Goal: Communication & Community: Answer question/provide support

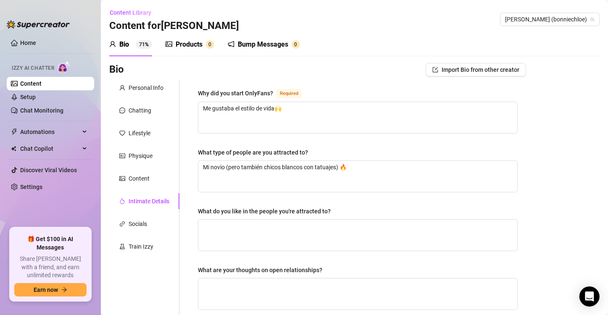
scroll to position [259, 0]
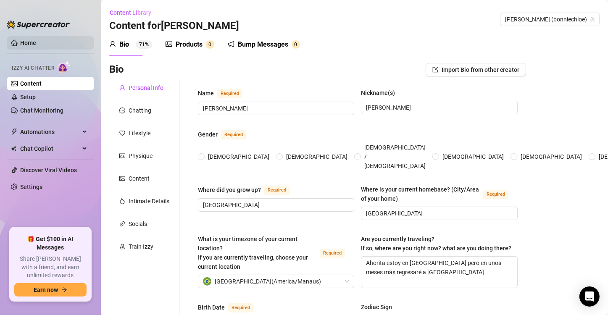
type input "[PERSON_NAME]"
type input "[GEOGRAPHIC_DATA]"
type textarea "Ahorita estoy en [GEOGRAPHIC_DATA] pero en unos meses más regresaré a [GEOGRAPH…"
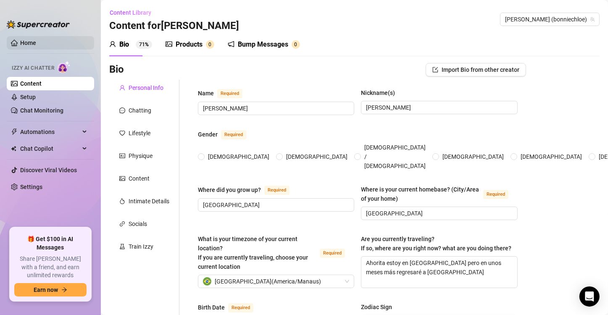
type input "[DEMOGRAPHIC_DATA]"
type input "Estoy soltera esperando a que alguien llegue a mi corazón"
type input "Si! tengo 4 hermanos"
type input "No, no tengo hijos"
type input "Siiii! tengo un gato que amo"
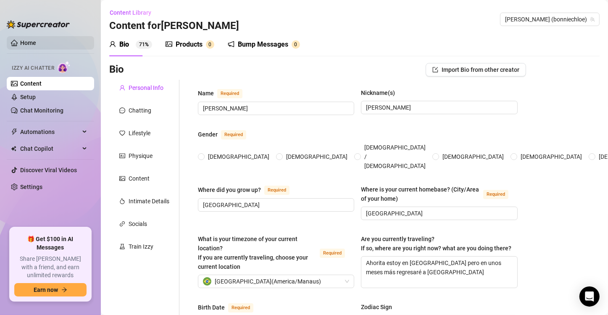
type input "Ahora me dedico a Onlyfans y estoy contenta"
type input "Soy creadora de contenido y hago modelaje en mis tiempos libres"
type input "Soy creadora de contenido"
type input "Creo en energías del universo ✨"
type input "Políticas? Soy mas de izquierda"
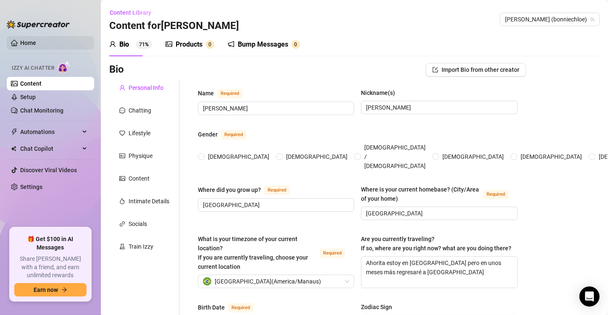
type textarea "Quisiera comprar otra casa, tener algún negocio y estudiar arquitectura"
type textarea "Cuando tenía 16 años, tomé mucho y me rompí los dientes patinando en skate, jaj…"
type textarea "Ya leí casi todos los libros [PERSON_NAME]"
type textarea "Mi animales favoritos son los sapos y ratas, me encantan!"
radio input "true"
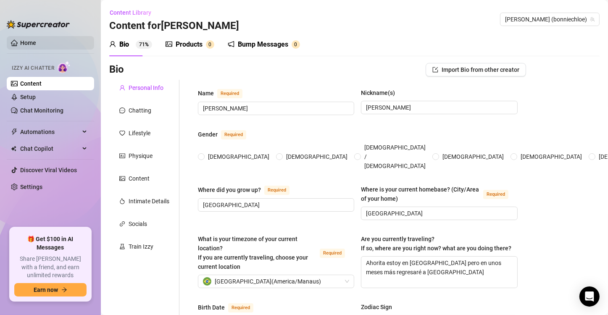
type input "[DATE]"
click at [36, 42] on link "Home" at bounding box center [28, 42] width 16 height 7
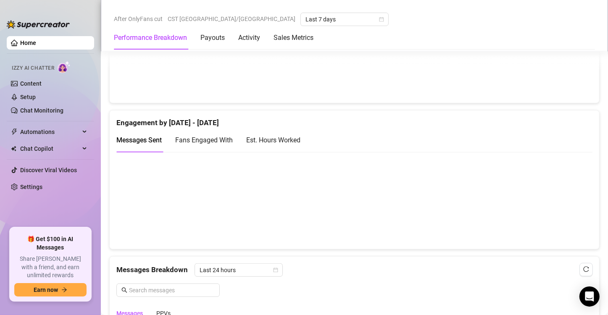
scroll to position [523, 0]
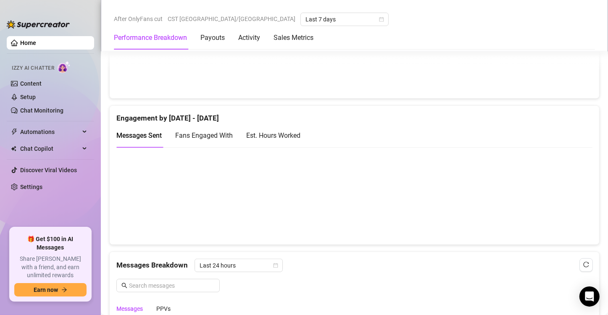
click at [282, 134] on div "Est. Hours Worked" at bounding box center [273, 135] width 54 height 11
click at [40, 87] on link "Content" at bounding box center [30, 83] width 21 height 7
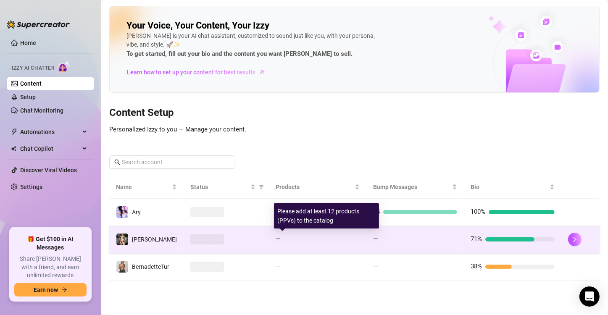
click at [324, 235] on div "—" at bounding box center [318, 239] width 84 height 10
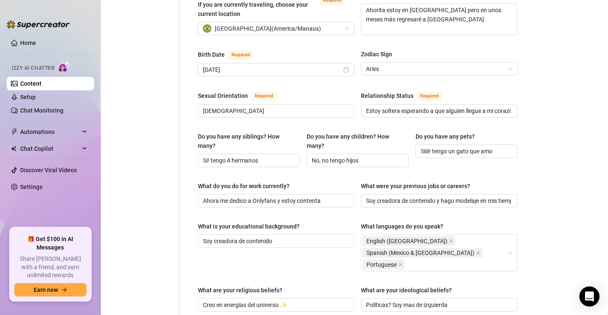
scroll to position [254, 0]
click at [278, 155] on input "Si! tengo 4 hermanos" at bounding box center [248, 159] width 90 height 9
paste input "🔥"
type input "Si! tengo 4 hermanos"
click at [502, 105] on input "Estoy soltera esperando a que alguien llegue a mi corazón" at bounding box center [438, 109] width 145 height 9
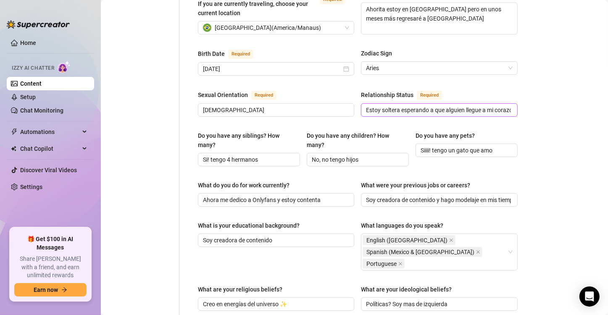
click at [362, 103] on span "Estoy soltera esperando a que alguien llegue a mi corazón" at bounding box center [439, 109] width 156 height 13
drag, startPoint x: 363, startPoint y: 100, endPoint x: 589, endPoint y: 108, distance: 226.2
click at [589, 108] on div "Bio Import Bio from other creator Personal Info Chatting Lifestyle Physique Con…" at bounding box center [354, 210] width 490 height 802
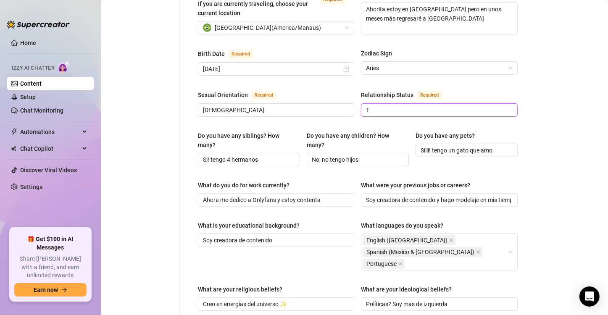
scroll to position [0, 0]
click at [446, 105] on input "Tengo novio!" at bounding box center [438, 109] width 145 height 9
type input "Tengo novio!"
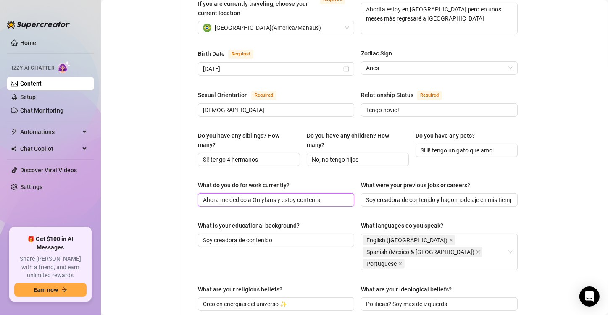
click at [331, 195] on input "Ahora me dedico a Onlyfans y estoy contenta" at bounding box center [275, 199] width 145 height 9
paste input "💙"
type input "Ahora me dedico a Onlyfans y estoy contenta 💙"
click at [277, 156] on input "Si! tengo 4 hermanos" at bounding box center [248, 159] width 90 height 9
paste input "😍"
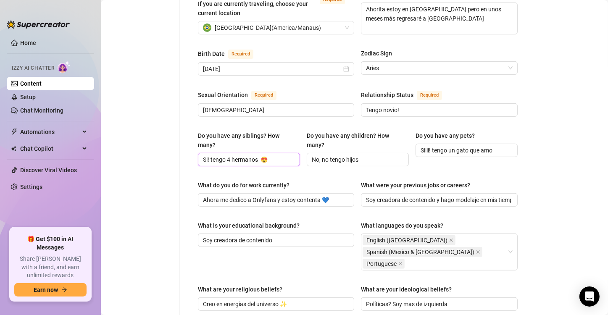
type input "Si! tengo 4 hermanos 😍"
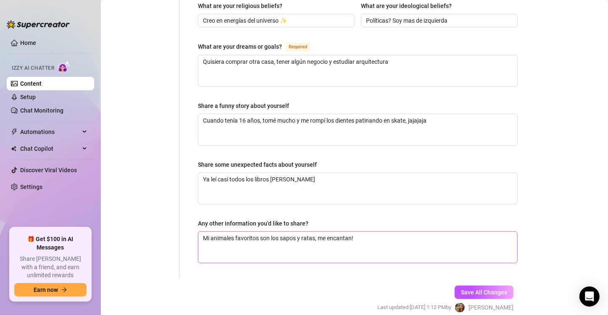
scroll to position [567, 0]
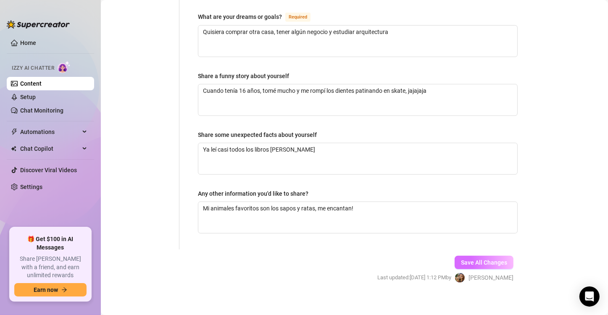
click at [461, 259] on span "Save All Changes" at bounding box center [484, 262] width 46 height 7
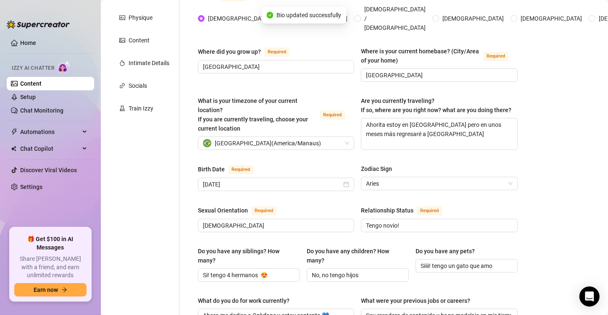
type input "Tengo novio!"
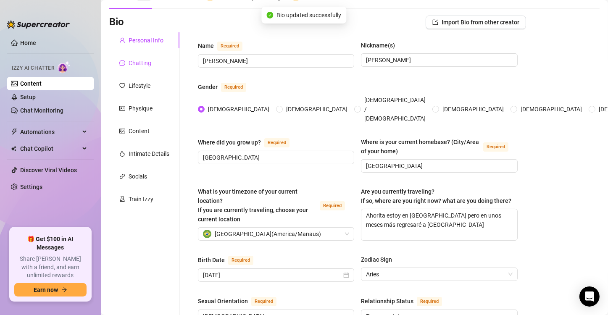
click at [144, 59] on div "Chatting" at bounding box center [140, 62] width 23 height 9
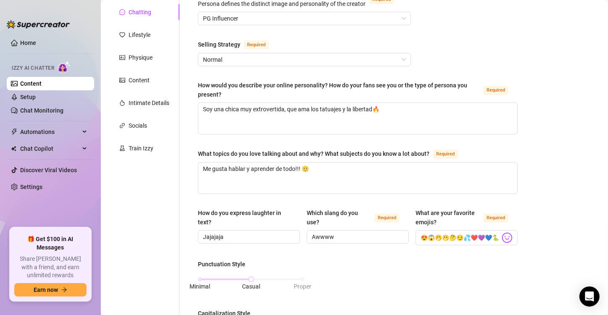
scroll to position [0, 0]
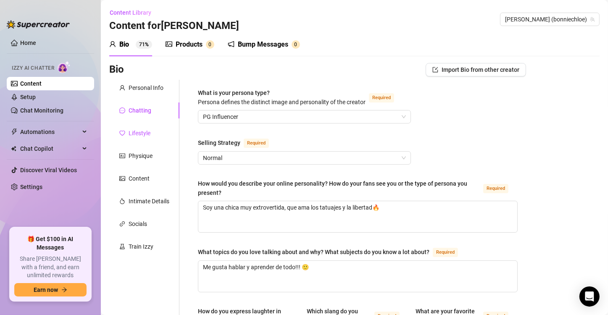
click at [144, 131] on div "Lifestyle" at bounding box center [140, 133] width 22 height 9
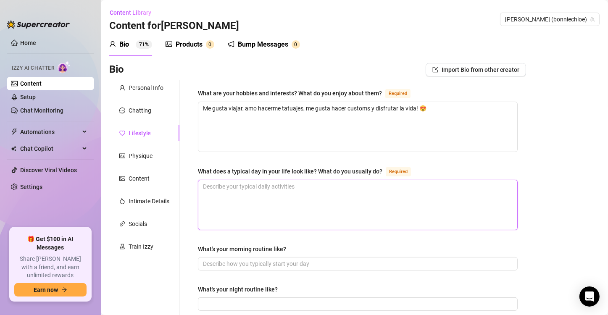
click at [322, 182] on textarea "What does a typical day in your life look like? What do you usually do? Required" at bounding box center [357, 205] width 319 height 50
click at [339, 208] on textarea "What does a typical day in your life look like? What do you usually do? Required" at bounding box center [357, 205] width 319 height 50
click at [241, 200] on textarea "What does a typical day in your life look like? What do you usually do? Required" at bounding box center [357, 205] width 319 height 50
paste textarea "Despertar, poner música, limpiar mi casa, crear contenido, gimnasio"
type textarea "Despertar, poner música, limpiar mi casa, crear contenido, gimnasio"
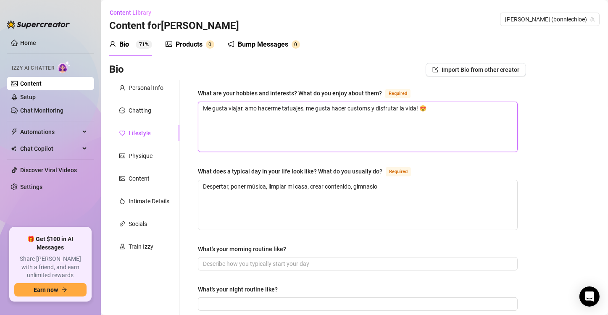
click at [313, 129] on textarea "Me gusta viajar, amo hacerme tatuajes, me gusta hacer customs y disfrutar la vi…" at bounding box center [357, 127] width 319 height 50
drag, startPoint x: 423, startPoint y: 105, endPoint x: 155, endPoint y: 111, distance: 268.5
paste textarea "Gimnasio, leer, escuchar música"
type textarea "Gimnasio, leer, escuchar música 😍"
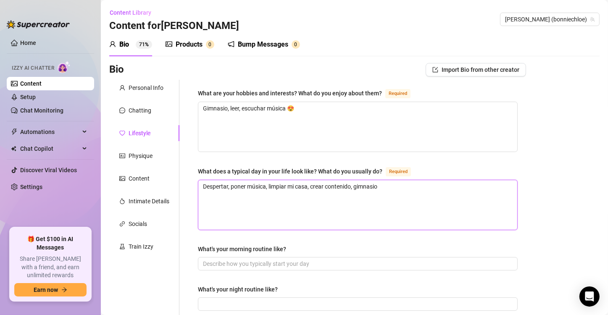
click at [266, 206] on textarea "Despertar, poner música, limpiar mi casa, crear contenido, gimnasio" at bounding box center [357, 205] width 319 height 50
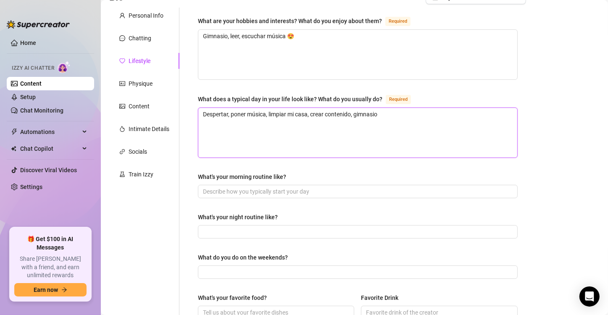
scroll to position [75, 0]
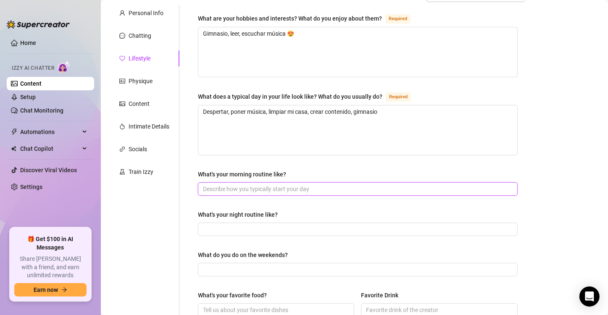
click at [223, 186] on input "What's your morning routine like?" at bounding box center [357, 188] width 308 height 9
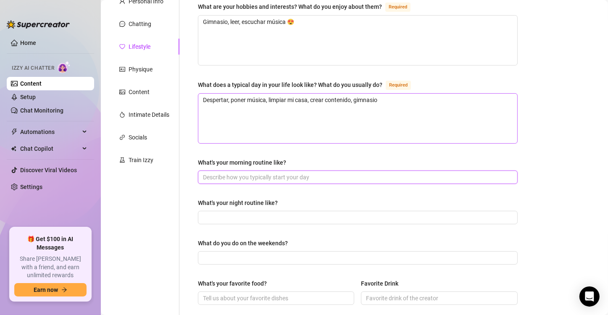
scroll to position [87, 0]
paste input "Nada fuera de lo normal"
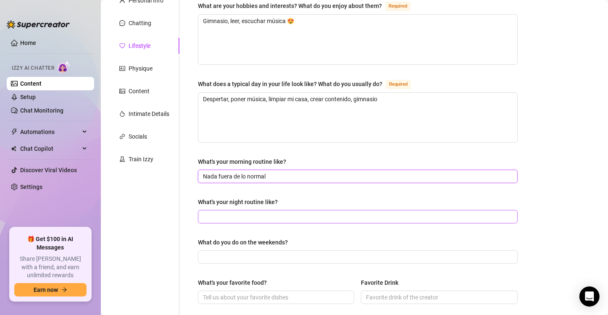
type input "Nada fuera de lo normal"
click at [250, 212] on input "What's your night routine like?" at bounding box center [357, 216] width 308 height 9
click at [259, 216] on input "What's your night routine like?" at bounding box center [357, 216] width 308 height 9
paste input "Me desmaquillo y me pongo skincare"
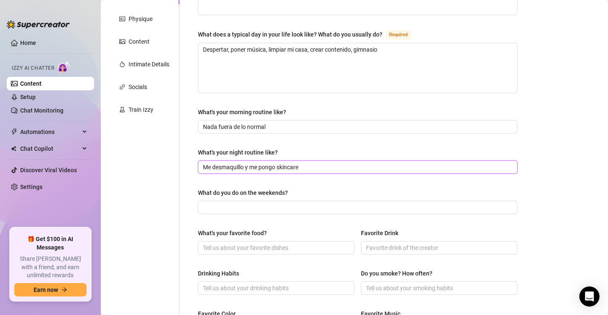
scroll to position [138, 0]
type input "Me desmaquillo y me pongo skincare"
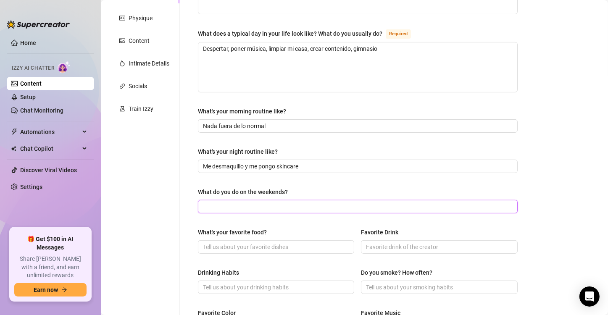
click at [282, 204] on input "What do you do on the weekends?" at bounding box center [357, 206] width 308 height 9
click at [241, 206] on input "What do you do on the weekends?" at bounding box center [357, 206] width 308 height 9
paste input "Nada, el [DATE] voy a casa de mi mamá"
click at [241, 206] on input "Nada, el [DATE] voy a casa de mi mamá" at bounding box center [357, 206] width 308 height 9
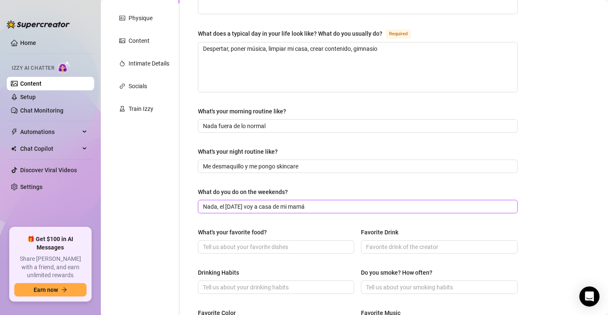
click at [216, 204] on input "Nada, el [DATE] voy a casa de mi mamá" at bounding box center [357, 206] width 308 height 9
click at [275, 205] on input "No mucho pero los [DATE] voy a casa de mi mamá" at bounding box center [357, 206] width 308 height 9
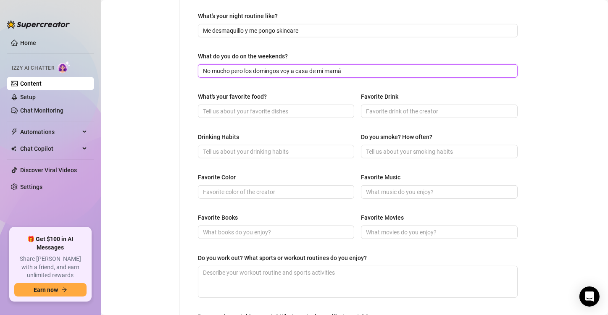
scroll to position [276, 0]
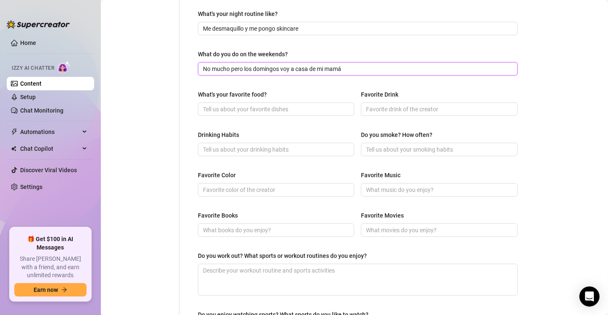
type input "No mucho pero los domingos voy a casa de mi mamá"
click at [233, 108] on input "What's your favorite food?" at bounding box center [275, 109] width 145 height 9
type input "De todo!!! Todo me gusta!"
click at [400, 111] on input "Favorite Drink" at bounding box center [438, 109] width 145 height 9
type input "Los Mojitos!!"
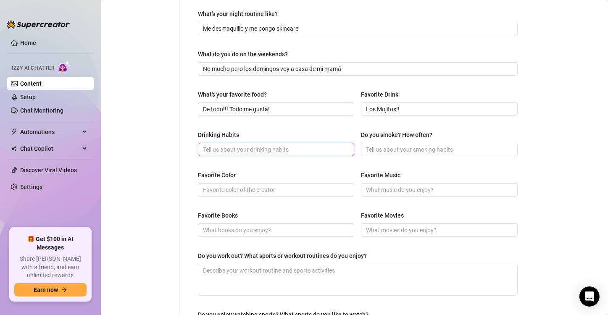
click at [334, 148] on input "Drinking Habits" at bounding box center [275, 149] width 145 height 9
paste input "Rara vez tomo alcohol"
click at [204, 148] on input "Rara vez tomo alcohol" at bounding box center [275, 149] width 145 height 9
click at [293, 145] on input "La verdad...rara vez tomo alcohol" at bounding box center [275, 149] width 145 height 9
type input "La verdad...rara vez tomo alcohol"
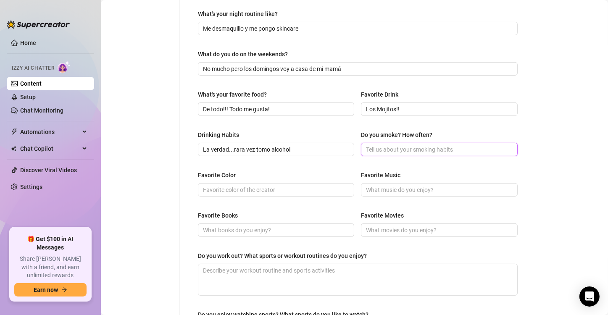
click at [394, 150] on input "Do you smoke? How often?" at bounding box center [438, 149] width 145 height 9
type input "n"
type input "No"
click at [307, 184] on span at bounding box center [276, 189] width 156 height 13
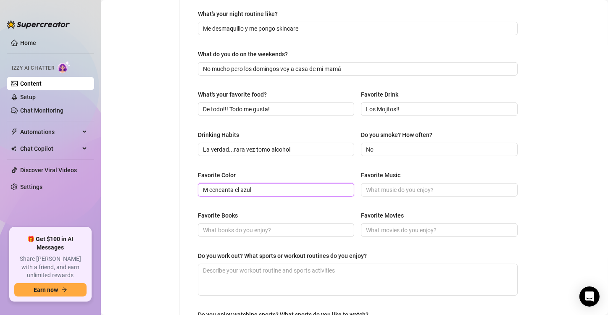
click at [208, 187] on input "M eencanta el azul" at bounding box center [275, 189] width 145 height 9
click at [216, 189] on input "M eencanta el azul" at bounding box center [275, 189] width 145 height 9
type input "Me encanta el azul"
click at [382, 192] on input "Favorite Music" at bounding box center [438, 189] width 145 height 9
paste input "Rock / rap / electrónica / lofi"
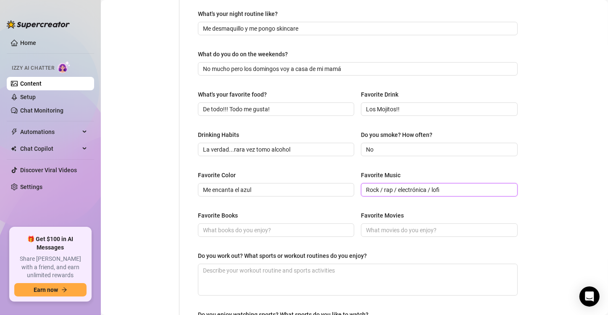
click at [366, 187] on input "Rock / rap / electrónica / lofi" at bounding box center [438, 189] width 145 height 9
click at [443, 187] on input "Rock / rap / electrónica / lofi" at bounding box center [438, 189] width 145 height 9
click at [267, 228] on input "Favorite Books" at bounding box center [275, 230] width 145 height 9
click at [380, 187] on input "Rock / rap / electrónica / lofi" at bounding box center [438, 189] width 145 height 9
type input "Rock, rap, electrónica, lofi"
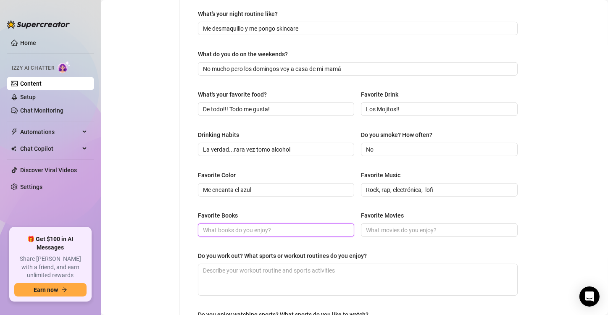
click at [231, 232] on input "Favorite Books" at bounding box center [275, 230] width 145 height 9
click at [310, 228] on input "Favorite Books" at bounding box center [275, 230] width 145 height 9
type input "No tengo alguno en especial..."
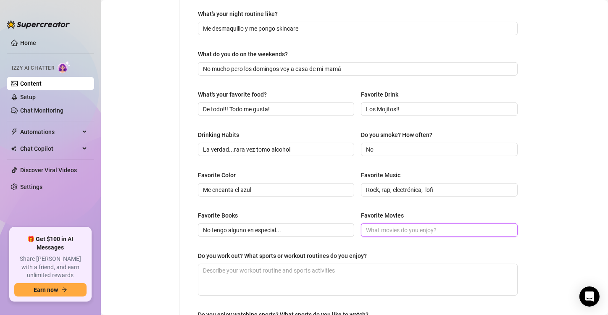
click at [391, 231] on input "Favorite Movies" at bounding box center [438, 230] width 145 height 9
paste input "Clueless / [PERSON_NAME] / Pinocho de [PERSON_NAME]"
click at [384, 228] on input "Clueless / [PERSON_NAME] / Pinocho de [PERSON_NAME]" at bounding box center [438, 230] width 145 height 9
click at [384, 228] on input "Clueless [PERSON_NAME] / Pinocho de [PERSON_NAME]" at bounding box center [438, 230] width 145 height 9
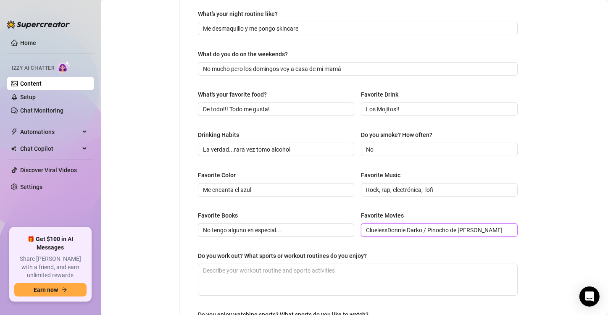
scroll to position [0, 1]
click at [427, 228] on input "Clueless, [PERSON_NAME] / Pinocho de [PERSON_NAME]" at bounding box center [438, 230] width 145 height 9
click at [366, 227] on input "Clueless, [PERSON_NAME], Pinocho de [PERSON_NAME]" at bounding box center [438, 230] width 145 height 9
click at [422, 229] on input "Me gusta mucho Clueless, [PERSON_NAME], Pinocho de [PERSON_NAME]" at bounding box center [438, 230] width 145 height 9
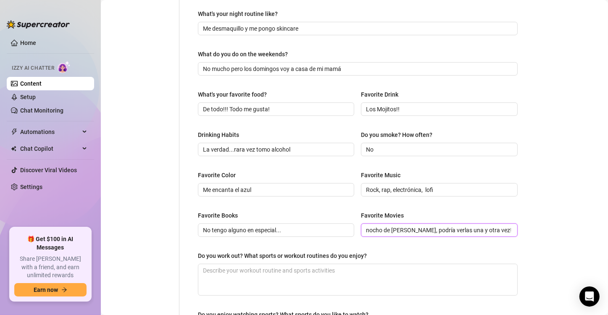
scroll to position [0, 123]
type input "Me gusta mucho Clueless, [PERSON_NAME], Pinocho de [PERSON_NAME], podría verlas…"
click at [288, 278] on textarea "Do you work out? What sports or workout routines do you enjoy?" at bounding box center [357, 279] width 319 height 31
click at [269, 277] on textarea "Do you work out? What sports or workout routines do you enjoy?" at bounding box center [357, 279] width 319 height 31
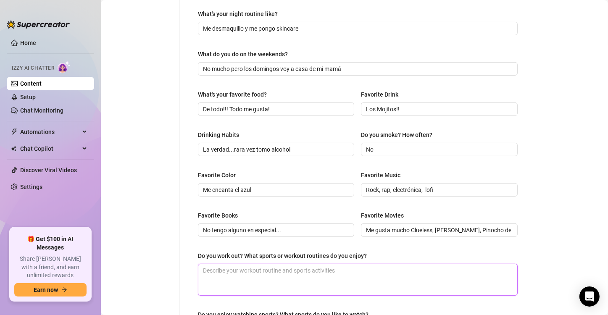
paste textarea "Hago entrenamiento funcional"
type textarea "Hago entrenamiento funcional"
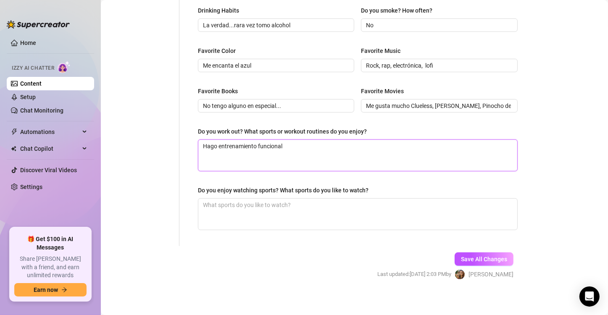
scroll to position [403, 0]
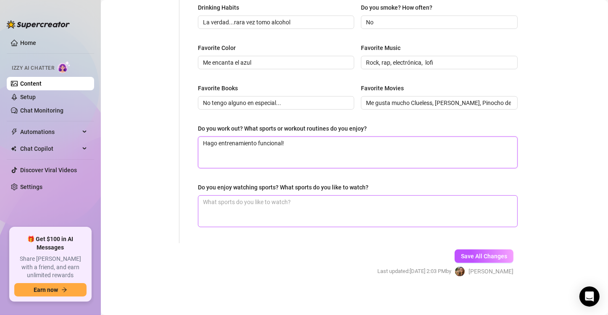
type textarea "Hago entrenamiento funcional!"
click at [268, 200] on textarea "Do you enjoy watching sports? What sports do you like to watch?" at bounding box center [357, 211] width 319 height 31
click at [252, 200] on textarea "Do you enjoy watching sports? What sports do you like to watch?" at bounding box center [357, 211] width 319 height 31
paste textarea "No, no me gusta"
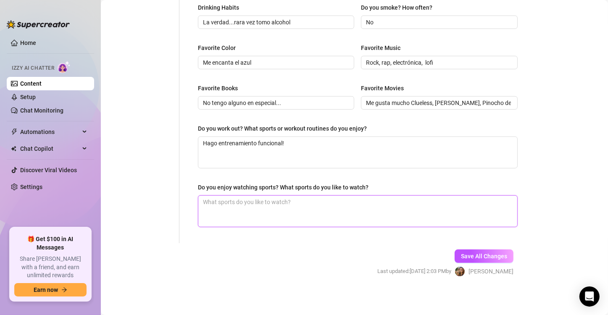
type textarea "No, no me gusta"
type textarea "No, no me gusta v"
type textarea "No, no me gusta ve"
type textarea "No, no me gusta ver"
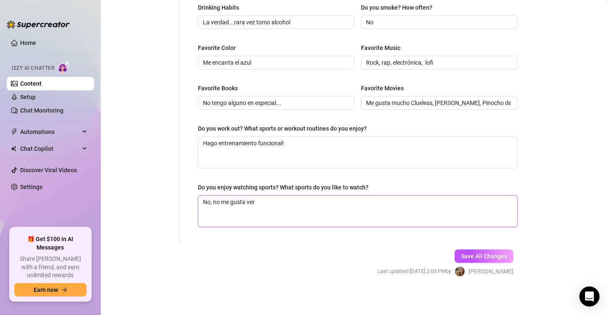
type textarea "No, no me gusta ver"
type textarea "No, no me gusta ver d"
type textarea "No, no me gusta ver de"
type textarea "No, no me gusta ver dep"
type textarea "No, no me gusta ver depo"
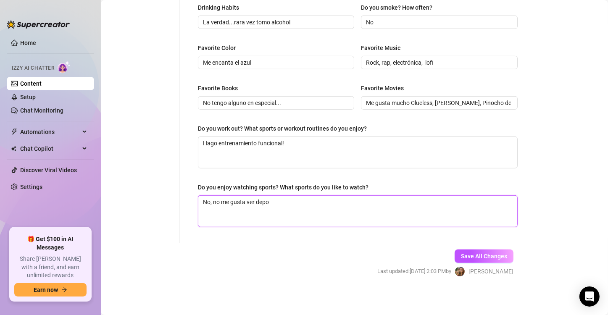
type textarea "No, no me gusta ver depor"
type textarea "No, no me gusta ver deport"
type textarea "No, no me gusta ver deporto"
type textarea "No, no me gusta ver deport"
type textarea "No, no me gusta ver deporte"
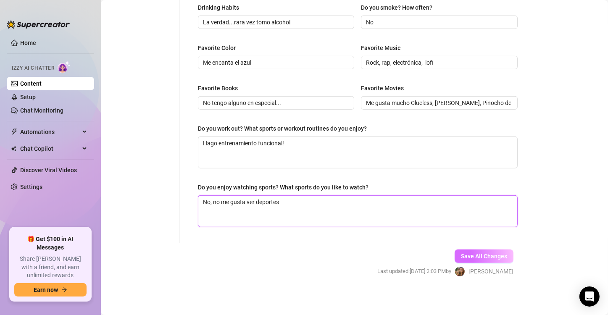
type textarea "No, no me gusta ver deportes"
click at [484, 254] on span "Save All Changes" at bounding box center [484, 256] width 46 height 7
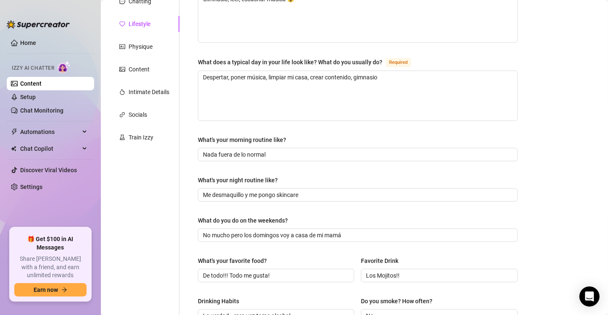
scroll to position [109, 0]
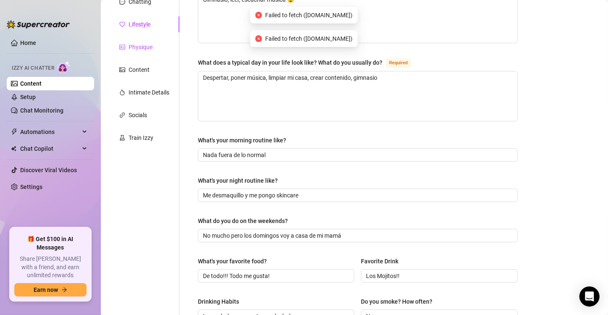
click at [139, 45] on div "Physique" at bounding box center [141, 46] width 24 height 9
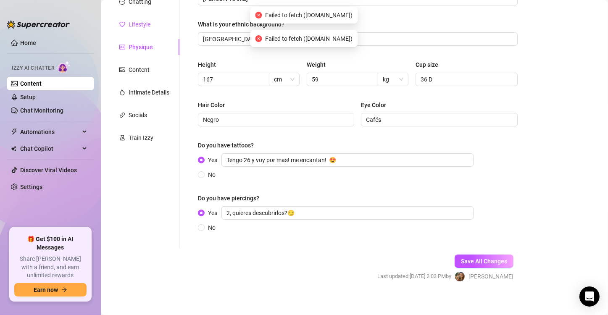
click at [145, 23] on div "Lifestyle" at bounding box center [140, 24] width 22 height 9
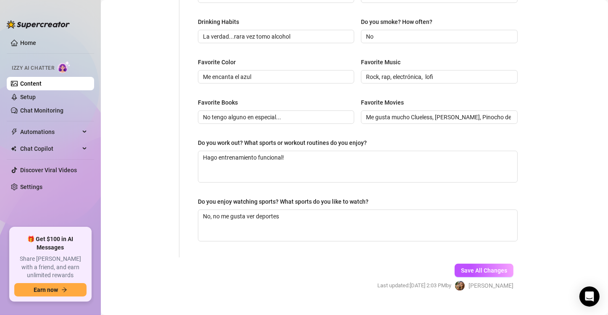
scroll to position [403, 0]
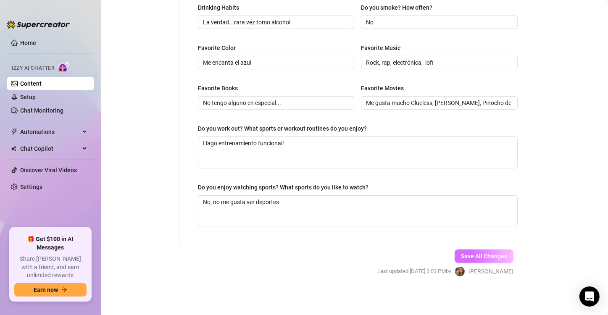
click at [465, 253] on span "Save All Changes" at bounding box center [484, 256] width 46 height 7
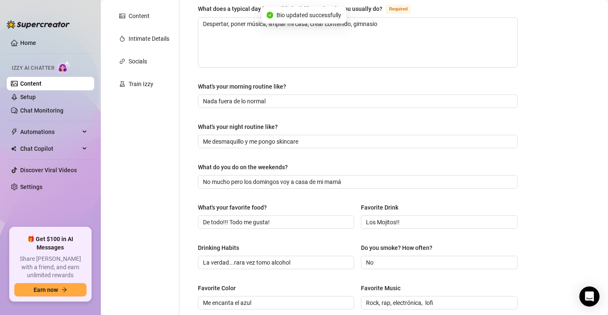
scroll to position [0, 0]
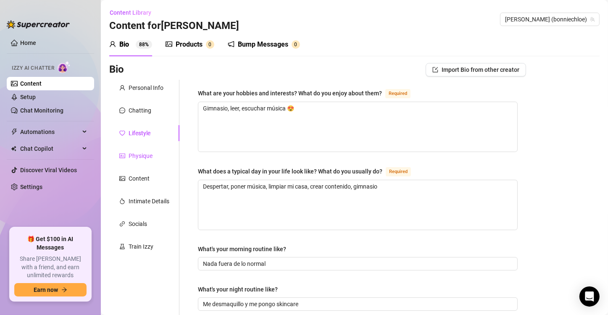
click at [151, 152] on div "Physique" at bounding box center [141, 155] width 24 height 9
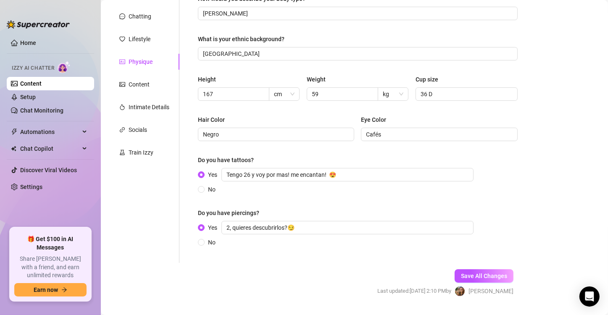
scroll to position [115, 0]
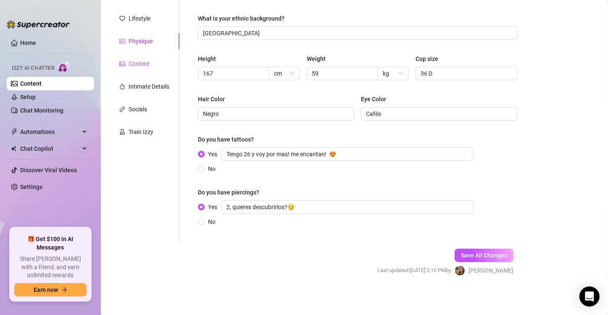
click at [141, 63] on div "Content" at bounding box center [139, 63] width 21 height 9
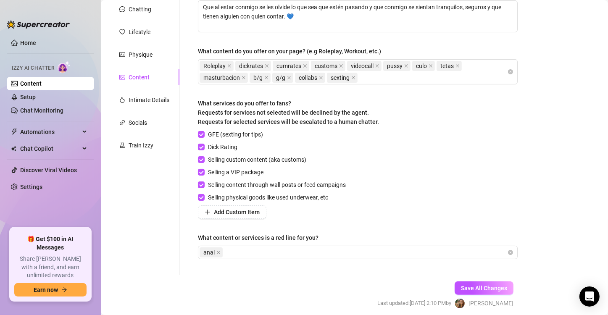
scroll to position [102, 0]
click at [149, 100] on div "Intimate Details" at bounding box center [149, 99] width 41 height 9
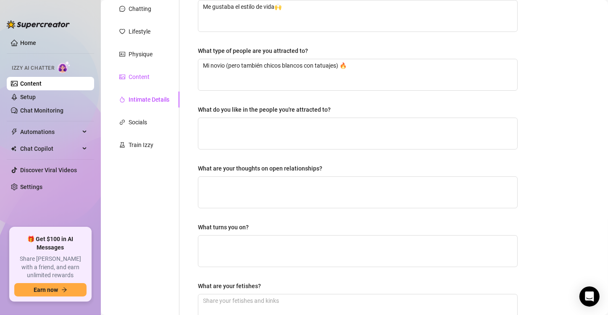
click at [142, 81] on div "Content" at bounding box center [139, 76] width 21 height 9
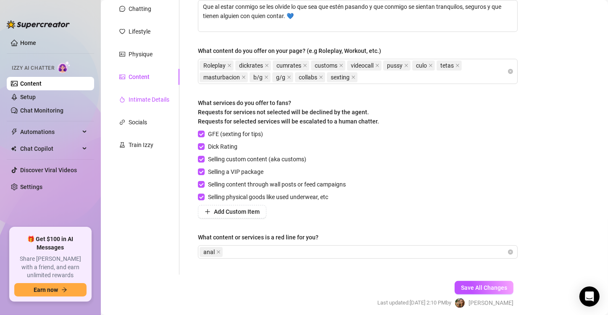
click at [146, 97] on div "Intimate Details" at bounding box center [149, 99] width 41 height 9
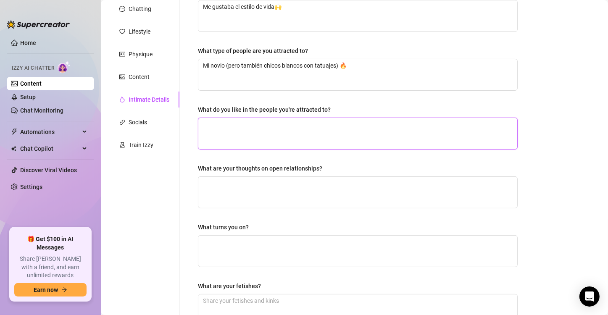
click at [237, 140] on textarea "What do you like in the people you're attracted to?" at bounding box center [357, 133] width 319 height 31
click at [264, 133] on textarea "What do you like in the people you're attracted to?" at bounding box center [357, 133] width 319 height 31
paste textarea "Su personalidad"
type textarea "Su personalidad"
type textarea "Su personalidad!"
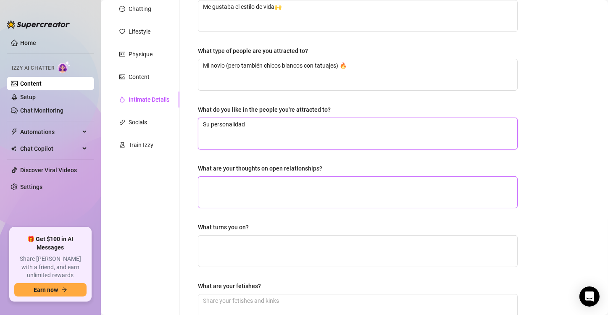
type textarea "Su personalidad"
click at [255, 198] on textarea "What are your thoughts on open relationships?" at bounding box center [357, 192] width 319 height 31
click at [220, 190] on textarea "What are your thoughts on open relationships?" at bounding box center [357, 192] width 319 height 31
click at [264, 180] on textarea "What are your thoughts on open relationships?" at bounding box center [357, 192] width 319 height 31
type textarea "P"
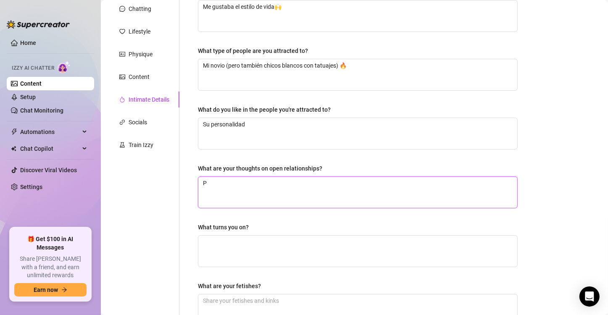
type textarea "Pi"
type textarea "Pie"
type textarea "Pien"
type textarea "Piens"
type textarea "Pienso"
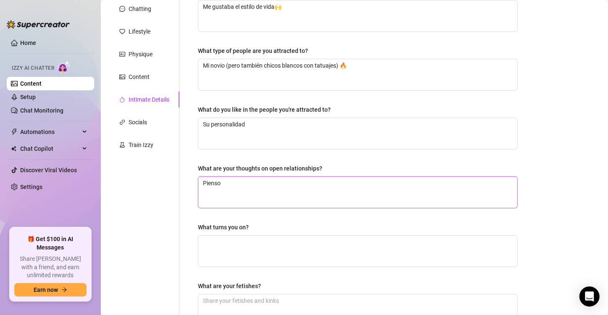
type textarea "Pienso"
paste textarea "Es necesario ser muy maduro y honesto, no funciona para todos"
type textarea "Pienso Es necesario ser muy maduro y honesto, no funciona para todos"
click at [224, 181] on textarea "Pienso Es necesario ser muy maduro y honesto, no funciona para todos" at bounding box center [357, 192] width 319 height 31
type textarea "Pienso s necesario ser muy maduro y honesto, no funciona para todos"
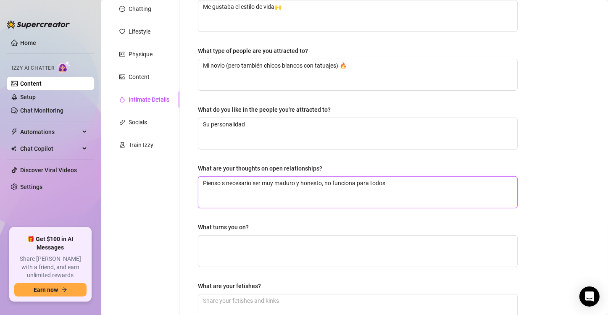
type textarea "Pienso qs necesario ser muy maduro y honesto, no funciona para todos"
type textarea "Pienso qus necesario ser muy maduro y honesto, no funciona para todos"
type textarea "Pienso ques necesario ser muy maduro y honesto, no funciona para todos"
type textarea "Pienso que s necesario ser muy maduro y honesto, no funciona para todos"
type textarea "Pienso que es necesario ser muy maduro y honesto, no funciona para todos"
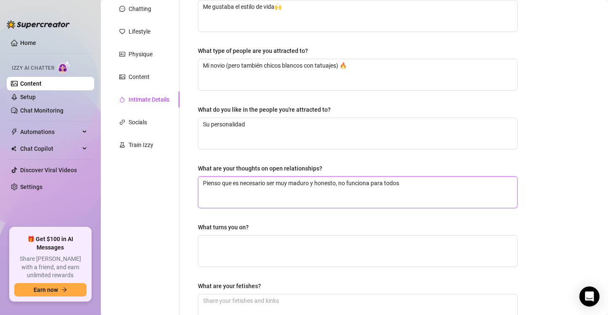
click at [403, 181] on textarea "Pienso que es necesario ser muy maduro y honesto, no funciona para todos" at bounding box center [357, 192] width 319 height 31
type textarea "Pienso que es necesario ser muy maduro y honesto, no funciona para todos."
type textarea "Pienso que es necesario ser muy maduro y honesto, no funciona para todos.."
type textarea "Pienso que es necesario ser muy maduro y honesto, no funciona para todos..."
click at [315, 245] on textarea "What turns you on?" at bounding box center [357, 251] width 319 height 31
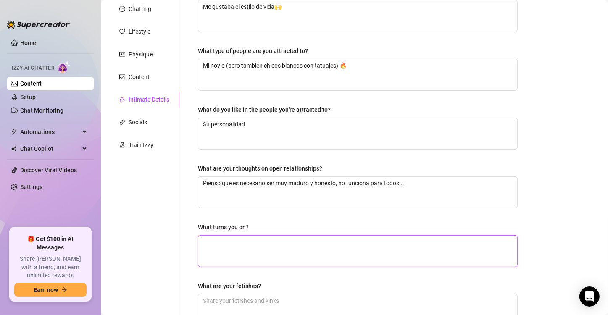
click at [233, 248] on textarea "What turns you on?" at bounding box center [357, 251] width 319 height 31
type textarea "M"
type textarea "Me"
type textarea "Me e"
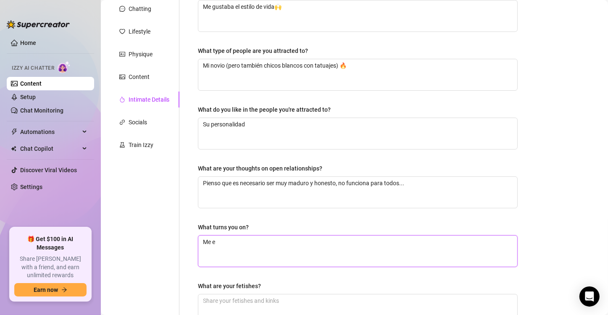
type textarea "Me ex"
type textarea "Me exi"
type textarea "Me exit"
type textarea "Me exita"
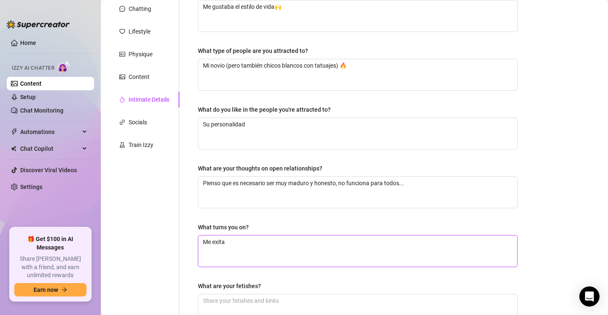
type textarea "Me exita m"
type textarea "Me exita"
type textarea "Me exit"
type textarea "Me exi"
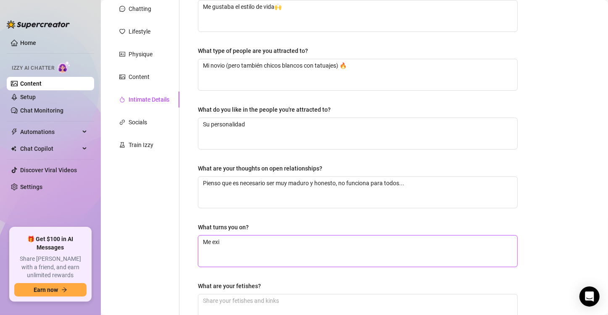
type textarea "Me ex"
type textarea "Me exc"
type textarea "Me exci"
type textarea "Me excit"
type textarea "Me excita"
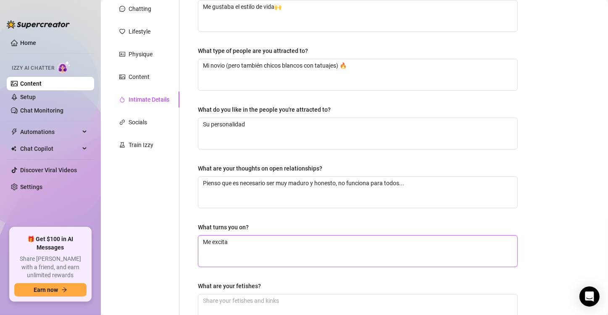
type textarea "Me excita"
type textarea "Me excita m"
type textarea "Me excita mu"
type textarea "Me excita muc"
type textarea "Me excita much"
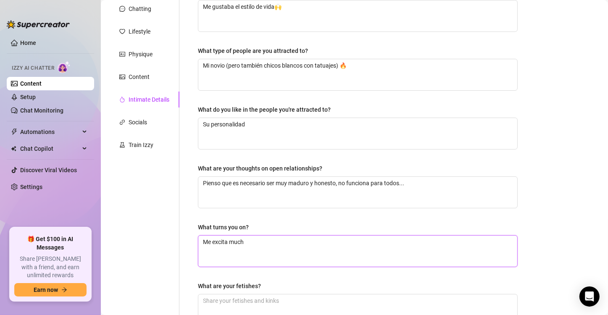
type textarea "Me excita mucho"
type textarea "Me excita mucho l"
type textarea "Me excita mucho"
type textarea "Me excita mucho l"
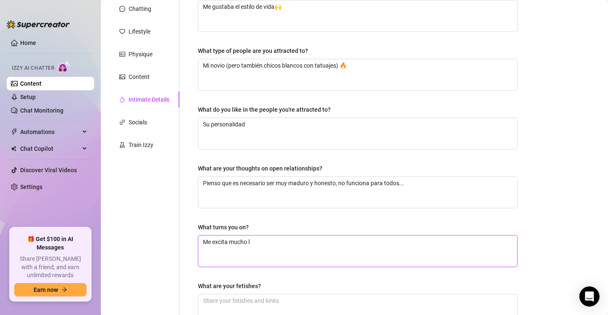
type textarea "Me excita mucho lo"
type textarea "Me excita mucho lo e"
type textarea "Me excita mucho lo em"
type textarea "Me excita mucho lo emo"
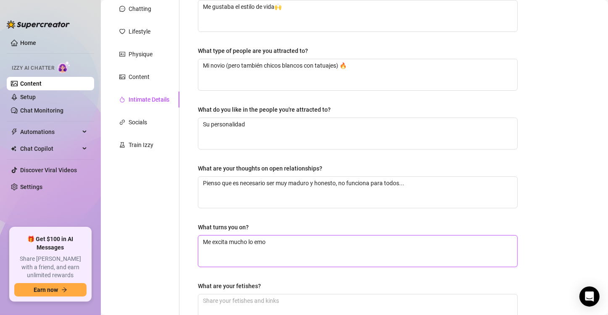
type textarea "Me excita mucho lo emo!"
type textarea "Me excita mucho lo emo!!"
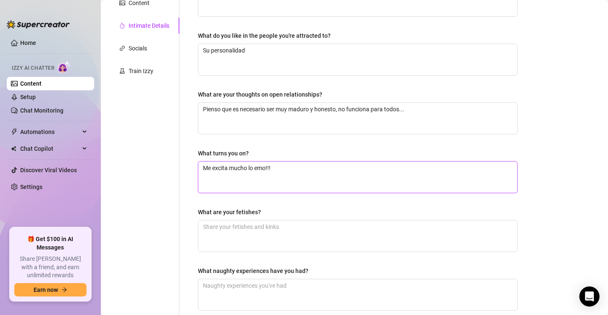
scroll to position [177, 0]
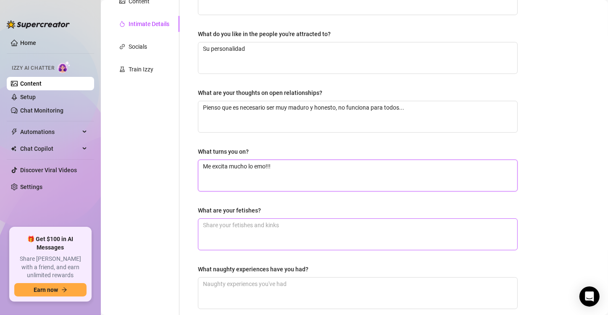
type textarea "Me excita mucho lo emo!!!"
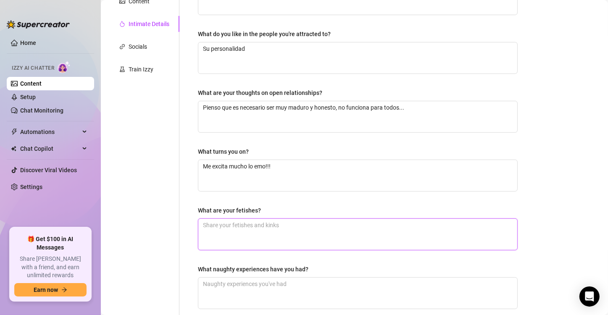
click at [249, 230] on textarea "What are your fetishes?" at bounding box center [357, 234] width 319 height 31
click at [233, 235] on textarea "What are your fetishes?" at bounding box center [357, 234] width 319 height 31
type textarea "S"
type textarea "Si"
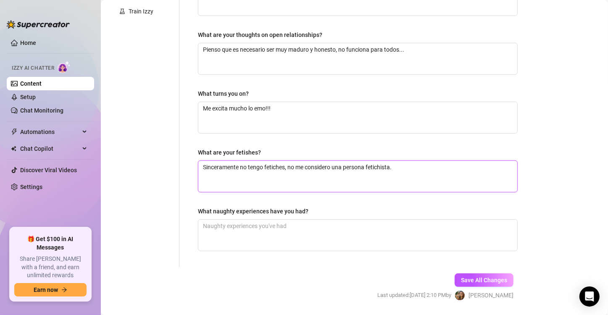
scroll to position [236, 0]
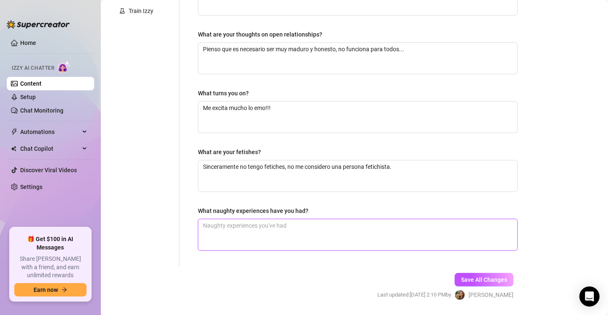
click at [276, 237] on textarea "What naughty experiences have you had?" at bounding box center [357, 234] width 319 height 31
click at [470, 279] on span "Save All Changes" at bounding box center [484, 279] width 46 height 7
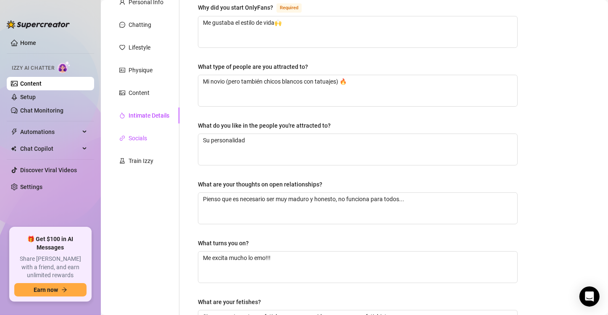
click at [139, 135] on div "Socials" at bounding box center [138, 138] width 18 height 9
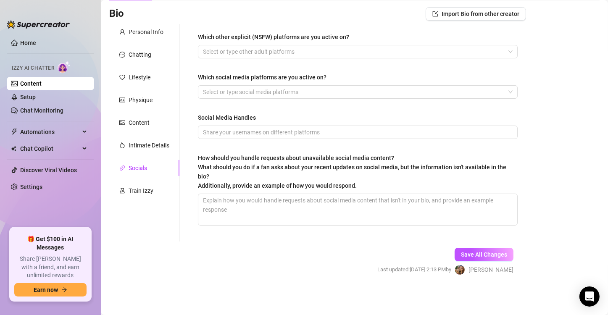
scroll to position [55, 0]
click at [163, 141] on div "Intimate Details" at bounding box center [149, 145] width 41 height 9
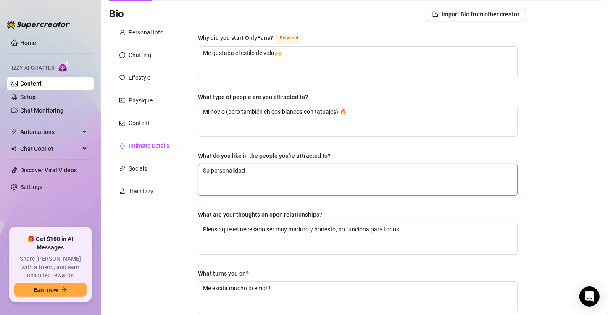
drag, startPoint x: 256, startPoint y: 167, endPoint x: 186, endPoint y: 166, distance: 70.6
click at [186, 166] on div "Why did you start OnlyFans? Required Me gustaba el estilo de vida🙌 What type of…" at bounding box center [352, 235] width 347 height 423
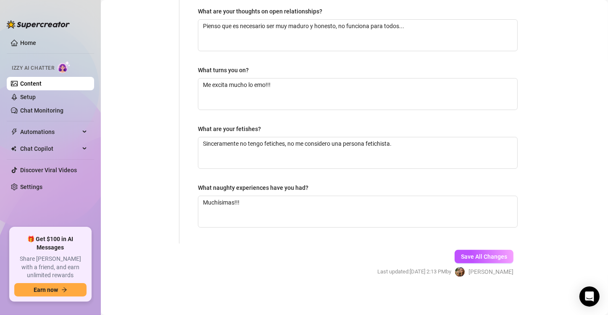
scroll to position [259, 0]
click at [488, 257] on span "Save All Changes" at bounding box center [484, 256] width 46 height 7
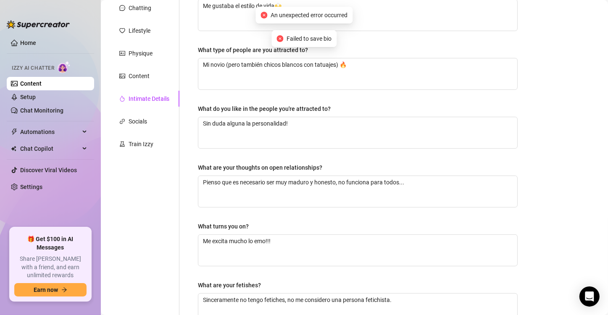
scroll to position [101, 0]
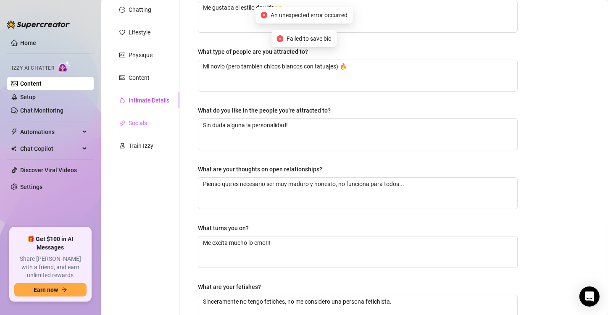
click at [150, 124] on div "Socials" at bounding box center [144, 123] width 70 height 16
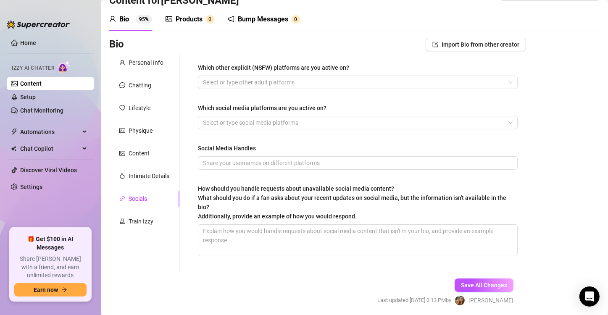
scroll to position [25, 0]
click at [286, 81] on div at bounding box center [354, 82] width 308 height 12
click at [313, 45] on div "Bio Import Bio from other creator" at bounding box center [317, 44] width 417 height 13
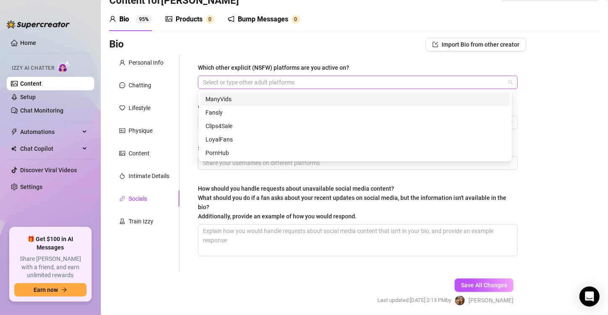
click at [291, 84] on div at bounding box center [354, 82] width 308 height 12
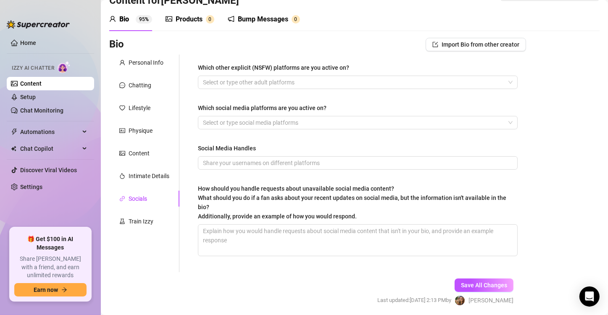
click at [324, 47] on div "Bio Import Bio from other creator" at bounding box center [317, 44] width 417 height 13
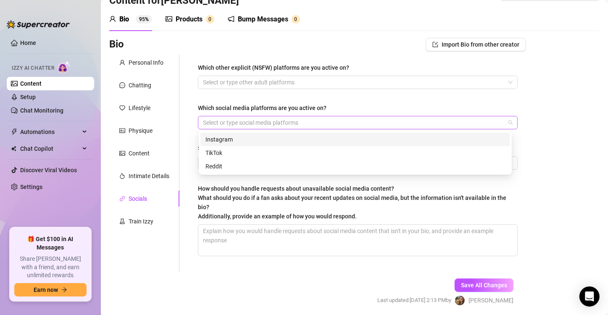
click at [281, 124] on div at bounding box center [354, 123] width 308 height 12
click at [241, 144] on div "Instagram" at bounding box center [355, 139] width 310 height 13
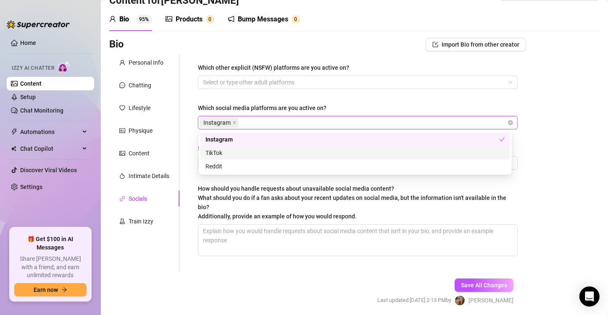
click at [229, 149] on div "TikTok" at bounding box center [355, 152] width 300 height 9
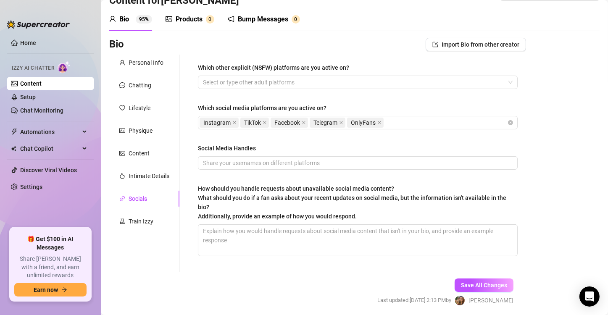
click at [408, 68] on div "Which other explicit (NSFW) platforms are you active on?" at bounding box center [358, 69] width 320 height 13
click at [288, 158] on input "Social Media Handles" at bounding box center [357, 162] width 308 height 9
click at [265, 121] on icon "close" at bounding box center [264, 122] width 3 height 3
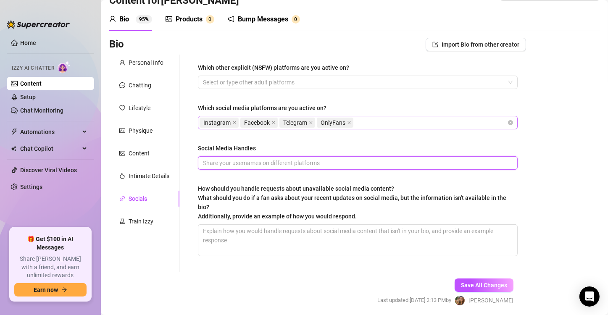
drag, startPoint x: 373, startPoint y: 120, endPoint x: 362, endPoint y: 121, distance: 11.0
click at [362, 121] on div "Instagram Facebook Telegram OnlyFans" at bounding box center [354, 123] width 308 height 12
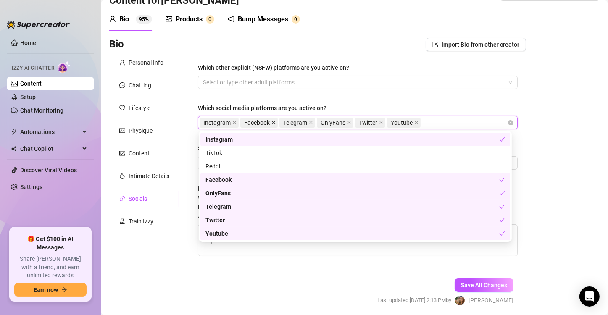
click at [274, 122] on icon "close" at bounding box center [273, 123] width 4 height 4
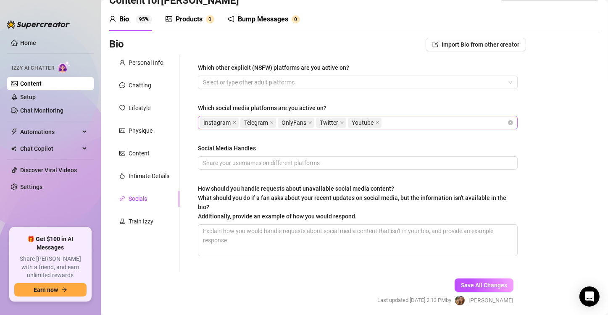
click at [546, 161] on div "Bio Import Bio from other creator Personal Info Chatting Lifestyle Physique Con…" at bounding box center [354, 179] width 490 height 283
click at [385, 163] on input "Social Media Handles" at bounding box center [357, 162] width 308 height 9
click at [253, 160] on input "@bonniechloe" at bounding box center [357, 162] width 308 height 9
click at [280, 166] on input "@bonniechl" at bounding box center [357, 162] width 308 height 9
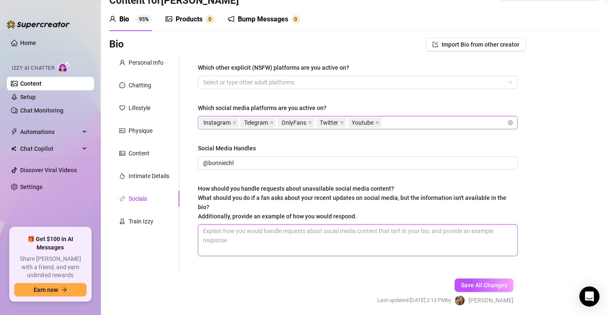
click at [340, 244] on textarea "How should you handle requests about unavailable social media content? What sho…" at bounding box center [357, 240] width 319 height 31
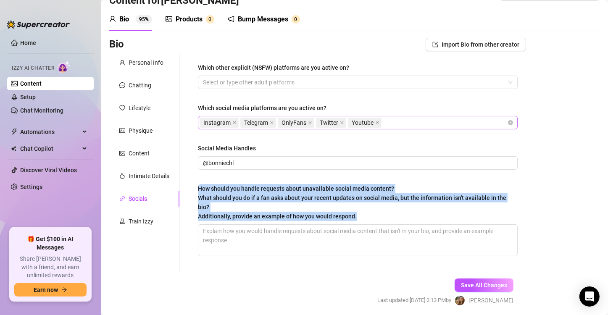
drag, startPoint x: 359, startPoint y: 214, endPoint x: 198, endPoint y: 190, distance: 162.7
click at [198, 190] on div "How should you handle requests about unavailable social media content? What sho…" at bounding box center [355, 202] width 314 height 37
copy span "How should you handle requests about unavailable social media content? What sho…"
click at [492, 282] on span "Save All Changes" at bounding box center [484, 285] width 46 height 7
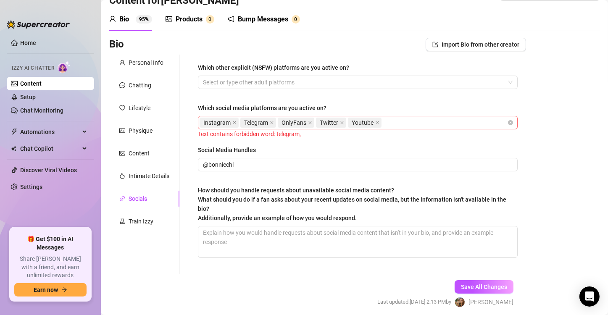
click at [328, 145] on div "Which other explicit (NSFW) platforms are you active on? Select or type other a…" at bounding box center [358, 164] width 320 height 202
click at [272, 121] on icon "close" at bounding box center [271, 122] width 3 height 3
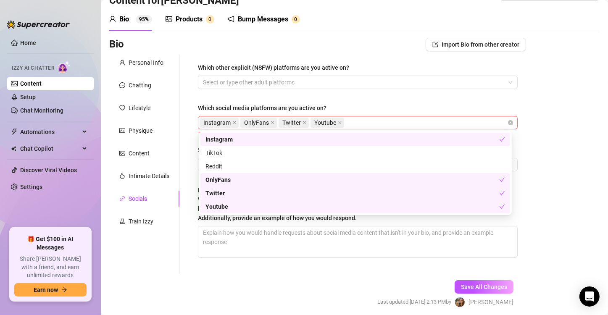
click at [376, 123] on div "Instagram OnlyFans Twitter Youtube" at bounding box center [354, 123] width 308 height 12
click at [537, 207] on div "Bio Import Bio from other creator Personal Info Chatting Lifestyle Physique Con…" at bounding box center [354, 180] width 490 height 284
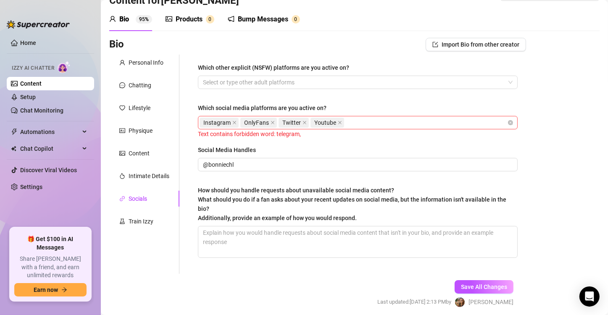
click at [363, 122] on div "Instagram OnlyFans Twitter Youtube" at bounding box center [354, 123] width 308 height 12
click at [544, 171] on div "Bio Import Bio from other creator Personal Info Chatting Lifestyle Physique Con…" at bounding box center [354, 180] width 490 height 284
click at [480, 287] on span "Save All Changes" at bounding box center [484, 287] width 46 height 7
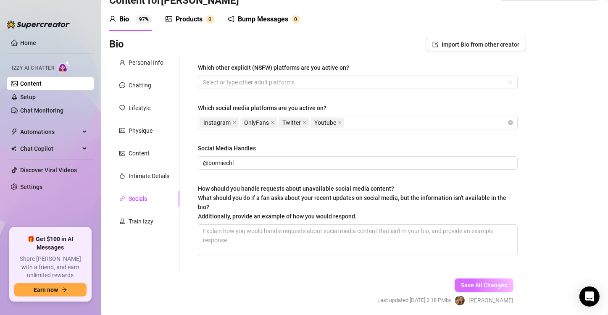
click at [480, 287] on span "Save All Changes" at bounding box center [484, 285] width 46 height 7
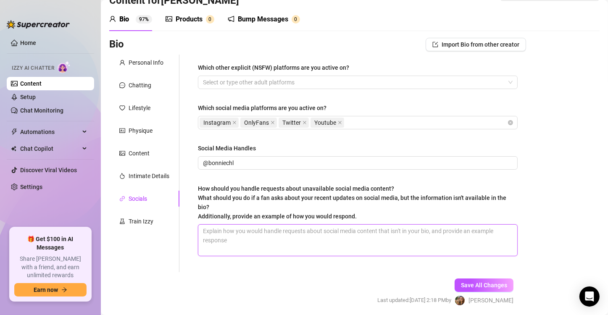
click at [248, 244] on textarea "How should you handle requests about unavailable social media content? What sho…" at bounding box center [357, 240] width 319 height 31
paste textarea "Bebé lo más hot no está en redes 👀🔥 ahí solo pongo un adelanto Si quieres ver m…"
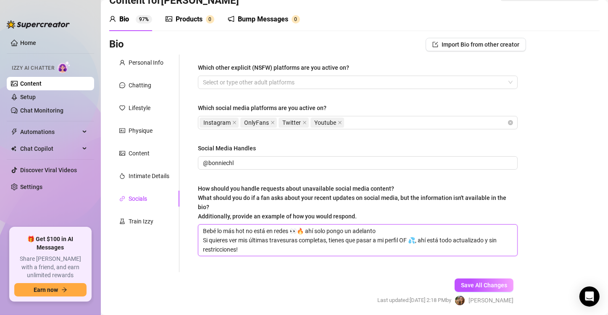
click at [305, 226] on textarea "Bebé lo más hot no está en redes 👀🔥 ahí solo pongo un adelanto Si quieres ver m…" at bounding box center [357, 240] width 319 height 31
click at [383, 231] on textarea "Bebé lo más hot no está en redes🔥 ahí solo pongo un adelanto Si quieres ver mis…" at bounding box center [357, 240] width 319 height 31
drag, startPoint x: 301, startPoint y: 240, endPoint x: 242, endPoint y: 242, distance: 59.7
click at [242, 242] on textarea "Bebé lo más hot no está en redes🔥 ahí solo pongo un adelanto... Si quieres ver …" at bounding box center [357, 240] width 319 height 31
drag, startPoint x: 400, startPoint y: 239, endPoint x: 380, endPoint y: 238, distance: 19.8
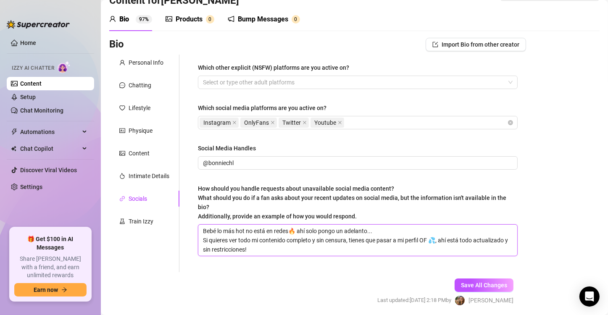
click at [380, 238] on textarea "Bebé lo más hot no está en redes🔥 ahí solo pongo un adelanto... Si quieres ver …" at bounding box center [357, 240] width 319 height 31
click at [452, 240] on textarea "Bebé lo más hot no está en redes🔥 ahí solo pongo un adelanto... Si quieres ver …" at bounding box center [357, 240] width 319 height 31
click at [317, 250] on textarea "Bebé lo más hot no está en redes🔥 ahí solo pongo un adelanto... Si quieres ver …" at bounding box center [357, 240] width 319 height 31
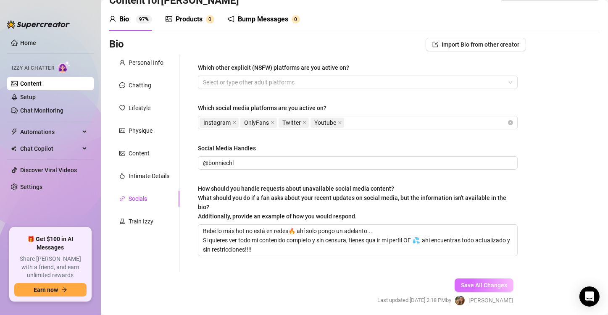
click at [485, 290] on button "Save All Changes" at bounding box center [484, 285] width 59 height 13
click at [148, 68] on div "Personal Info" at bounding box center [144, 63] width 70 height 16
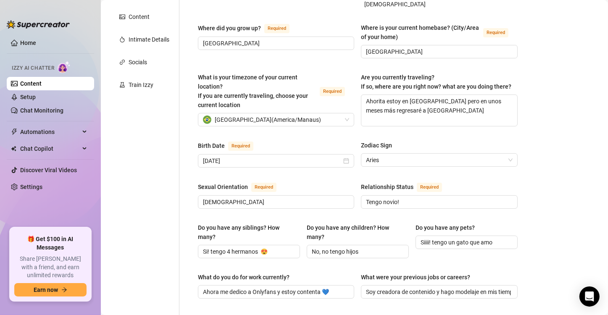
scroll to position [76, 0]
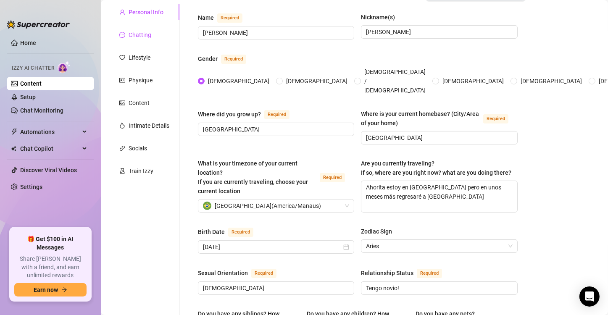
click at [141, 32] on div "Chatting" at bounding box center [140, 34] width 23 height 9
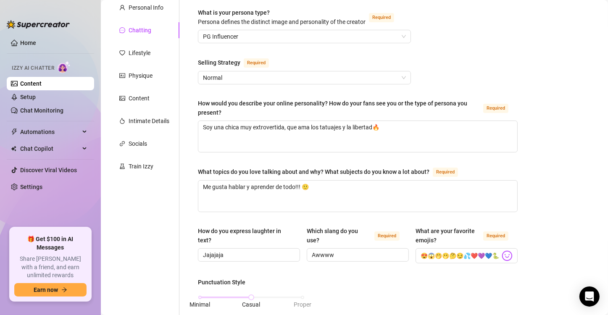
scroll to position [0, 0]
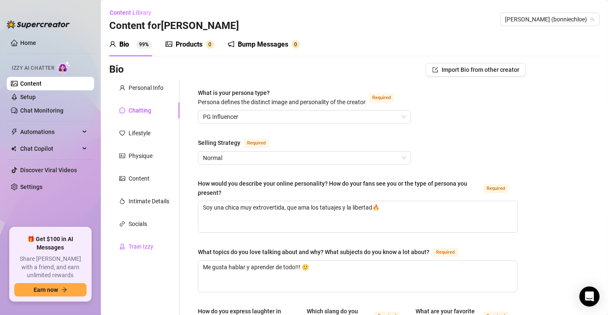
click at [137, 245] on div "Train Izzy" at bounding box center [141, 246] width 25 height 9
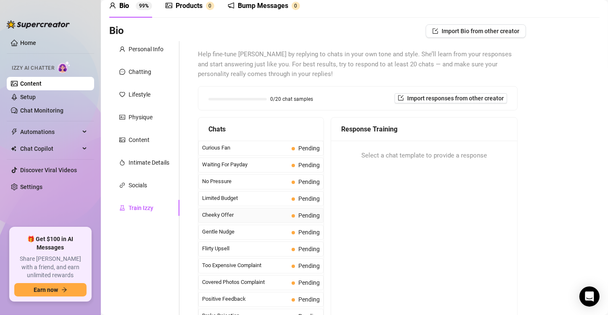
scroll to position [33, 0]
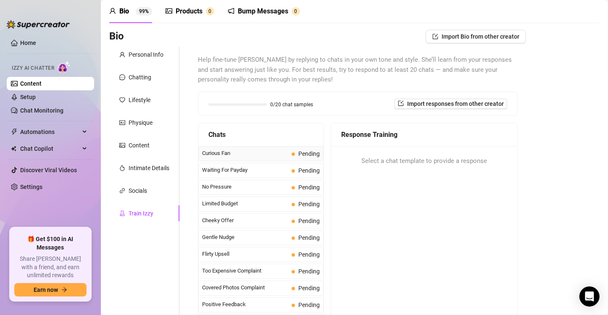
click at [230, 158] on div "Curious Fan Pending" at bounding box center [260, 153] width 125 height 15
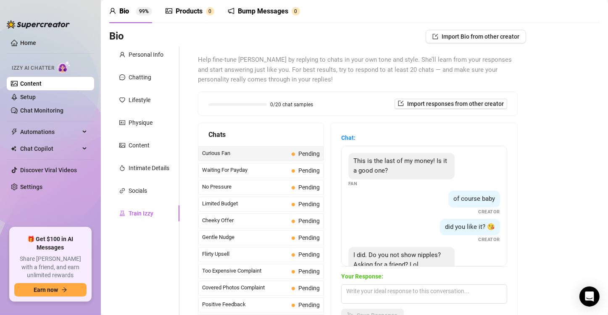
scroll to position [35, 0]
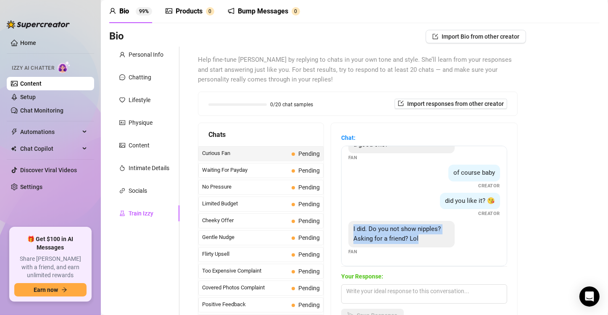
drag, startPoint x: 382, startPoint y: 240, endPoint x: 350, endPoint y: 222, distance: 36.5
click at [350, 222] on div "I did. Do you not show nipples? Asking for a friend? Lol" at bounding box center [401, 234] width 106 height 26
copy span "I did. Do you not show nipples? Asking for a friend? Lol"
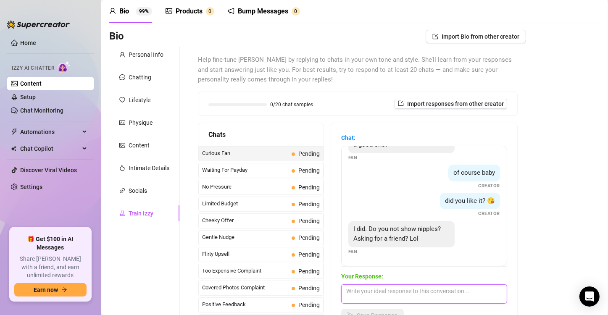
click at [373, 287] on textarea at bounding box center [424, 293] width 166 height 19
paste textarea "Claro que los muestro… y de muy cerca 😈✨"
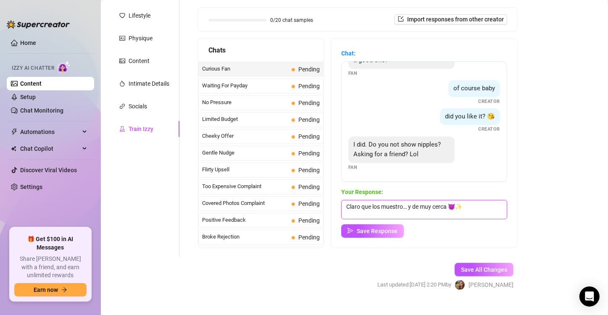
scroll to position [120, 0]
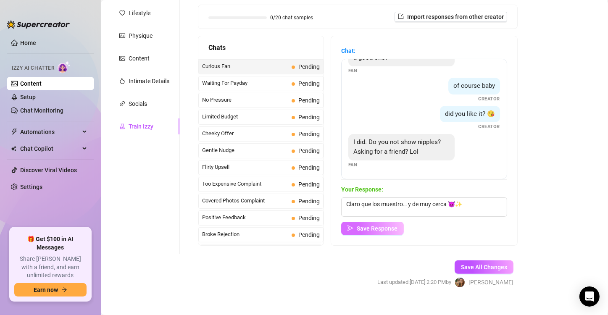
click at [384, 232] on button "Save Response" at bounding box center [372, 228] width 63 height 13
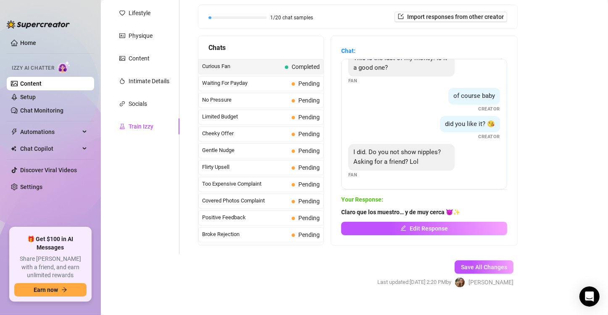
scroll to position [25, 0]
click at [292, 84] on span at bounding box center [293, 83] width 3 height 3
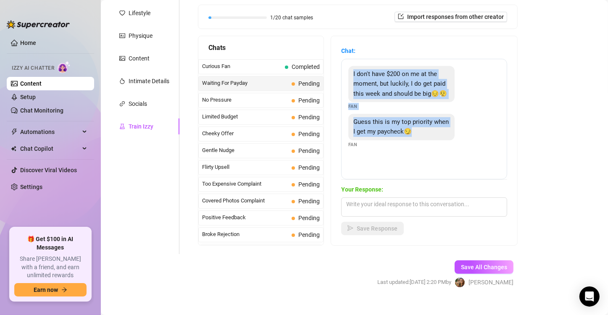
drag, startPoint x: 436, startPoint y: 142, endPoint x: 351, endPoint y: 71, distance: 110.9
click at [351, 71] on div "I don't have $200 on me at the moment, but luckily, I do get paid this week and…" at bounding box center [424, 119] width 166 height 121
copy div "I don't have $200 on me at the moment, but luckily, I do get paid this week and…"
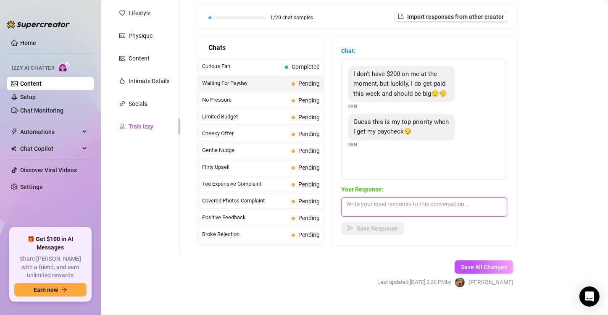
click at [358, 204] on textarea at bounding box center [424, 206] width 166 height 19
paste textarea "Mmm bebé, entonces ya quiero que llegue el día de pago para que me tengas solo …"
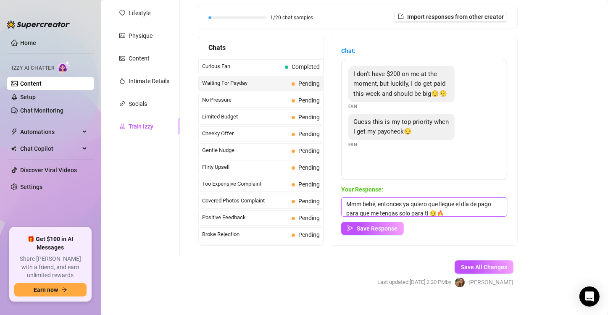
scroll to position [0, 0]
click at [468, 264] on span "Save All Changes" at bounding box center [484, 267] width 46 height 7
click at [237, 98] on span "No Pressure" at bounding box center [245, 100] width 86 height 8
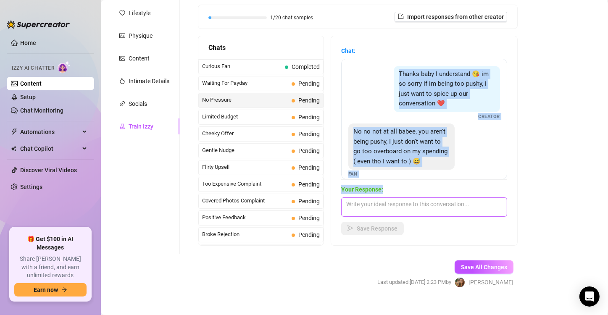
scroll to position [86, 0]
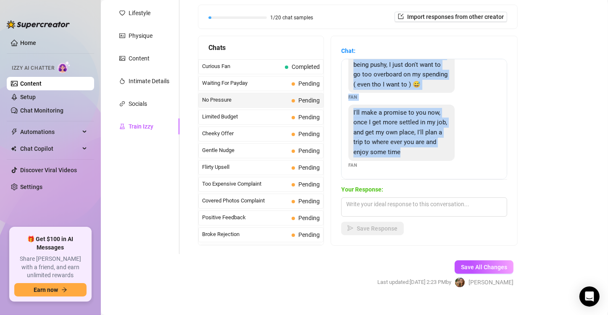
drag, startPoint x: 396, startPoint y: 71, endPoint x: 430, endPoint y: 156, distance: 91.7
click at [430, 156] on div "Thanks baby I understand 😘 im so sorry if im being too pushy, i just want to sp…" at bounding box center [424, 119] width 166 height 121
copy div "Thanks baby I understand 😘 im so sorry if im being too pushy, i just want to sp…"
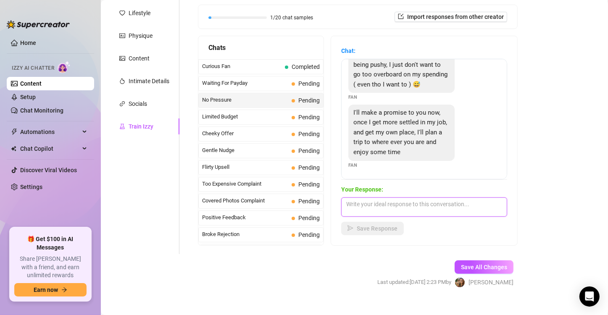
click at [368, 202] on textarea at bounding box center [424, 206] width 166 height 19
drag, startPoint x: 366, startPoint y: 202, endPoint x: 343, endPoint y: 203, distance: 23.1
click at [343, 203] on textarea "Pero" at bounding box center [424, 206] width 166 height 19
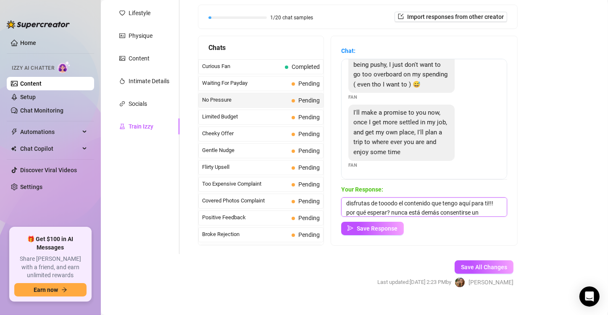
scroll to position [19, 0]
click at [388, 211] on textarea "Awww bebé! eres un lindo, pero porque no mientras disfrutas de tooodo el conten…" at bounding box center [424, 206] width 166 height 19
paste textarea "😏"
click at [368, 211] on textarea "Awww bebé! eres un lindo, pero porque no mientras disfrutas de tooodo el conten…" at bounding box center [424, 206] width 166 height 19
click at [374, 212] on textarea "Awww bebé! eres un lindo, pero porque no mientras disfrutas de tooodo el conten…" at bounding box center [424, 206] width 166 height 19
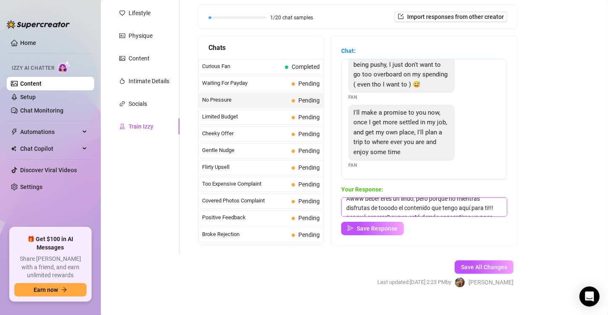
scroll to position [21, 0]
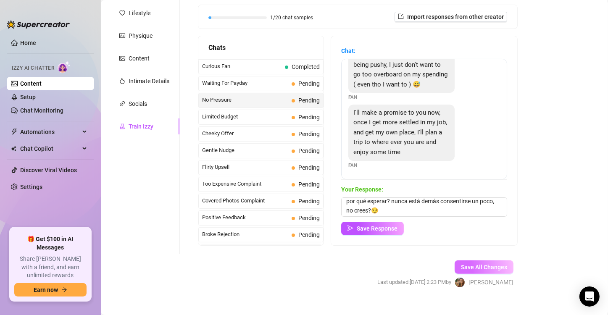
click at [463, 269] on span "Save All Changes" at bounding box center [484, 267] width 46 height 7
click at [372, 227] on span "Save Response" at bounding box center [377, 228] width 41 height 7
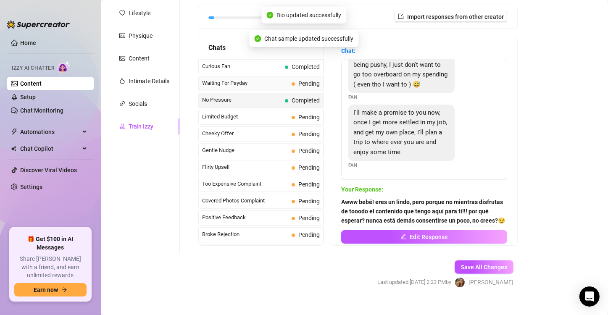
click at [257, 82] on span "Waiting For Payday" at bounding box center [245, 83] width 86 height 8
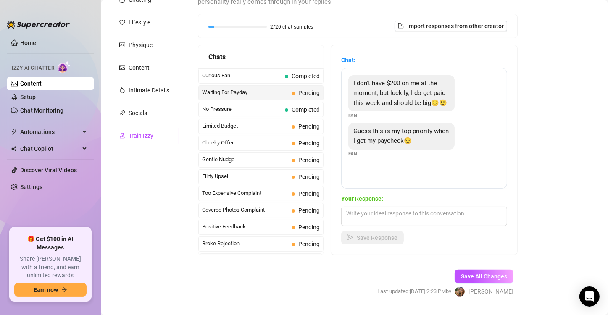
scroll to position [108, 0]
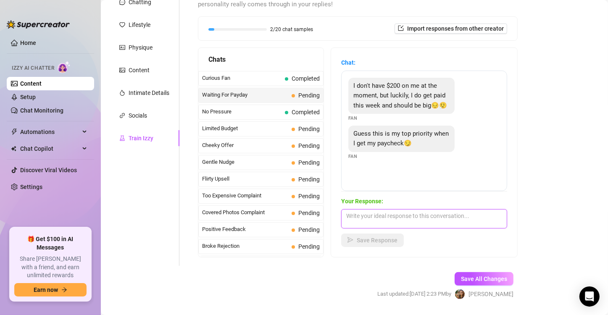
click at [391, 220] on textarea at bounding box center [424, 218] width 166 height 19
paste textarea "Mmm bebé, entonces ya quiero que llegue el día de pago para que me tengas solo …"
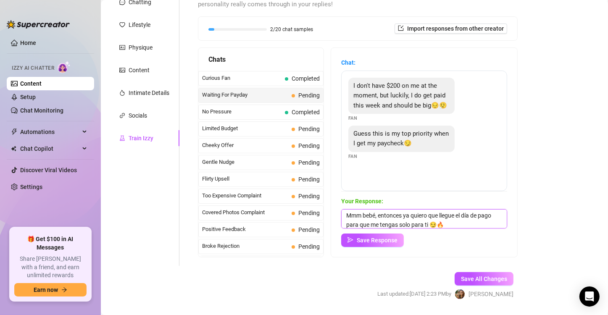
click at [379, 214] on textarea "Mmm bebé, entonces ya quiero que llegue el día de pago para que me tengas solo …" at bounding box center [424, 218] width 166 height 19
click at [396, 221] on textarea "Mmm bebé, amo ser tu prioridad!!! entonces ya quiero que llegue el día de pago …" at bounding box center [424, 218] width 166 height 19
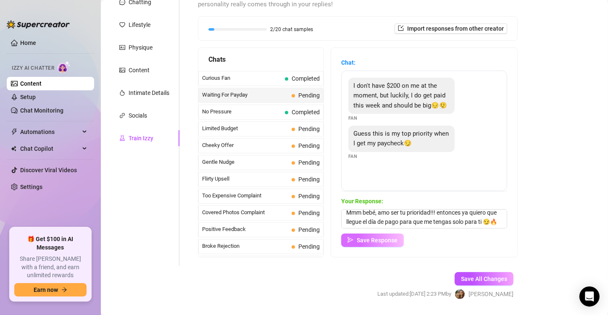
click at [381, 238] on span "Save Response" at bounding box center [377, 240] width 41 height 7
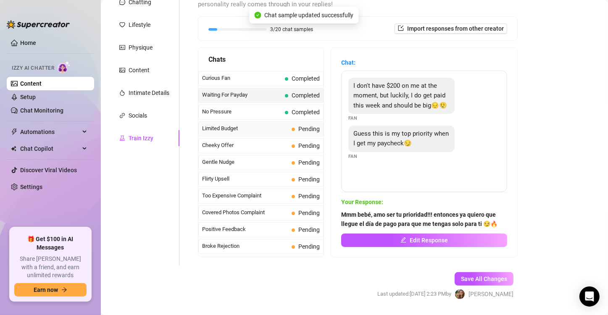
click at [266, 125] on span "Limited Budget" at bounding box center [245, 128] width 86 height 8
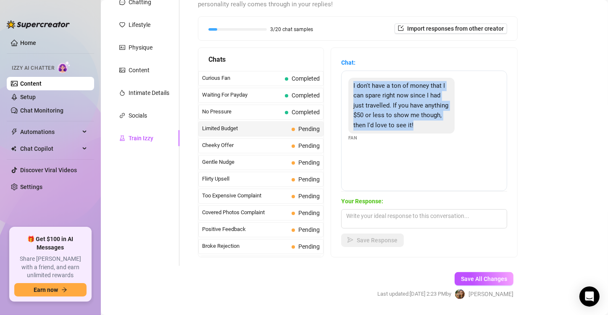
drag, startPoint x: 396, startPoint y: 136, endPoint x: 351, endPoint y: 77, distance: 74.0
click at [351, 78] on div "I don't have a ton of money that I can spare right now since I had just travell…" at bounding box center [401, 106] width 106 height 56
copy span "I don't have a ton of money that I can spare right now since I had just travell…"
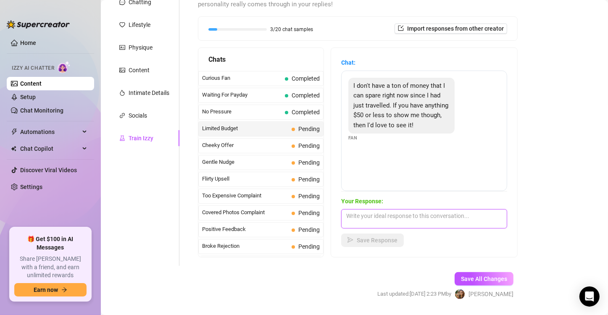
click at [391, 219] on textarea at bounding box center [424, 218] width 166 height 19
paste textarea "Claro que sí, bebé 😏🔥 tengo cositas muy ricas por menos de $50 que seguro te va…"
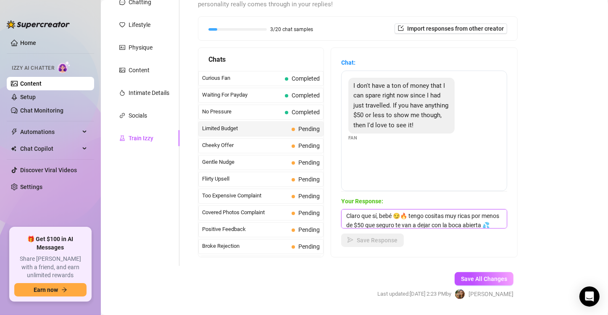
scroll to position [10, 0]
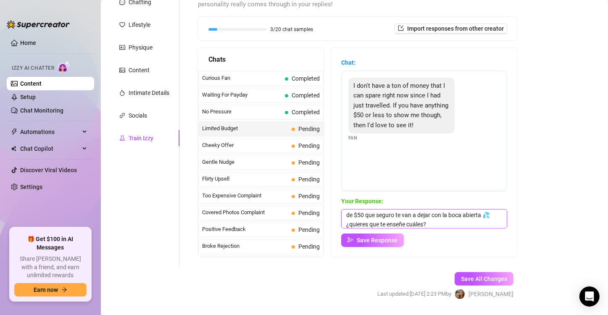
click at [378, 223] on textarea "Claro que sí, bebé 😏🔥 tengo cositas muy ricas por menos de $50 que seguro te va…" at bounding box center [424, 218] width 166 height 19
click at [395, 239] on span "Save Response" at bounding box center [377, 240] width 41 height 7
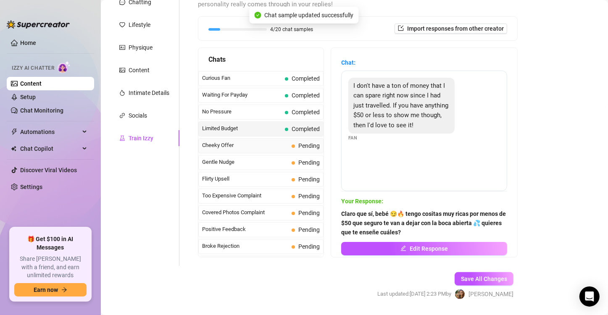
click at [292, 146] on span "Pending" at bounding box center [306, 145] width 28 height 9
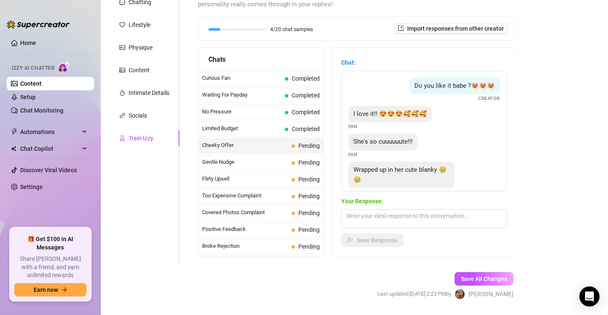
scroll to position [97, 0]
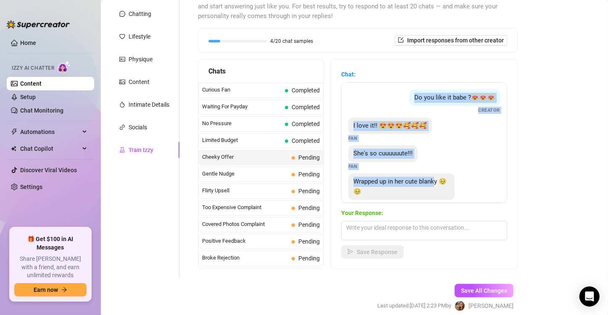
drag, startPoint x: 400, startPoint y: 95, endPoint x: 436, endPoint y: 179, distance: 91.3
click at [436, 179] on div "Do you like it babe ?😻😻😻 Creator I love it!! 😍😍😍🥰🥰🥰 Fan She's so cuuuuuute!!! F…" at bounding box center [424, 142] width 166 height 121
drag, startPoint x: 439, startPoint y: 181, endPoint x: 400, endPoint y: 93, distance: 97.0
click at [400, 93] on div "Do you like it babe ?😻😻😻 Creator I love it!! 😍😍😍🥰🥰🥰 Fan She's so cuuuuuute!!! F…" at bounding box center [424, 142] width 166 height 121
copy div "Do you like it babe ?😻😻😻 Creator I love it!! 😍😍😍🥰🥰🥰 Fan She's so cuuuuuute!!! F…"
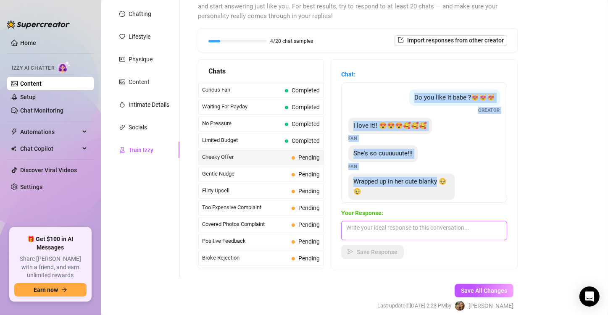
click at [367, 223] on textarea at bounding box center [424, 230] width 166 height 19
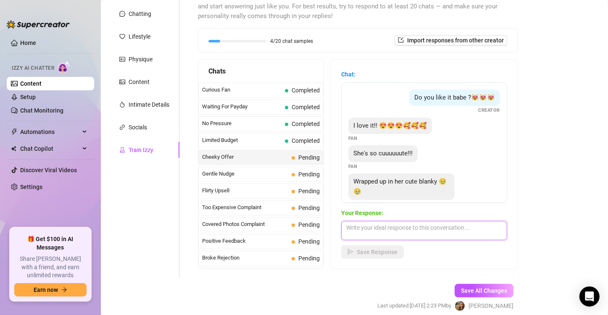
paste textarea "Soy cute… pero también puedo ser muy traviesa debajo de la cobijita 😏🔥"
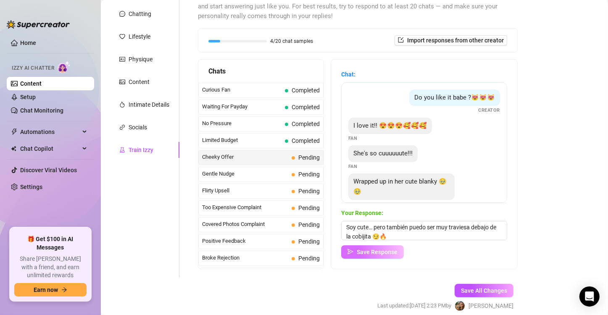
click at [396, 258] on button "Save Response" at bounding box center [372, 251] width 63 height 13
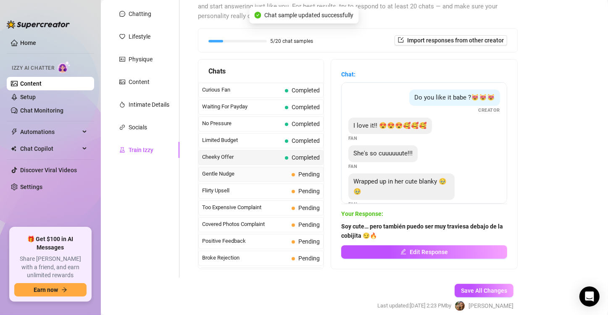
click at [261, 170] on span "Gentle Nudge" at bounding box center [245, 174] width 86 height 8
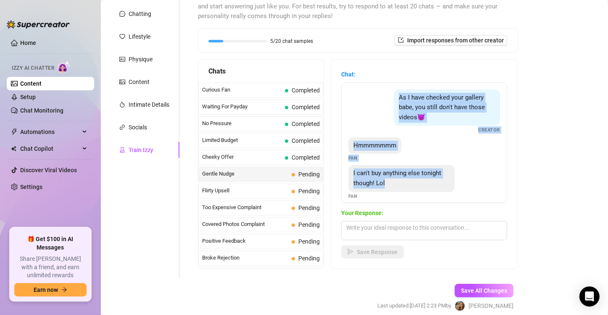
drag, startPoint x: 396, startPoint y: 97, endPoint x: 414, endPoint y: 183, distance: 87.5
click at [414, 183] on div "As I have checked your gallery babe, you still don't have those videos😈 Creator…" at bounding box center [424, 142] width 166 height 121
copy div "As I have checked your gallery babe, you still don't have those videos😈 Creator…"
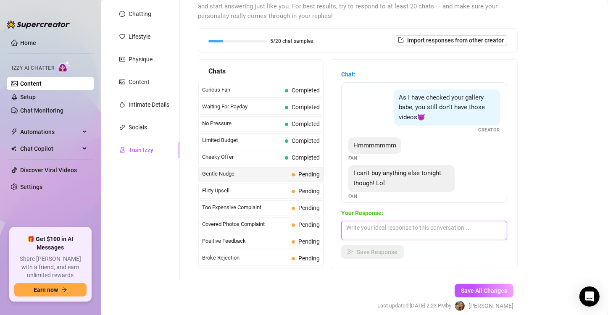
click at [389, 225] on textarea at bounding box center [424, 230] width 166 height 19
paste textarea "No te preocupes, lo rico siempre se hace esperar 😈 cuando vuelvas a tener ganas…"
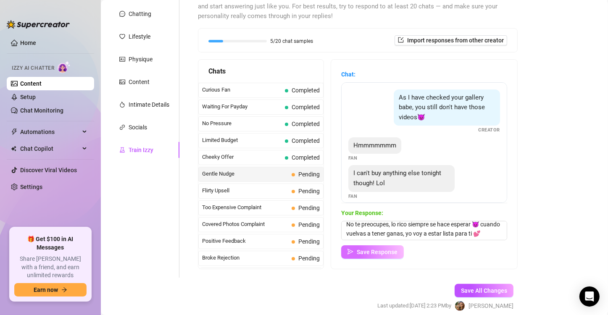
click at [372, 252] on span "Save Response" at bounding box center [377, 252] width 41 height 7
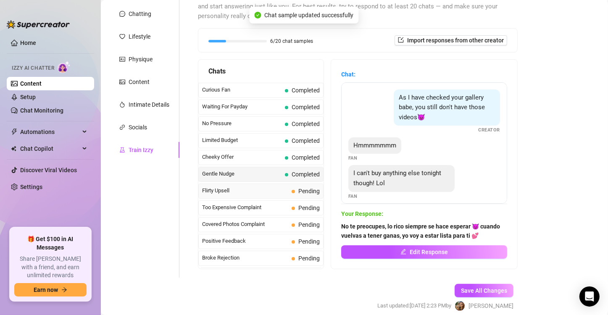
click at [263, 190] on span "Flirty Upsell" at bounding box center [245, 191] width 86 height 8
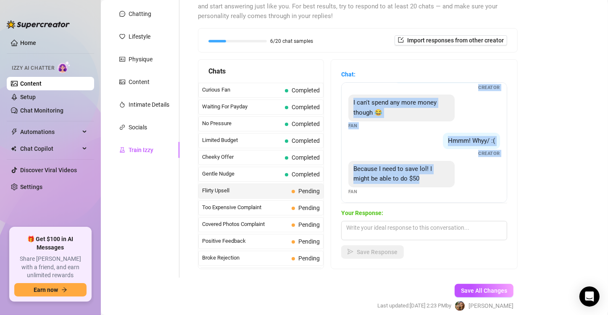
scroll to position [243, 0]
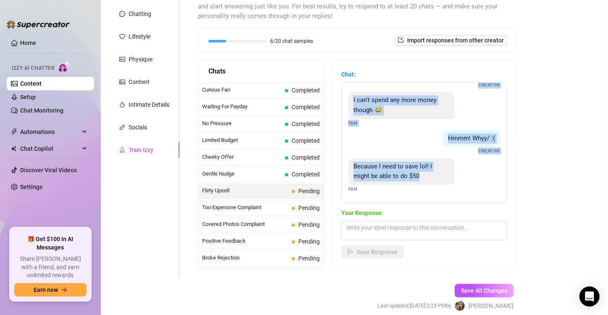
drag, startPoint x: 354, startPoint y: 93, endPoint x: 448, endPoint y: 197, distance: 140.4
click at [448, 197] on div "You want it babe? Fan Is it the best cock out of all your fans? Fan Yes babe, y…" at bounding box center [424, 142] width 166 height 121
copy div "You want it babe? Fan Is it the best cock out of all your fans? Fan Yes babe, y…"
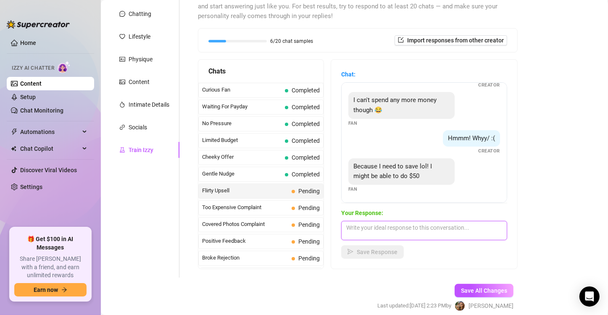
click at [377, 232] on textarea at bounding box center [424, 230] width 166 height 19
paste textarea "Eso es suficiente para que yo te enseñe algo muy, muy naughty 😈💦"
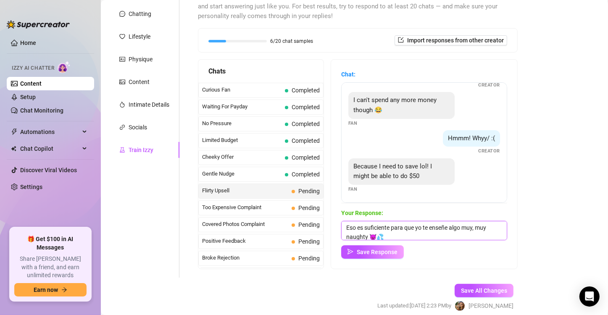
scroll to position [0, 0]
click at [381, 236] on textarea "Eso es suficiente para que yo te enseñe algo muy, muy naughty 😈💦" at bounding box center [424, 230] width 166 height 19
click at [391, 254] on span "Save Response" at bounding box center [377, 252] width 41 height 7
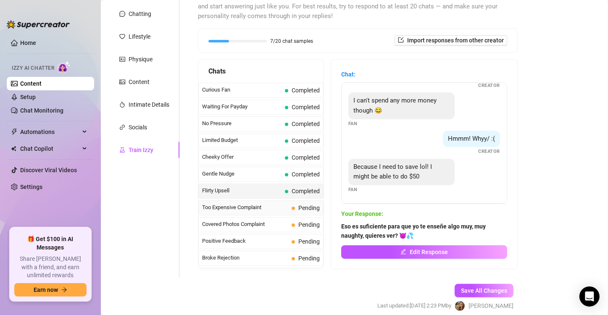
scroll to position [242, 0]
click at [260, 205] on span "Too Expensive Complaint" at bounding box center [245, 207] width 86 height 8
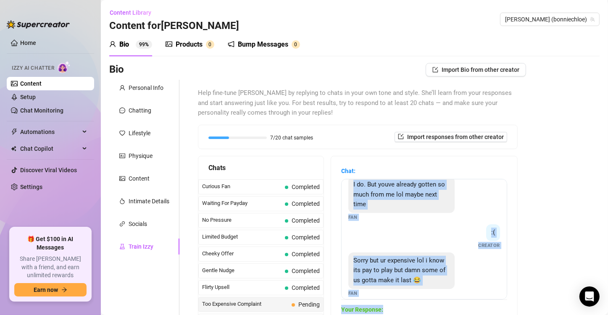
scroll to position [197, 0]
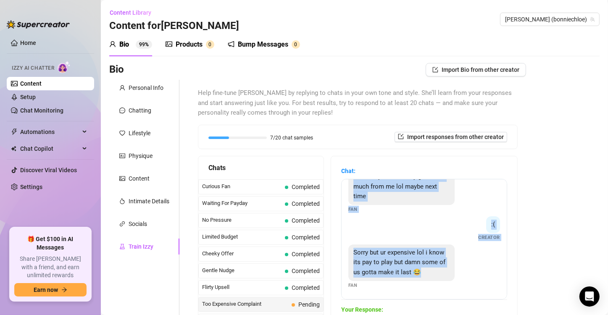
drag, startPoint x: 352, startPoint y: 191, endPoint x: 478, endPoint y: 281, distance: 156.0
click at [478, 281] on div "Oh no lol too expensive Fan its worth it 😘 Creator That may be true but thats a…" at bounding box center [424, 239] width 166 height 121
copy div "Oh no lol too expensive Fan its worth it 😘 Creator That may be true but thats a…"
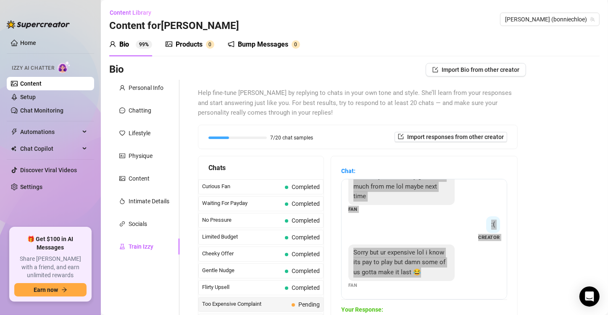
scroll to position [132, 0]
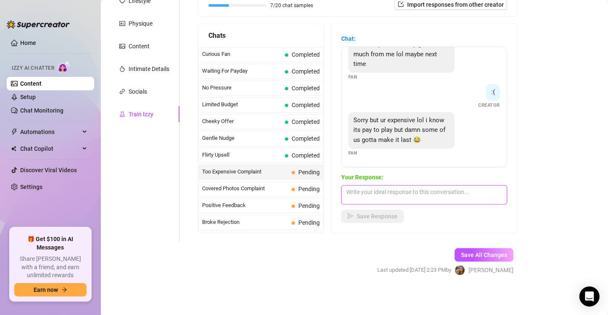
click at [383, 196] on textarea at bounding box center [424, 194] width 166 height 19
paste textarea "[PERSON_NAME], ya sabes bebé, soy adictiva y lo bueno siempre cuesta un poquito…"
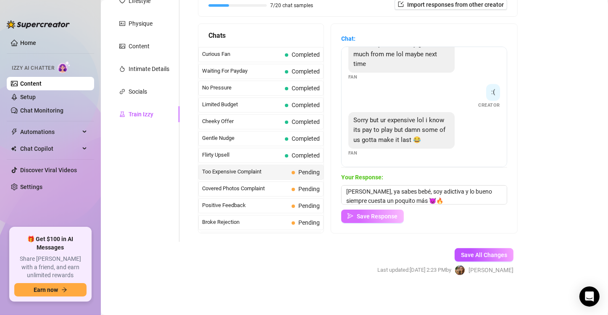
click at [376, 219] on span "Save Response" at bounding box center [377, 216] width 41 height 7
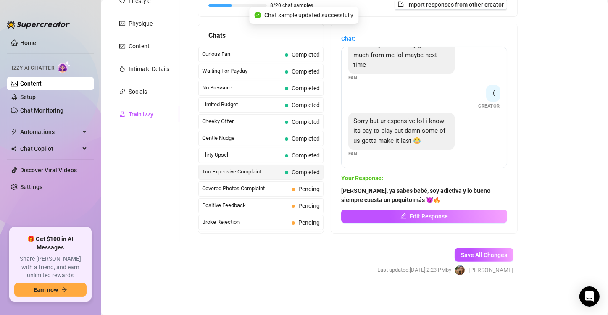
scroll to position [197, 0]
click at [276, 187] on span "Covered Photos Complaint" at bounding box center [245, 188] width 86 height 8
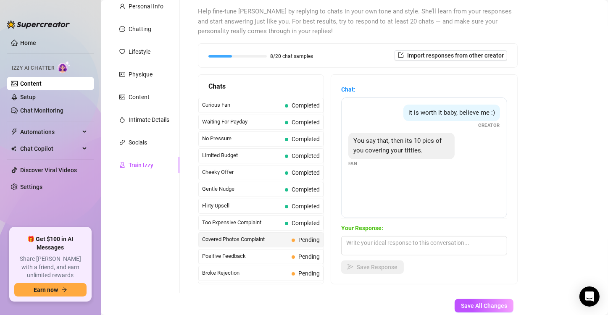
scroll to position [81, 0]
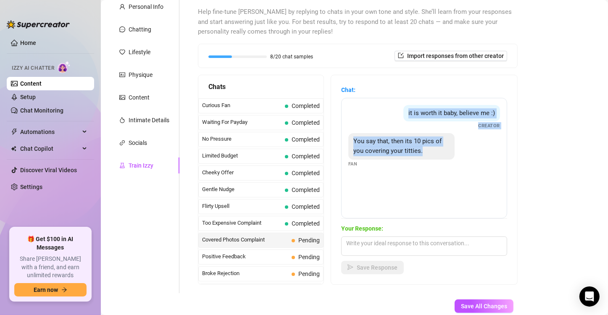
drag, startPoint x: 401, startPoint y: 109, endPoint x: 447, endPoint y: 151, distance: 62.1
click at [447, 151] on div "it is worth it baby, believe me :) Creator You say that, then its 10 pics of yo…" at bounding box center [424, 158] width 166 height 121
copy div "it is worth it baby, believe me :) Creator You say that, then its 10 pics of yo…"
click at [411, 247] on textarea at bounding box center [424, 246] width 166 height 19
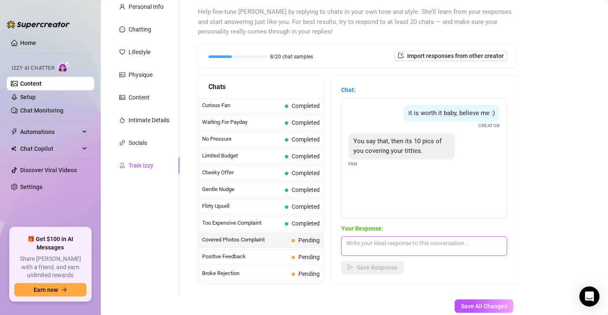
paste textarea "Uy, ya veo que quieres probar si vale la pena… tal vez te sorprenda 😘"
drag, startPoint x: 485, startPoint y: 243, endPoint x: 471, endPoint y: 240, distance: 13.7
click at [471, 240] on textarea "Uy, ya veo que quieres probar si vale la pena… tal vez te sorprenda 😘" at bounding box center [424, 246] width 166 height 19
click at [466, 243] on textarea "Uy, ya veo que quieres probar si vale la pena… te sorprenda 😘" at bounding box center [424, 246] width 166 height 19
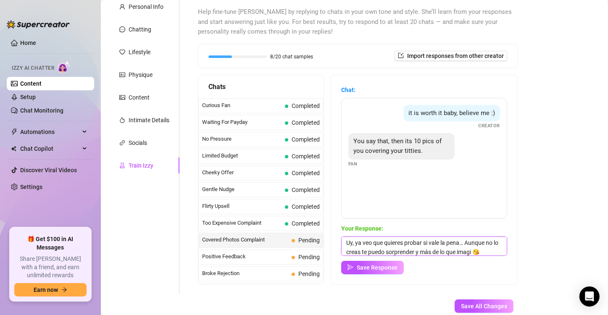
scroll to position [10, 0]
click at [388, 252] on textarea "Uy, ya veo que quieres probar si vale la pena… Aunque no lo creas te puedo sorp…" at bounding box center [424, 246] width 166 height 19
paste textarea "🔥😈"
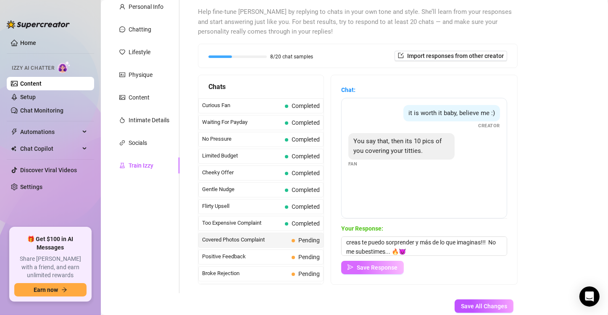
click at [394, 269] on span "Save Response" at bounding box center [377, 267] width 41 height 7
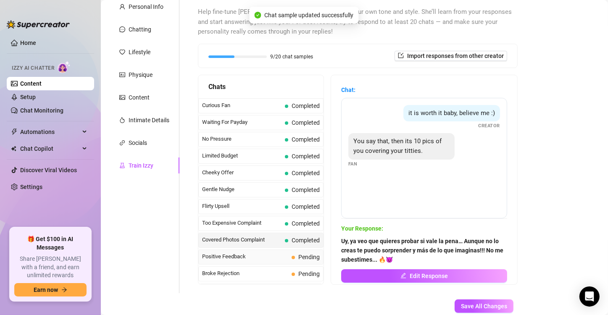
click at [244, 254] on span "Positive Feedback" at bounding box center [245, 256] width 86 height 8
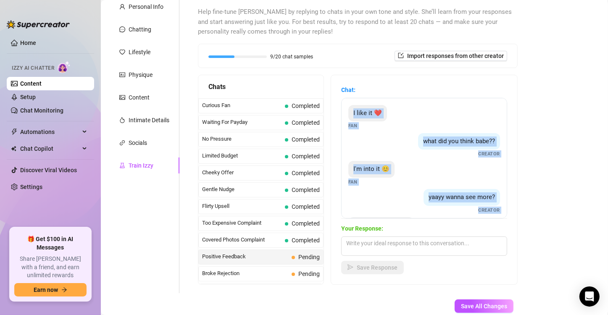
scroll to position [34, 0]
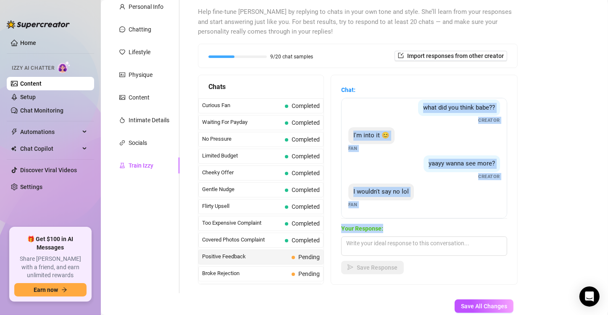
drag, startPoint x: 351, startPoint y: 110, endPoint x: 486, endPoint y: 223, distance: 176.6
click at [486, 223] on div "Chat: I like it ❤️ Fan what did you think babe?? Creator I'm into it 😊 Fan yaay…" at bounding box center [424, 179] width 166 height 189
click at [465, 208] on div "I like it ❤️ Fan what did you think babe?? Creator I'm into it 😊 Fan yaayy wann…" at bounding box center [424, 158] width 166 height 121
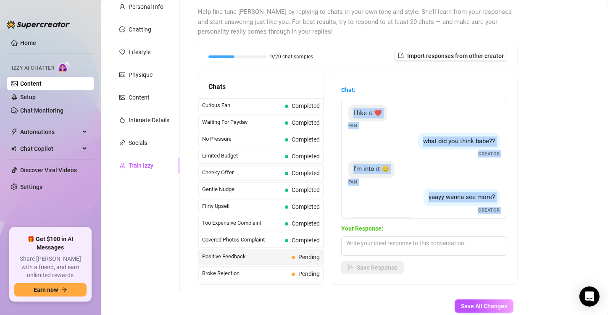
drag, startPoint x: 429, startPoint y: 198, endPoint x: 352, endPoint y: 108, distance: 118.9
click at [352, 108] on div "I like it ❤️ Fan what did you think babe?? Creator I'm into it 😊 Fan yaayy wann…" at bounding box center [424, 158] width 166 height 121
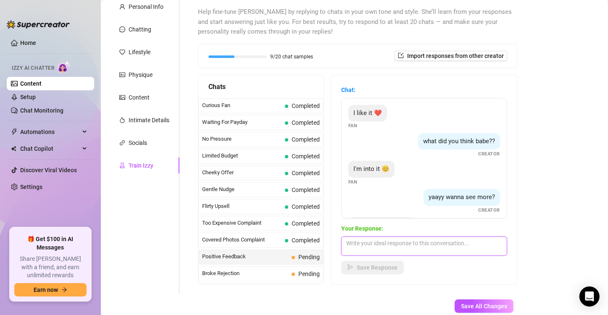
click at [367, 251] on textarea at bounding box center [424, 246] width 166 height 19
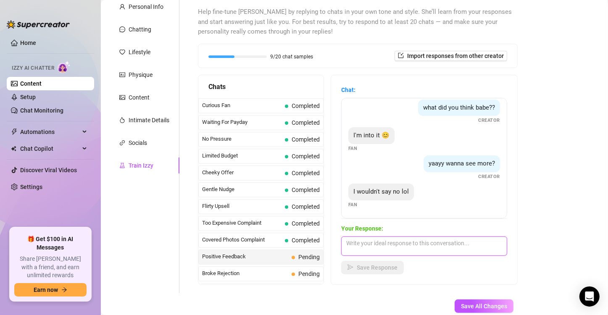
click at [378, 250] on textarea at bounding box center [424, 246] width 166 height 19
paste textarea "Ya sabes bebé, lo que sigue es mucho más travieso 😈💋"
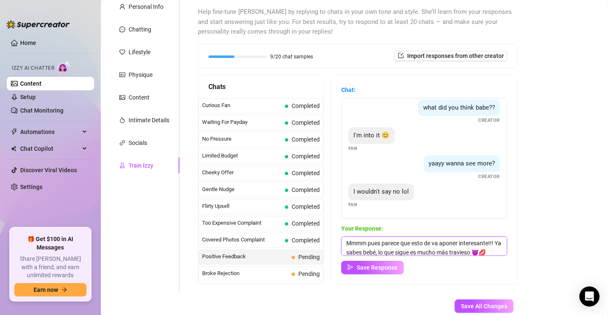
scroll to position [12, 0]
drag, startPoint x: 421, startPoint y: 241, endPoint x: 408, endPoint y: 251, distance: 16.2
click at [408, 251] on textarea "Mmmm pues parece que esto de va aponer interesante!!! Ya sabes bebé, lo que sig…" at bounding box center [424, 246] width 166 height 19
click at [414, 241] on textarea "Mmmm pues parece que esto de va aponer interesante!!! Ya sabes bebé, lo que sig…" at bounding box center [424, 246] width 166 height 19
drag, startPoint x: 421, startPoint y: 239, endPoint x: 393, endPoint y: 243, distance: 28.8
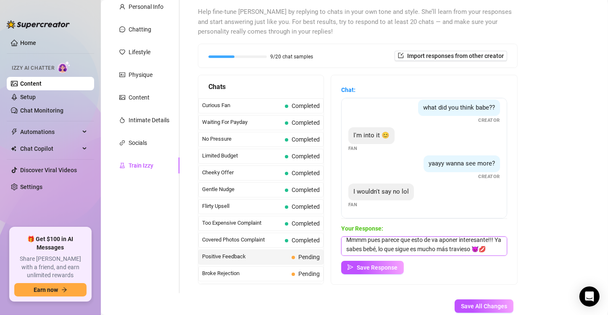
click at [393, 243] on textarea "Mmmm pues parece que esto de va aponer interesante!!! Ya sabes bebé, lo que sig…" at bounding box center [424, 246] width 166 height 19
click at [367, 249] on textarea "Mmmm pues parece que esto de va aponer interesante!!! Y sabes? Lo que sigue es …" at bounding box center [424, 246] width 166 height 19
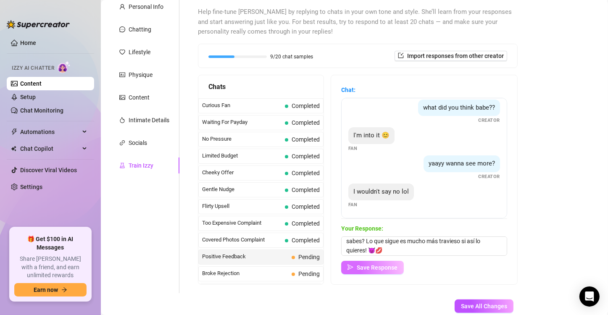
click at [370, 267] on span "Save Response" at bounding box center [377, 267] width 41 height 7
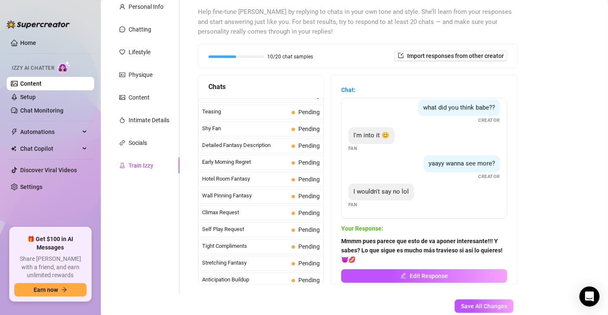
scroll to position [0, 0]
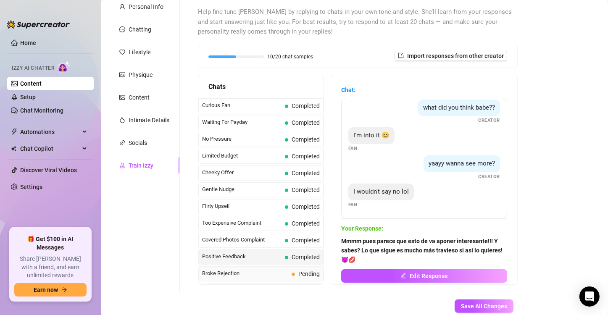
click at [246, 269] on span "Broke Rejection" at bounding box center [245, 273] width 86 height 8
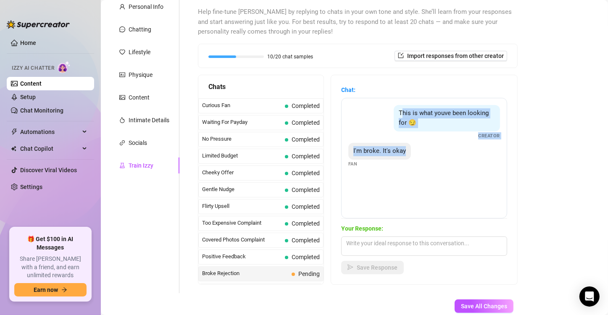
drag, startPoint x: 400, startPoint y: 113, endPoint x: 407, endPoint y: 151, distance: 39.0
click at [407, 151] on div "This is what youve been looking for 😏 Creator I'm broke. It's okay Fan" at bounding box center [424, 158] width 166 height 121
click at [407, 151] on div "I'm broke. It's okay" at bounding box center [379, 151] width 63 height 17
click at [410, 152] on div "I'm broke. It's okay" at bounding box center [379, 151] width 63 height 17
drag, startPoint x: 410, startPoint y: 152, endPoint x: 395, endPoint y: 113, distance: 42.5
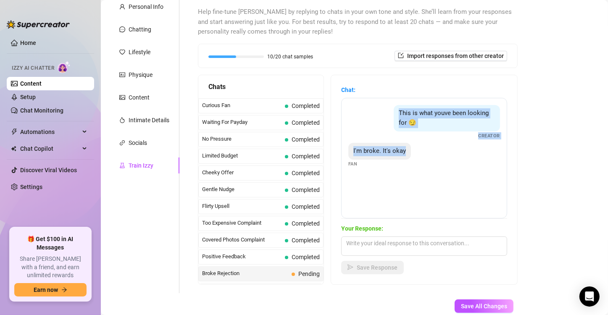
click at [395, 113] on div "This is what youve been looking for 😏 Creator I'm broke. It's okay Fan" at bounding box center [424, 158] width 166 height 121
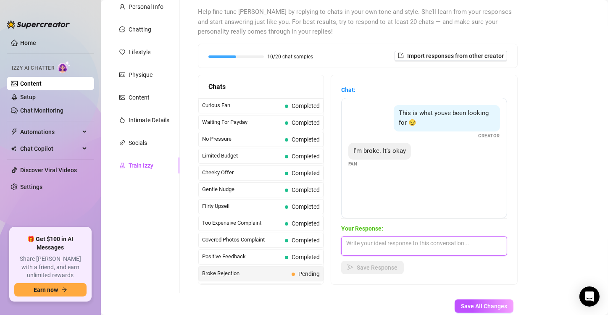
click at [386, 244] on textarea at bounding box center [424, 246] width 166 height 19
paste textarea "Mmm, aunque estés broke… quizá podamos hacer algo especial por poquito 😈💦"
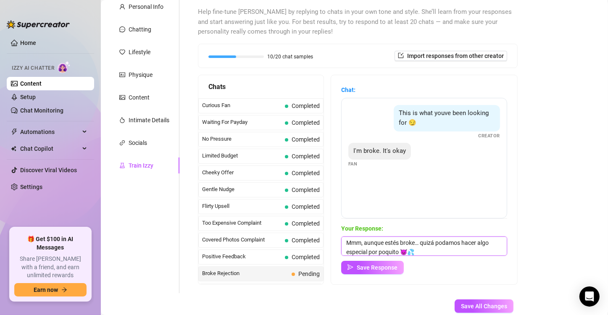
click at [413, 250] on textarea "Mmm, aunque estés broke… quizá podamos hacer algo especial por poquito 😈💦" at bounding box center [424, 246] width 166 height 19
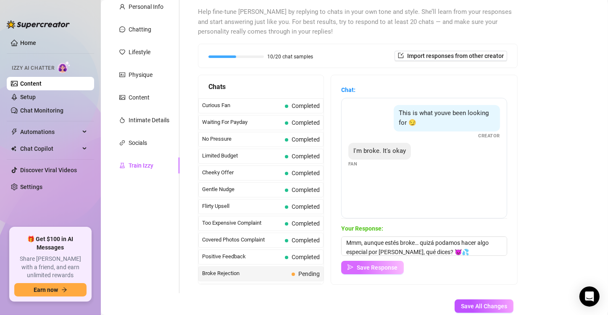
click at [392, 267] on span "Save Response" at bounding box center [377, 267] width 41 height 7
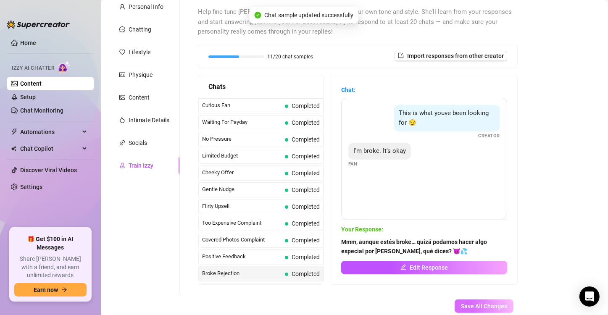
click at [462, 306] on span "Save All Changes" at bounding box center [484, 306] width 46 height 7
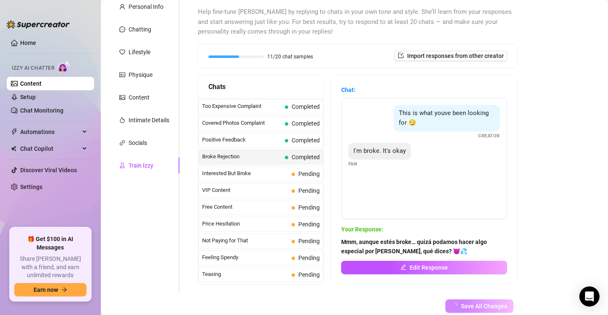
scroll to position [118, 0]
click at [270, 170] on span "Interested But Broke" at bounding box center [245, 172] width 86 height 8
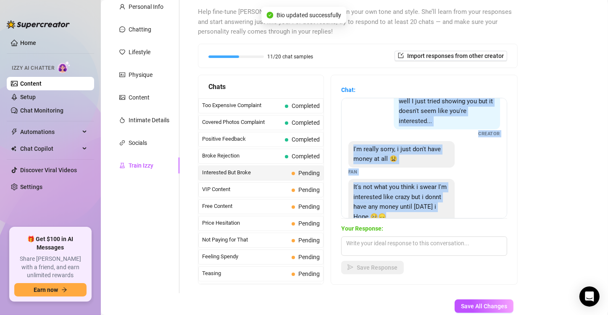
scroll to position [37, 0]
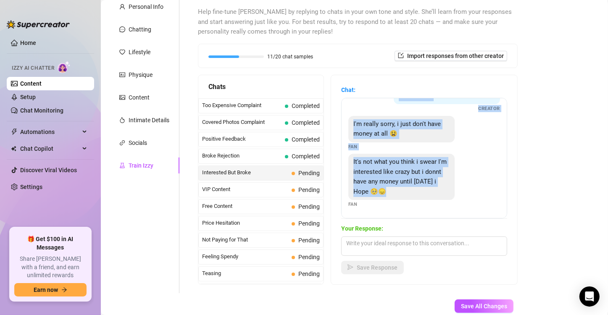
drag, startPoint x: 395, startPoint y: 113, endPoint x: 465, endPoint y: 205, distance: 115.8
click at [465, 205] on div "well I just tried showing you but it doesn't seem like you're interested... Cre…" at bounding box center [424, 158] width 166 height 121
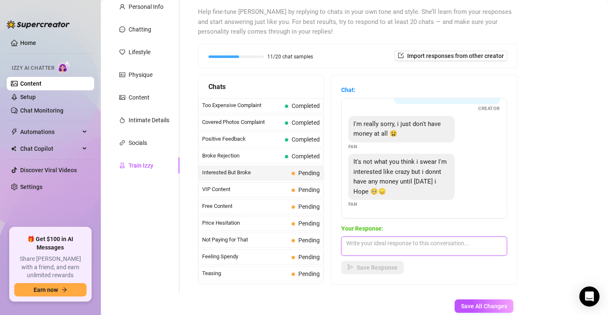
click at [364, 245] on textarea at bounding box center [424, 246] width 166 height 19
paste textarea "bebé, [DATE] no está tan lejos… y créeme que valdrá la pena la espera 😈💦"
click at [350, 242] on textarea "bebé, [DATE] no está tan lejos… y créeme que valdrá la pena la espera 😈💦" at bounding box center [424, 246] width 166 height 19
click at [364, 241] on textarea "Bebé, [DATE] no está tan lejos… y créeme que valdrá la pena la espera 😈💦" at bounding box center [424, 246] width 166 height 19
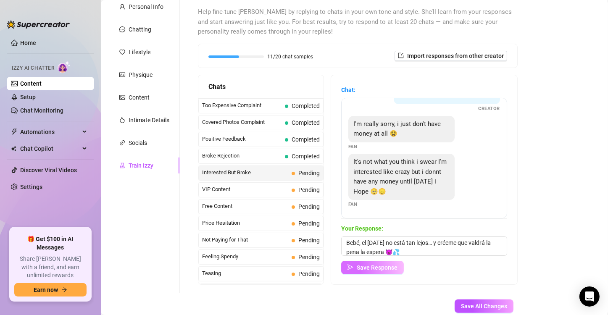
click at [386, 264] on span "Save Response" at bounding box center [377, 267] width 41 height 7
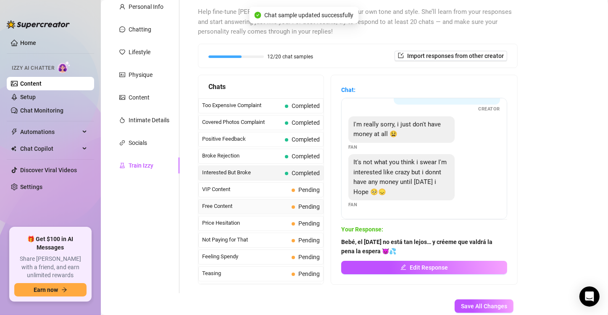
scroll to position [36, 0]
click at [266, 187] on span "VIP Content" at bounding box center [245, 189] width 86 height 8
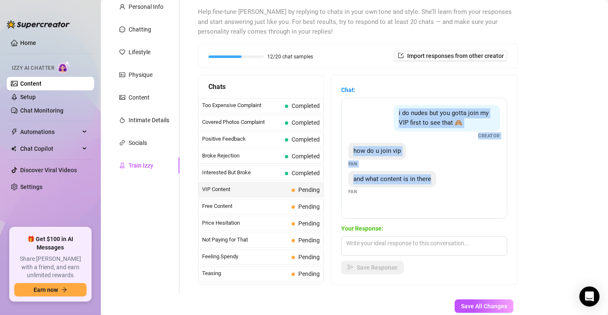
drag, startPoint x: 386, startPoint y: 113, endPoint x: 436, endPoint y: 180, distance: 84.4
click at [436, 180] on div "i do nudes but you gotta join my VIP first to see that 🙈 Creator how do u join …" at bounding box center [424, 158] width 166 height 121
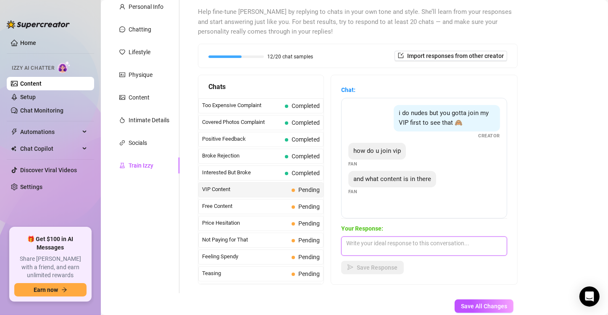
click at [363, 253] on textarea at bounding box center [424, 246] width 166 height 19
paste textarea "[PERSON_NAME], solo los VIP pueden ver mis nudes más hot 😏💦 ¿te animas a unirte?"
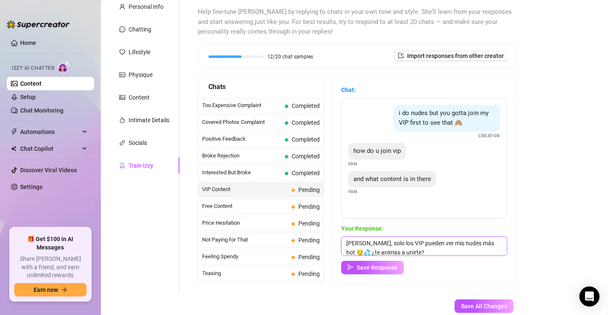
scroll to position [0, 0]
click at [359, 250] on textarea "[PERSON_NAME], solo los VIP pueden ver mis nudes más hot 😏💦 ¿te animas a unirte?" at bounding box center [424, 246] width 166 height 19
click at [352, 252] on textarea "[PERSON_NAME], solo los VIP pueden ver mis nudes más hot 😏💦 te animas a unirte?" at bounding box center [424, 246] width 166 height 19
paste textarea "Ahí dentro es donde me dejo llevar completamente…"
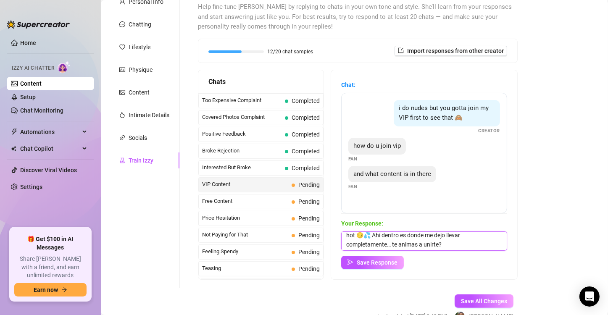
scroll to position [89, 0]
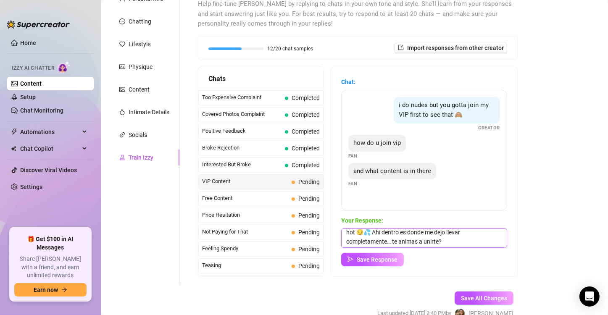
click at [452, 241] on textarea "[PERSON_NAME], solo los VIP pueden ver mis nudes más hot 😏💦 Ahí dentro es donde…" at bounding box center [424, 238] width 166 height 19
click at [384, 257] on span "Save Response" at bounding box center [377, 259] width 41 height 7
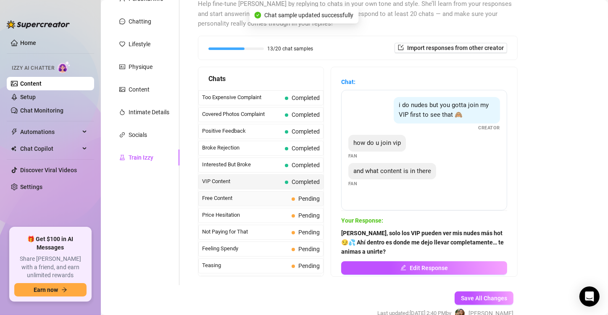
click at [270, 195] on span "Free Content" at bounding box center [245, 198] width 86 height 8
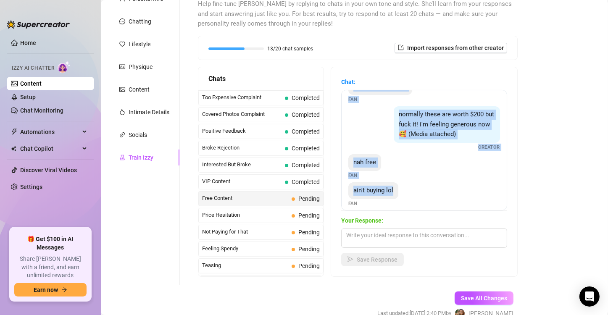
scroll to position [91, 0]
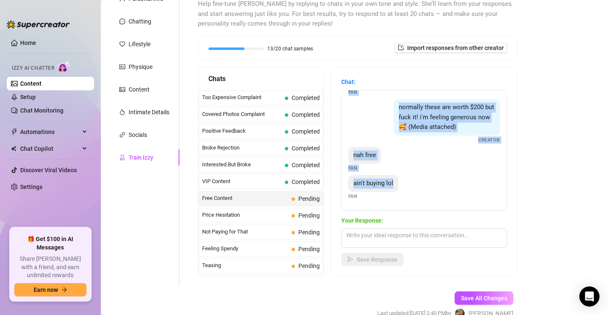
drag, startPoint x: 349, startPoint y: 99, endPoint x: 473, endPoint y: 201, distance: 160.9
click at [473, 201] on div "i was promised nudes for this Fan nudes or at least topless Fan give me smth go…" at bounding box center [424, 150] width 166 height 121
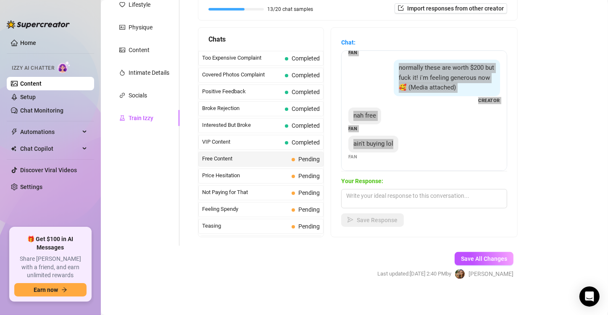
scroll to position [129, 0]
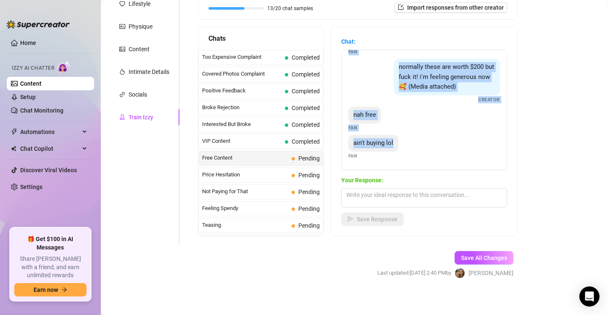
click at [413, 144] on div "ain't buying lol Fan" at bounding box center [424, 147] width 152 height 25
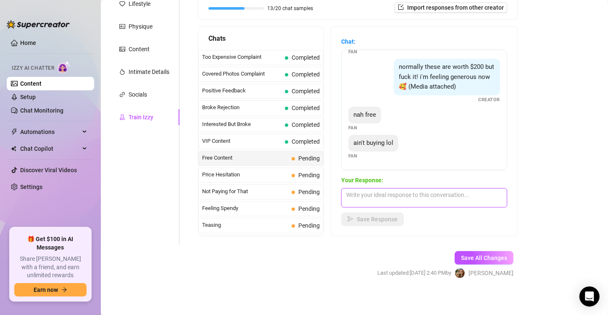
click at [365, 198] on textarea at bounding box center [424, 197] width 166 height 19
paste textarea "Mmm, [DATE] nada de comprar 😏 pero seguro que te voy a dejar queriendo más 😘"
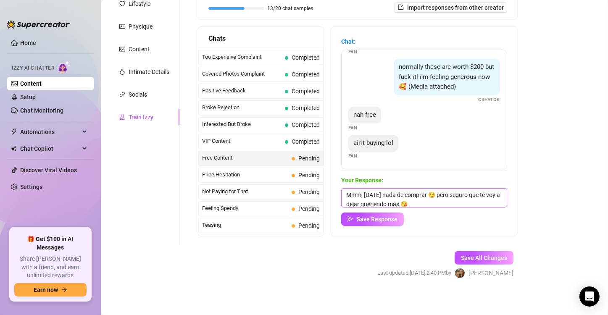
scroll to position [0, 0]
click at [415, 202] on textarea "Mmm, [DATE] nada de comprar 😏 pero seguro que te voy a dejar queriendo más 😘" at bounding box center [424, 197] width 166 height 19
click at [402, 202] on textarea "Mmm, [DATE] nada de comprar 😏 pero seguro que te voy a dejar queriendo más y ca…" at bounding box center [424, 197] width 166 height 19
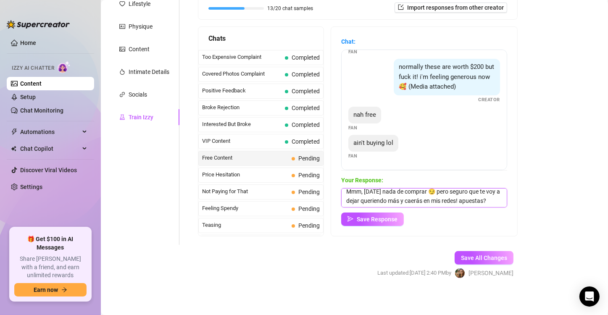
scroll to position [0, 0]
drag, startPoint x: 429, startPoint y: 193, endPoint x: 424, endPoint y: 193, distance: 5.0
click at [424, 193] on textarea "Mmm, [DATE] nada de comprar 😏 pero seguro que te voy a dejar queriendo más y ca…" at bounding box center [424, 197] width 166 height 19
click at [400, 197] on textarea "Mmm, [DATE] nada de comprar 😏 pero seguro que te voy a dejar queriendo más y ca…" at bounding box center [424, 197] width 166 height 19
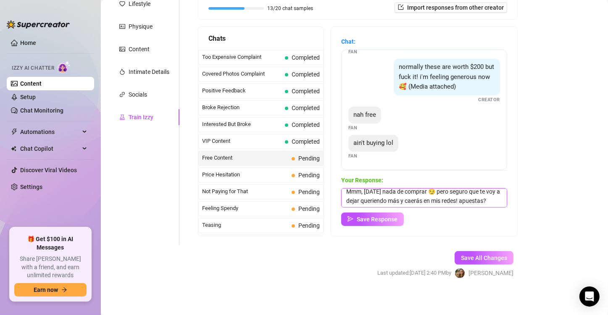
paste textarea "😏"
click at [429, 193] on textarea "Mmm, [DATE] nada de comprar 😏 pero seguro que te voy a dejar queriendo más y ca…" at bounding box center [424, 197] width 166 height 19
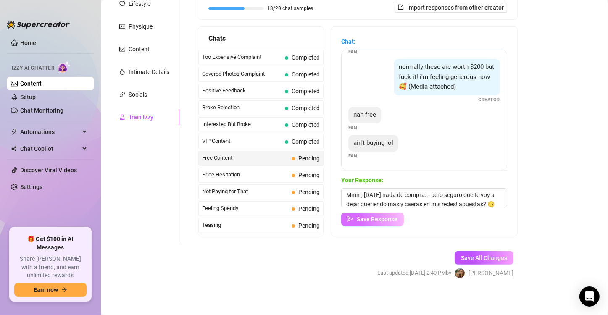
click at [364, 219] on span "Save Response" at bounding box center [377, 219] width 41 height 7
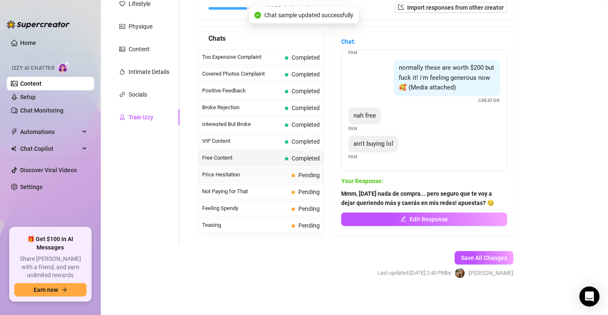
scroll to position [91, 0]
click at [263, 171] on span "Price Hesitation" at bounding box center [245, 175] width 86 height 8
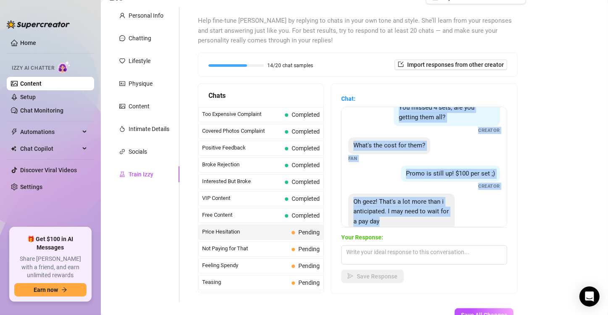
scroll to position [45, 0]
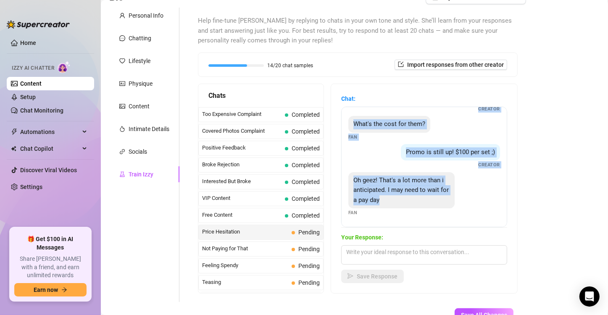
drag, startPoint x: 392, startPoint y: 121, endPoint x: 442, endPoint y: 223, distance: 113.9
click at [442, 223] on div "You missed 4 sets, are you getting them all? Creator What's the cost for them? …" at bounding box center [424, 167] width 166 height 121
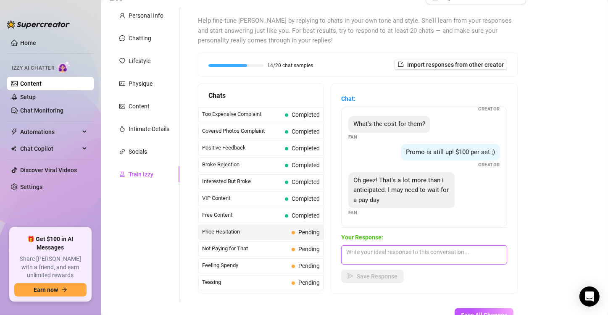
click at [392, 252] on textarea at bounding box center [424, 254] width 166 height 19
paste textarea "Vale la pena esperar, bebé… estos sets te van a dejar muy caliente 😈💦"
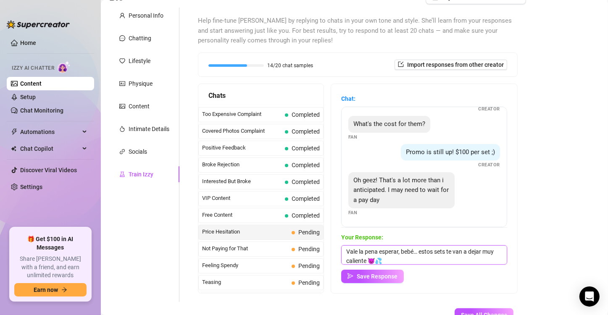
click at [423, 252] on textarea "Vale la pena esperar, bebé… estos sets te van a dejar muy caliente 😈💦" at bounding box center [424, 254] width 166 height 19
click at [381, 259] on textarea "Vale la pena esperar, bebé… estos sets te van a dejar muy caliente 😈💦" at bounding box center [424, 254] width 166 height 19
click at [484, 249] on textarea "Vale la pena esperar, bebé… estos sets te van a dejar muy caliente 😈💦" at bounding box center [424, 254] width 166 height 19
click at [381, 261] on textarea "Vale la pena esperar, bebé… estos sets te van a pner muy caliente 😈💦" at bounding box center [424, 254] width 166 height 19
click at [477, 250] on textarea "Vale la pena esperar, bebé… estos sets te van a pner muy caliente 😈💦" at bounding box center [424, 254] width 166 height 19
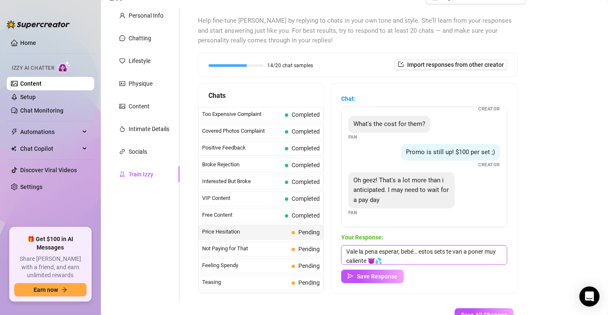
drag, startPoint x: 381, startPoint y: 256, endPoint x: 391, endPoint y: 257, distance: 10.2
click at [391, 257] on textarea "Vale la pena esperar, bebé… estos sets te van a poner muy caliente 😈💦" at bounding box center [424, 254] width 166 height 19
click at [390, 260] on textarea "Vale la pena esperar, bebé… estos sets te van a poner muy caliente 😈💦" at bounding box center [424, 254] width 166 height 19
click at [387, 280] on button "Save Response" at bounding box center [372, 276] width 63 height 13
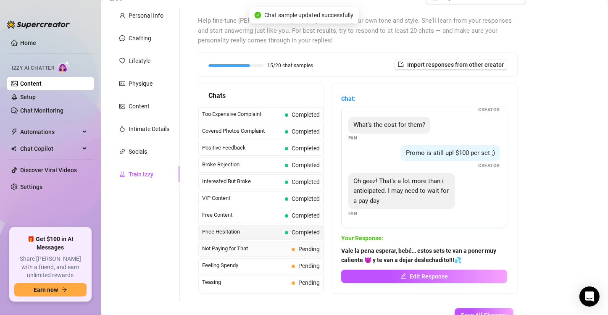
scroll to position [44, 0]
click at [264, 244] on span "Not Paying for That" at bounding box center [245, 248] width 86 height 8
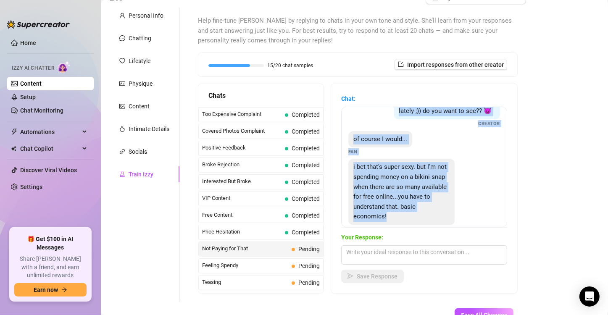
scroll to position [66, 0]
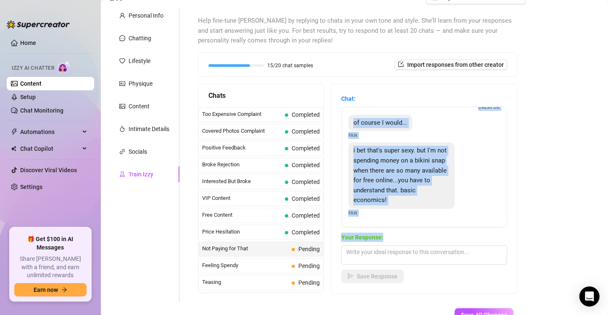
drag, startPoint x: 394, startPoint y: 124, endPoint x: 464, endPoint y: 230, distance: 126.7
click at [464, 230] on div "Chat: Hahaha well it's a good thing I've been in perfect bikini weather lately …" at bounding box center [424, 188] width 166 height 189
click at [443, 220] on div "Hahaha well it's a good thing I've been in perfect bikini weather lately ;)) do…" at bounding box center [424, 167] width 166 height 121
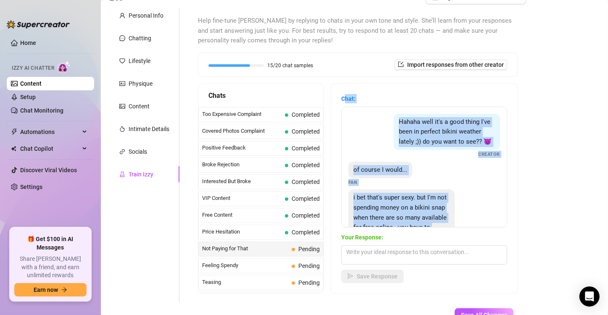
drag, startPoint x: 400, startPoint y: 212, endPoint x: 345, endPoint y: 102, distance: 122.7
click at [345, 102] on div "Chat: Hahaha well it's a good thing I've been in perfect bikini weather lately …" at bounding box center [424, 161] width 166 height 134
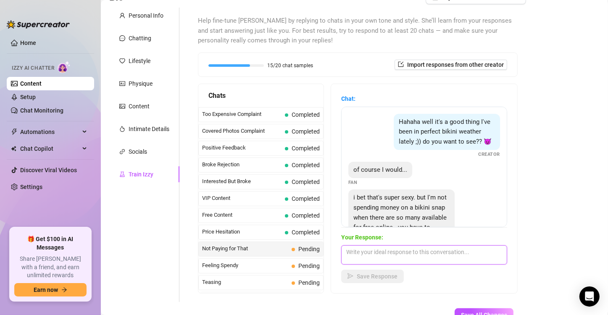
click at [388, 257] on textarea at bounding box center [424, 254] width 166 height 19
paste textarea "Jajaja ‘economía básica’…"
click at [425, 250] on textarea "Jajaja ‘economía básica’…" at bounding box center [424, 254] width 166 height 19
paste textarea "entonces tendré que convencer a tu economía de que valgo la inversión 😈💦"
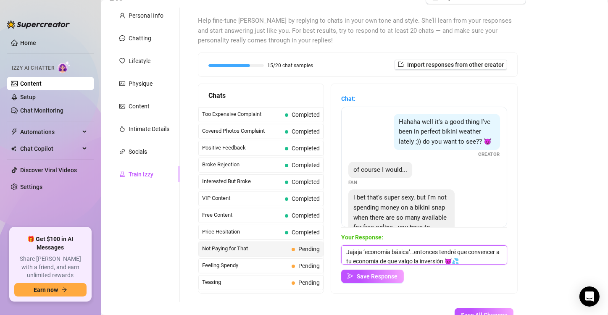
scroll to position [10, 0]
click at [447, 249] on textarea "Jajaja ‘economía básica’…entonces tendré que convencer a tu economía de que val…" at bounding box center [424, 254] width 166 height 19
click at [477, 250] on textarea "Jajaja ‘economía básica’…entonces tendré que convencer a tu economía de que val…" at bounding box center [424, 254] width 166 height 19
click at [385, 257] on textarea "Jajaja ‘economía básica’…entonces tendré que convencer a tu economía de que val…" at bounding box center [424, 254] width 166 height 19
click at [421, 251] on textarea "Jajaja ‘economía básica’…entonces tendré que convencer a tu economía de que val…" at bounding box center [424, 254] width 166 height 19
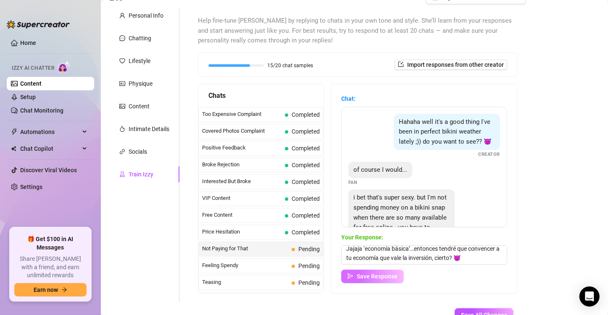
click at [394, 272] on button "Save Response" at bounding box center [372, 276] width 63 height 13
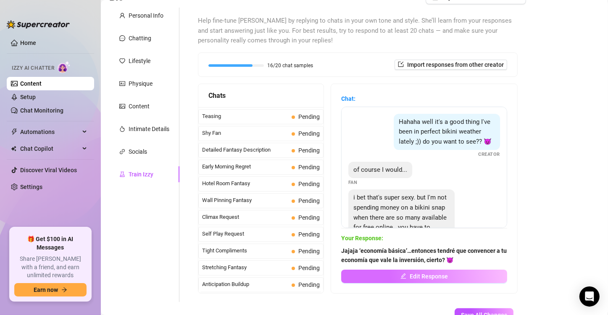
scroll to position [283, 0]
click at [461, 312] on span "Save All Changes" at bounding box center [484, 315] width 46 height 7
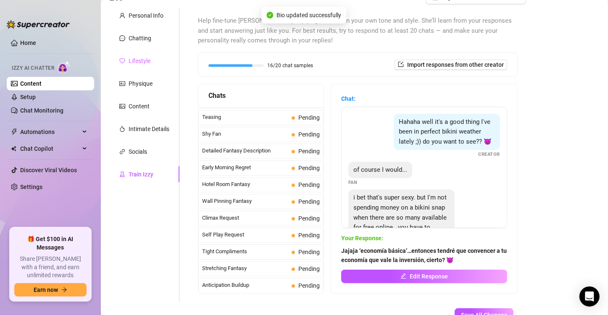
scroll to position [0, 0]
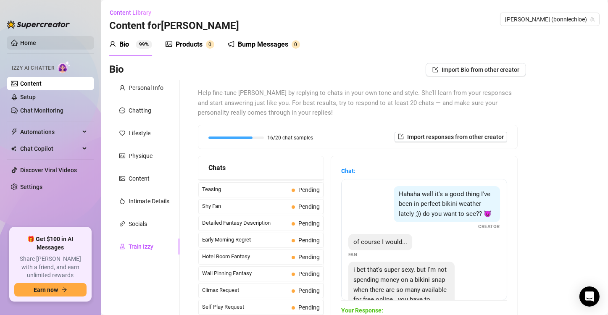
click at [25, 40] on link "Home" at bounding box center [28, 42] width 16 height 7
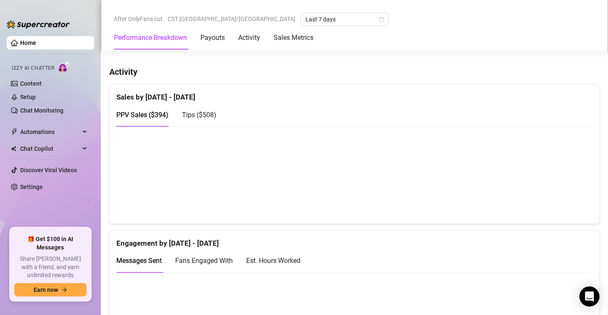
scroll to position [407, 0]
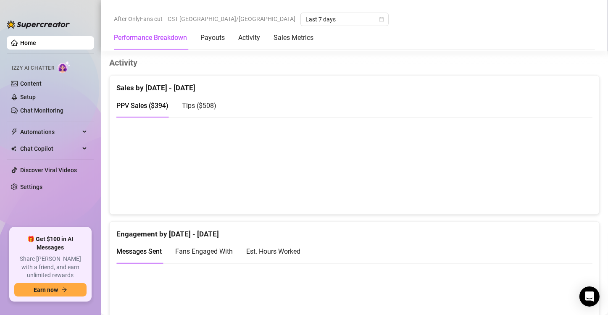
click at [284, 250] on div "Est. Hours Worked" at bounding box center [273, 251] width 54 height 11
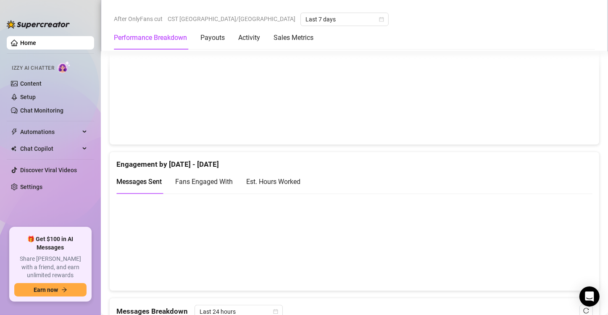
scroll to position [447, 0]
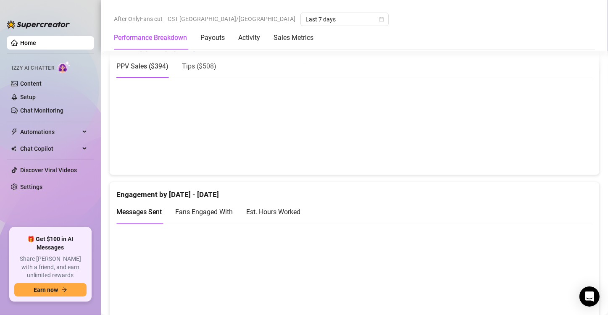
click at [289, 210] on div "Est. Hours Worked" at bounding box center [273, 212] width 54 height 11
click at [30, 83] on link "Content" at bounding box center [30, 83] width 21 height 7
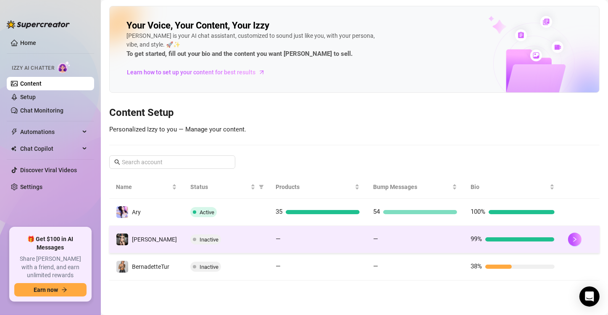
click at [442, 245] on td "—" at bounding box center [414, 239] width 97 height 27
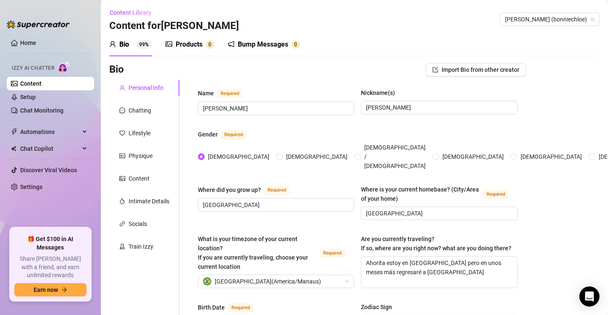
radio input "true"
type input "[DATE]"
click at [146, 247] on div "Train Izzy" at bounding box center [141, 246] width 25 height 9
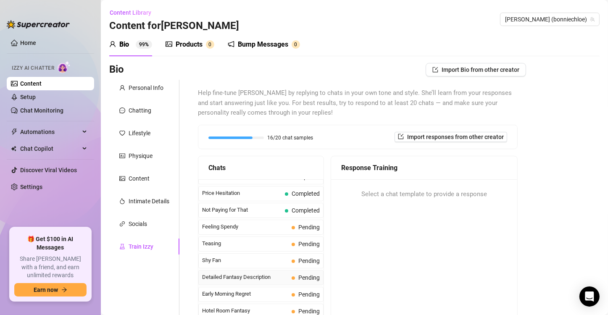
scroll to position [228, 0]
click at [272, 229] on span "Feeling Spendy" at bounding box center [245, 227] width 86 height 8
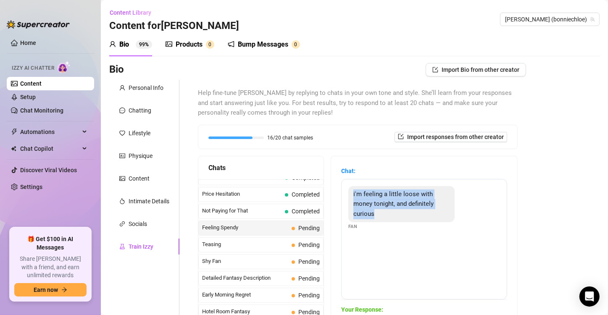
drag, startPoint x: 399, startPoint y: 229, endPoint x: 352, endPoint y: 190, distance: 61.2
click at [352, 190] on div "i'm feeling a little loose with money tonight, and definitely curious Fan" at bounding box center [424, 208] width 152 height 45
copy span "i'm feeling a little loose with money tonight, and definitely curious"
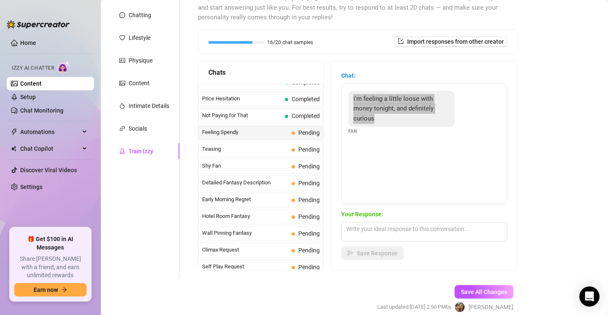
scroll to position [102, 0]
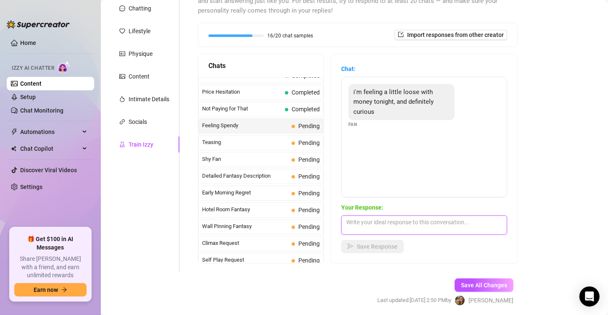
click at [379, 226] on textarea at bounding box center [424, 225] width 166 height 19
paste textarea "suena a que esta noche va a ser traviesa… ¿quieres que te enseñe algo que te de…"
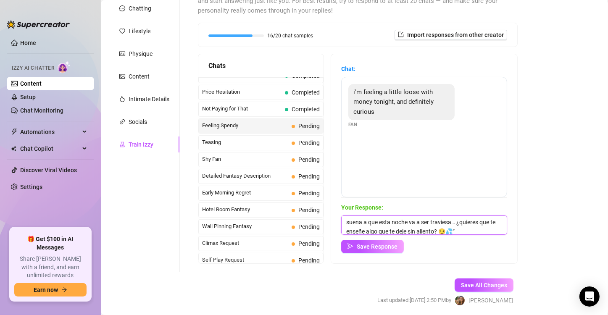
scroll to position [0, 0]
click at [346, 219] on textarea "suena a que esta noche va a ser traviesa… ¿quieres que te enseñe algo que te de…" at bounding box center [424, 225] width 166 height 19
click at [349, 231] on textarea "Eso suena a que esta noche va a ser traviesa… ¿quieres que te enseñe algo que t…" at bounding box center [424, 225] width 166 height 19
type textarea "Eso suena a que esta noche va a ser traviesa… quieres que te enseñe algo que te…"
click at [378, 249] on span "Save Response" at bounding box center [377, 246] width 41 height 7
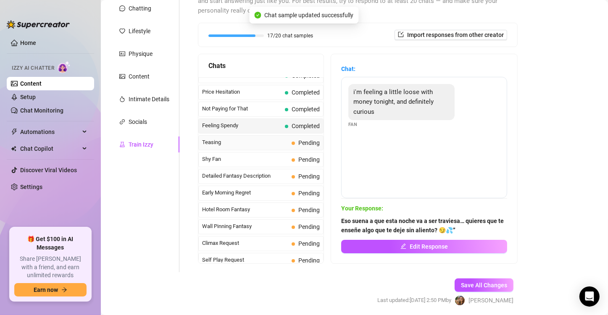
click at [239, 138] on span "Teasing" at bounding box center [245, 142] width 86 height 8
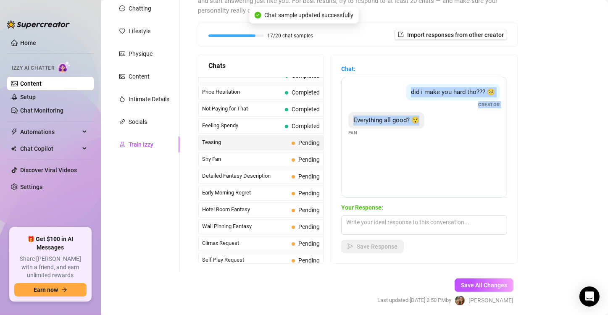
drag, startPoint x: 428, startPoint y: 150, endPoint x: 393, endPoint y: 92, distance: 67.7
click at [393, 92] on div "did i make you hard tho??? 🥺 Creator Everything all good? 😯 Fan" at bounding box center [424, 137] width 166 height 121
copy div "did i make you hard tho??? 🥺 Creator Everything all good? 😯"
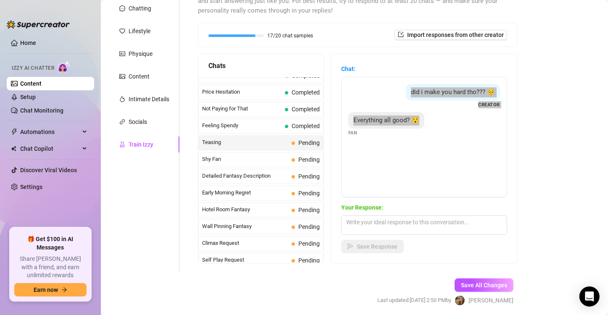
scroll to position [97, 0]
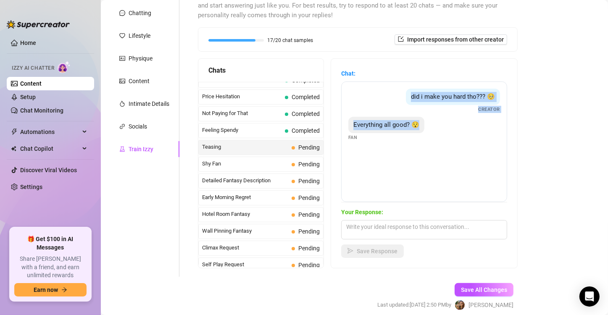
click at [429, 154] on div "did i make you hard tho??? 🥺 Creator Everything all good? 😯 Fan" at bounding box center [424, 141] width 166 height 121
click at [360, 227] on textarea at bounding box center [424, 229] width 166 height 19
paste textarea "bebé… prepárate, porque esto apenas comienza 😈💋"
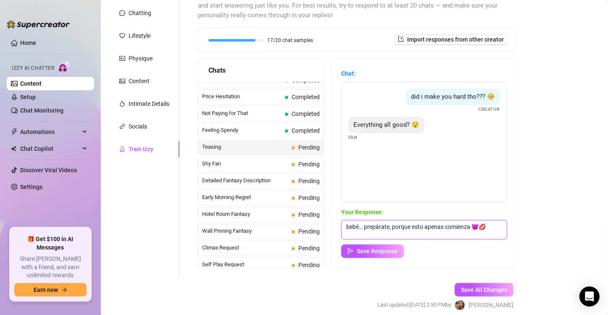
click at [349, 223] on textarea "bebé… prepárate, porque esto apenas comienza 😈💋" at bounding box center [424, 229] width 166 height 19
type textarea "Bebé… prepárate, porque esto apenas comienza 😈💋"
click at [390, 251] on span "Save Response" at bounding box center [377, 251] width 41 height 7
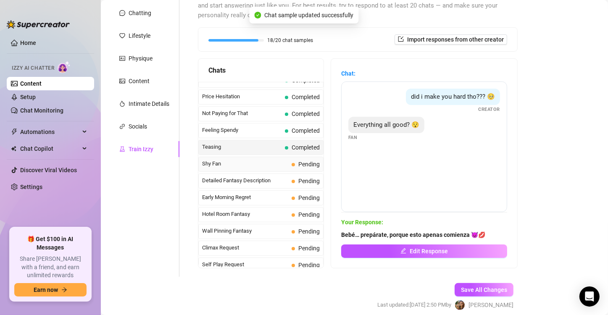
click at [270, 162] on span "Shy Fan" at bounding box center [245, 164] width 86 height 8
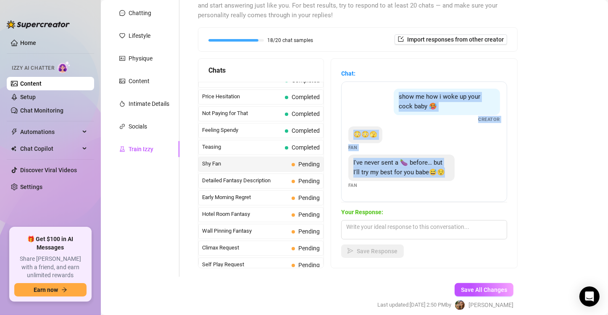
scroll to position [7, 0]
drag, startPoint x: 392, startPoint y: 95, endPoint x: 393, endPoint y: 182, distance: 87.4
click at [393, 182] on div "show me how i woke up your cock baby 🥵 Creator 😳😳🫣 Fan I've never sent a 🍆 befo…" at bounding box center [424, 141] width 166 height 121
copy div "show me how i woke up your cock baby 🥵 Creator 😳😳🫣 Fan I've never sent a 🍆 befo…"
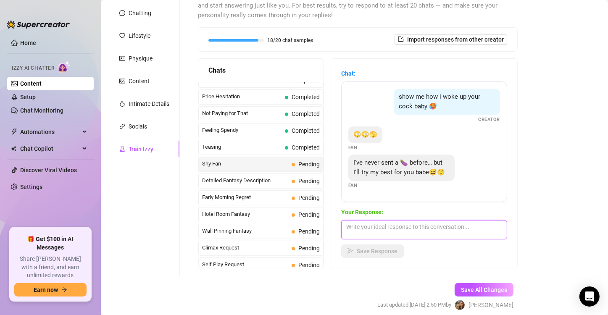
click at [392, 229] on textarea at bounding box center [424, 229] width 166 height 19
paste textarea "Mmm bebé… me muero por ver cómo lo haces 😈🔥"
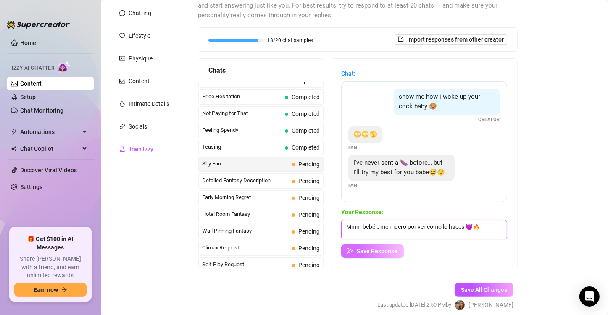
type textarea "Mmm bebé… me muero por ver cómo lo haces 😈🔥"
click at [387, 254] on button "Save Response" at bounding box center [372, 250] width 63 height 13
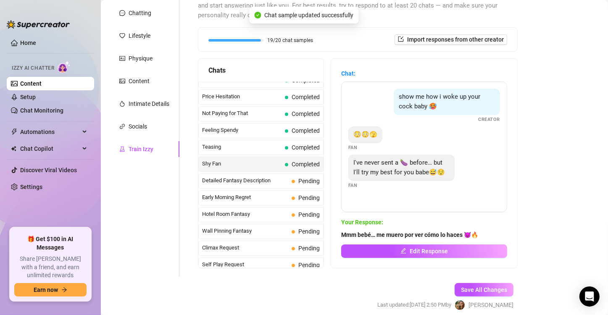
scroll to position [0, 0]
click at [269, 176] on span "Detailed Fantasy Description" at bounding box center [245, 180] width 86 height 8
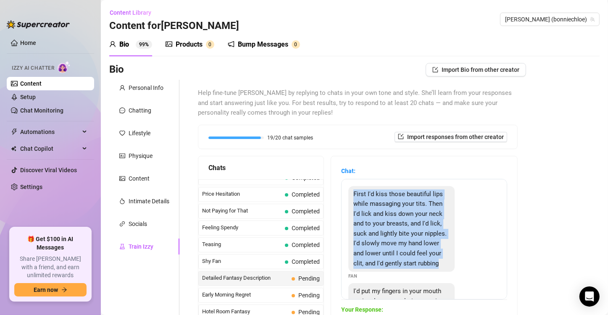
drag, startPoint x: 354, startPoint y: 190, endPoint x: 421, endPoint y: 284, distance: 115.3
click at [421, 272] on div "First I'd kiss those beautiful lips while massaging your tits. Then I'd lick an…" at bounding box center [401, 229] width 106 height 86
copy span "First I'd kiss those beautiful lips while massaging your tits. Then I'd lick an…"
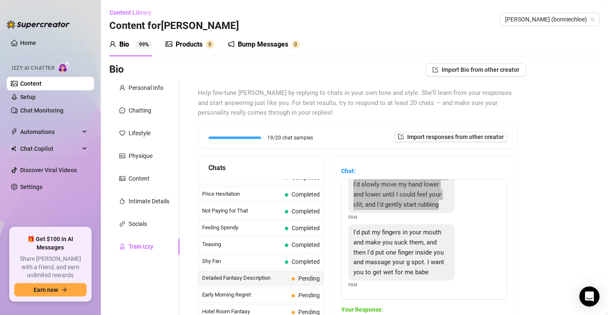
scroll to position [88, 0]
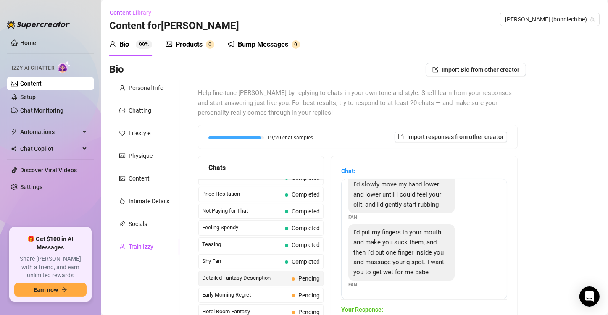
click at [409, 275] on div "I'd put my fingers in your mouth and make you suck them, and then I'd put one f…" at bounding box center [401, 252] width 106 height 56
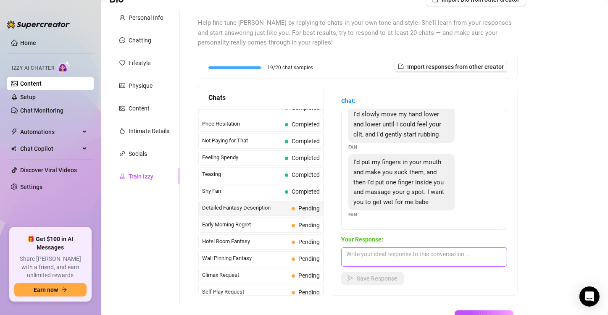
scroll to position [71, 0]
click at [406, 258] on textarea at bounding box center [424, 256] width 166 height 19
paste textarea "me estás haciendo imaginar demasiado…"
click at [352, 252] on textarea "me estás haciendo imaginar demasiado…" at bounding box center [424, 256] width 166 height 19
click at [470, 252] on textarea "Me estás haciendo imaginar demasiado…" at bounding box center [424, 256] width 166 height 19
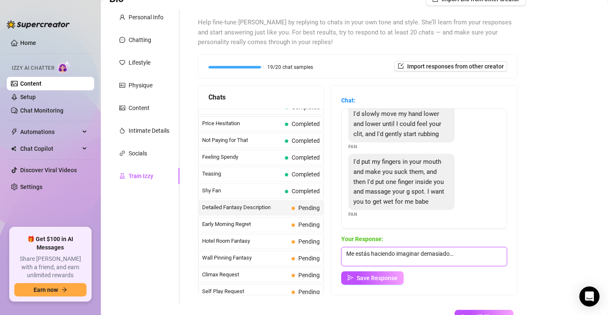
click at [458, 253] on textarea "Me estás haciendo imaginar demasiado…" at bounding box center [424, 256] width 166 height 19
paste textarea "me imagino todo y me derrito 😏💕"
type textarea "Me estás haciendo imaginar demasiado…me imagino todo y me derrito 😏"
click at [389, 279] on span "Save Response" at bounding box center [377, 278] width 41 height 7
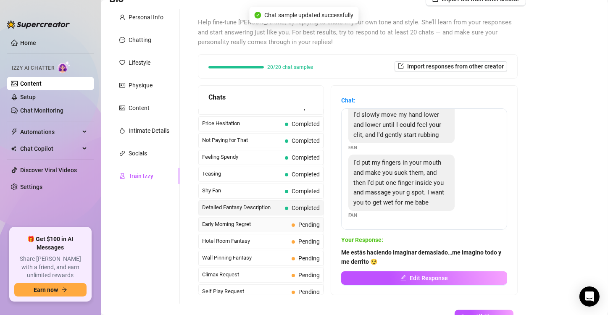
scroll to position [87, 0]
click at [263, 224] on span "Early Morning Regret" at bounding box center [245, 224] width 86 height 8
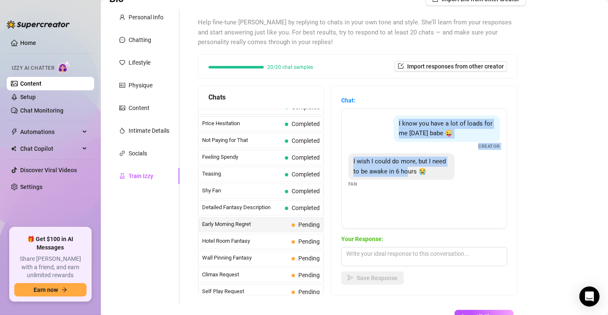
drag, startPoint x: 424, startPoint y: 193, endPoint x: 384, endPoint y: 110, distance: 92.4
click at [384, 110] on div "I know you have a lot of loads for me today babe 😜 Creator I wish I could do mo…" at bounding box center [424, 168] width 166 height 121
copy div "I know you have a lot of loads for me today babe 😜 Creator I wish I could do mo…"
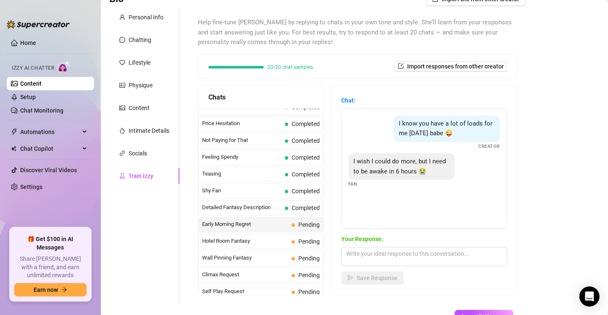
click at [444, 176] on div "I wish I could do more, but I need to be awake in 6 hours 😭" at bounding box center [401, 166] width 106 height 26
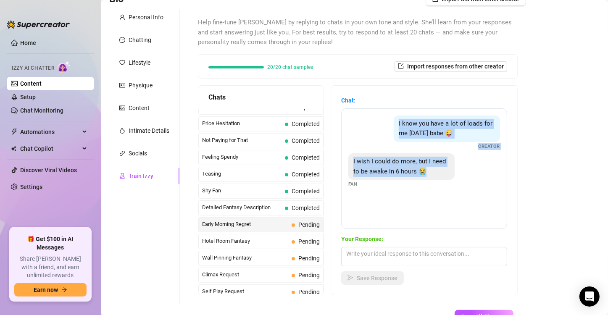
drag, startPoint x: 457, startPoint y: 181, endPoint x: 388, endPoint y: 118, distance: 93.7
click at [388, 118] on div "I know you have a lot of loads for me today babe 😜 Creator I wish I could do mo…" at bounding box center [424, 168] width 166 height 121
click at [381, 258] on textarea at bounding box center [424, 256] width 166 height 19
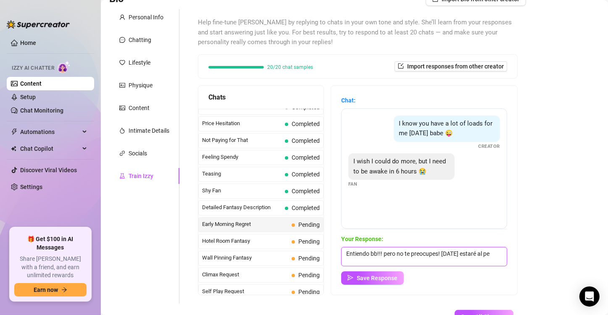
scroll to position [0, 0]
click at [386, 263] on textarea "Entiendo bb!!! pero no te preocupes! mañana estaré al pendiente para cuando me …" at bounding box center [424, 256] width 166 height 19
click at [477, 260] on textarea "Entiendo bb!!! pero no te preocupes! mañana estaré al pendiente para pasarla ri…" at bounding box center [424, 256] width 166 height 19
click at [373, 262] on textarea "Entiendo bb!!! pero no te preocupes! mañana estaré al pendiente para pasarla ri…" at bounding box center [424, 256] width 166 height 19
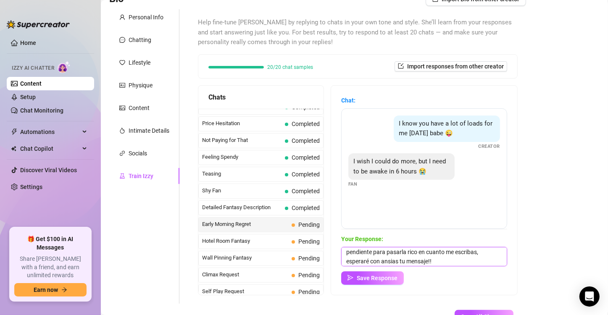
scroll to position [12, 0]
type textarea "Entiendo bb!!! pero no te preocupes! mañana estaré al pendiente para pasarla ri…"
click at [383, 280] on span "Save Response" at bounding box center [377, 278] width 41 height 7
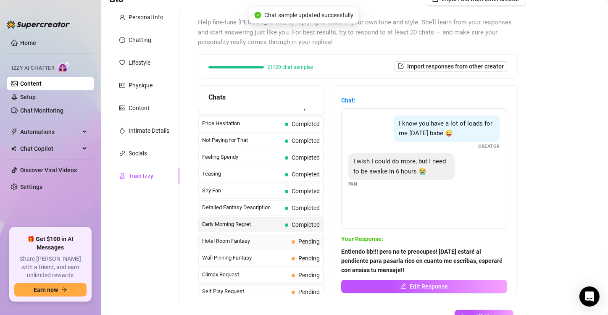
click at [255, 237] on span "Hotel Room Fantasy" at bounding box center [245, 241] width 86 height 8
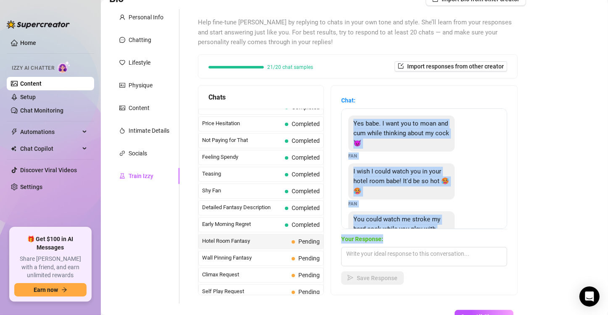
scroll to position [47, 0]
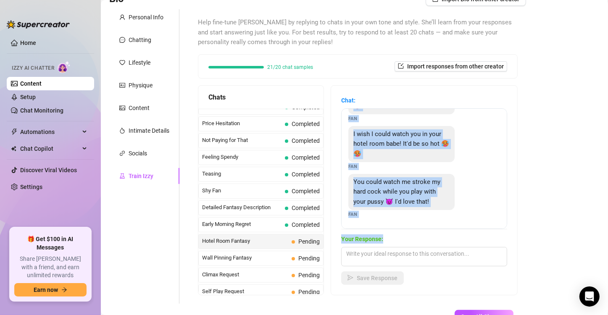
drag, startPoint x: 350, startPoint y: 121, endPoint x: 452, endPoint y: 242, distance: 158.0
click at [452, 242] on div "Chat: Yes babe. I want you to moan and cum while thinking about my cock 😈 Fan I…" at bounding box center [424, 190] width 166 height 189
copy div "Yes babe. I want you to moan and cum while thinking about my cock 😈 Fan I wish …"
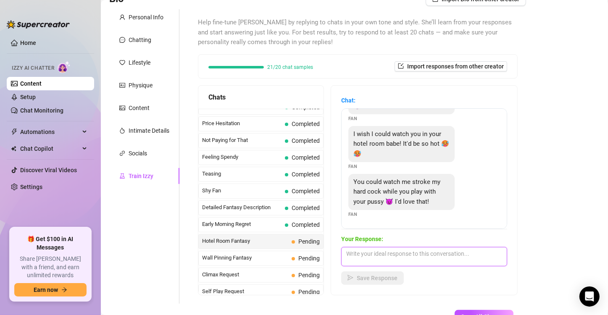
click at [371, 254] on textarea at bounding box center [424, 256] width 166 height 19
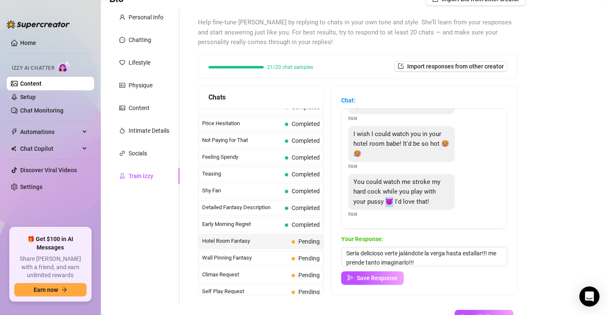
drag, startPoint x: 408, startPoint y: 192, endPoint x: 402, endPoint y: 192, distance: 6.3
click at [402, 192] on span "You could watch me stroke my hard cock while you play with your pussy 😈 I'd lov…" at bounding box center [396, 191] width 87 height 27
drag, startPoint x: 393, startPoint y: 143, endPoint x: 380, endPoint y: 143, distance: 13.0
click at [380, 143] on div "I wish I could watch you in your hotel room babe! It'd be so hot 🥵🥵" at bounding box center [401, 144] width 106 height 37
copy span "I wish I could watch you in your hotel room babe! It'd be so hot 🥵🥵"
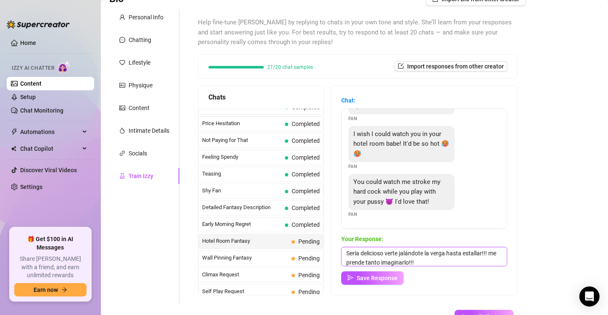
click at [453, 260] on textarea "Sería delicioso verte jalándote la verga hasta estallar!!! me prende tanto imag…" at bounding box center [424, 256] width 166 height 19
paste textarea "🥵"
type textarea "Sería delicioso verte jalándote la verga hasta estallar!!! me prende tanto imag…"
click at [379, 274] on button "Save Response" at bounding box center [372, 277] width 63 height 13
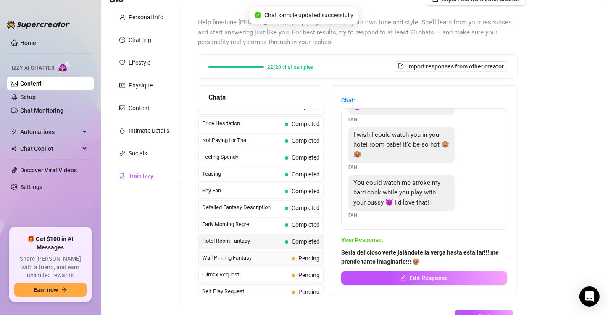
scroll to position [46, 0]
click at [272, 254] on span "Wall Pinning Fantasy" at bounding box center [245, 258] width 86 height 8
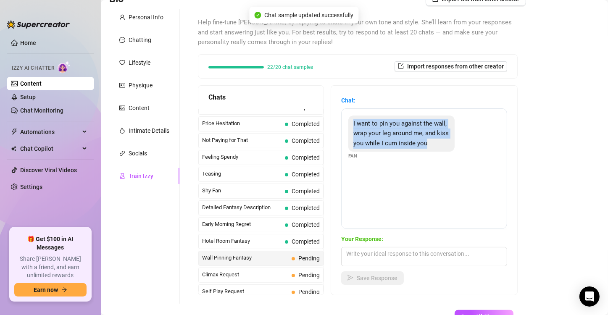
drag, startPoint x: 422, startPoint y: 183, endPoint x: 353, endPoint y: 124, distance: 90.3
click at [353, 124] on div "I want to pin you against the wall, wrap your leg around me, and kiss you while…" at bounding box center [424, 168] width 166 height 121
copy span "I want to pin you against the wall, wrap your leg around me, and kiss you while…"
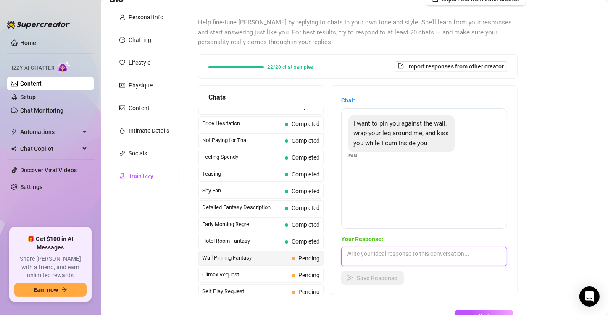
click at [373, 250] on textarea at bounding box center [424, 256] width 166 height 19
paste textarea "“Sí… hazme sentir cada segundo 😏🔥 no puedo esperar 😈"
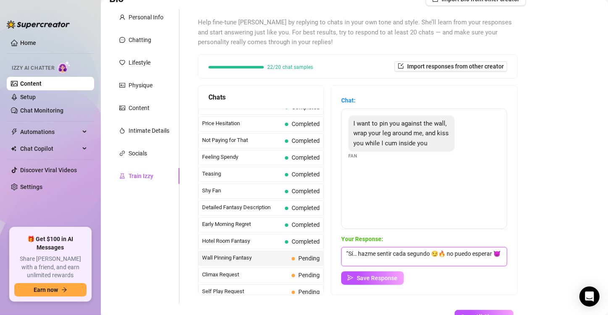
click at [350, 251] on textarea "“Sí… hazme sentir cada segundo 😏🔥 no puedo esperar 😈" at bounding box center [424, 256] width 166 height 19
drag, startPoint x: 357, startPoint y: 251, endPoint x: 369, endPoint y: 262, distance: 16.1
click at [369, 262] on textarea "Sí… hazme sentir cada segundo 😏🔥 no puedo esperar 😈" at bounding box center [424, 256] width 166 height 19
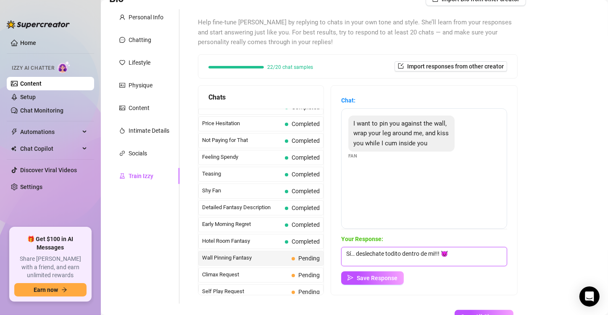
drag, startPoint x: 386, startPoint y: 252, endPoint x: 358, endPoint y: 252, distance: 28.2
click at [358, 252] on textarea "Sí… deslechate todito dentro de mi!!! 😈" at bounding box center [424, 256] width 166 height 19
type textarea "Si! chorréate todito dentro de mi!!! 😈"
click at [388, 279] on span "Save Response" at bounding box center [377, 278] width 41 height 7
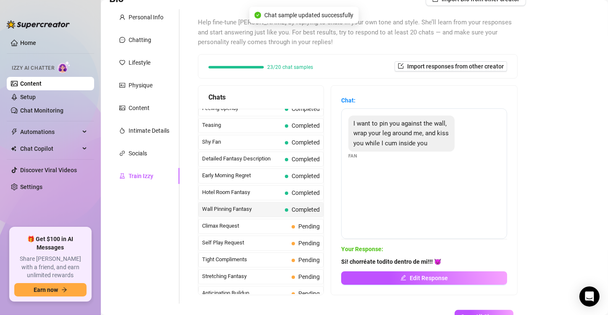
scroll to position [277, 0]
click at [275, 221] on span "Climax Request" at bounding box center [245, 225] width 86 height 8
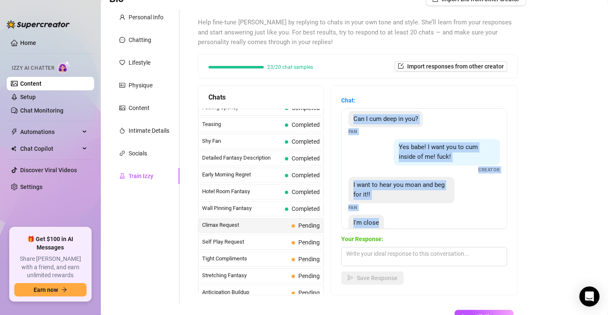
scroll to position [0, 0]
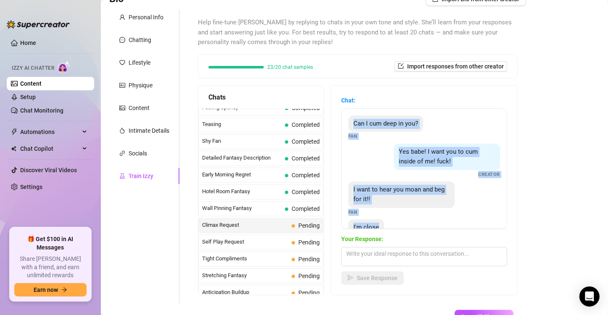
drag, startPoint x: 389, startPoint y: 206, endPoint x: 352, endPoint y: 107, distance: 106.1
click at [352, 107] on div "Chat: Can I cum deep in you? Fan Yes babe! I want you to cum inside of me! fuck…" at bounding box center [424, 163] width 166 height 134
copy div "Can I cum deep in you? Fan Yes babe! I want you to cum inside of me! fuck! Crea…"
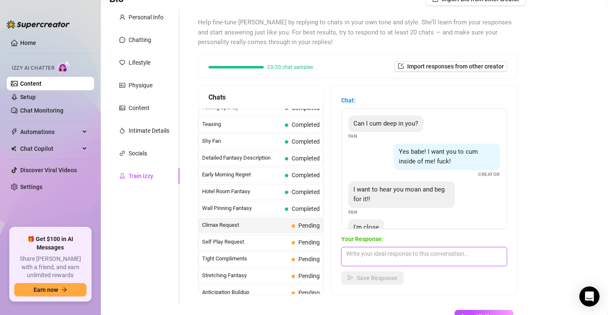
click at [384, 260] on textarea at bounding box center [424, 256] width 166 height 19
click at [448, 250] on textarea "Dame lo que es mio!!! dame esa lechita me corresponde!!!!" at bounding box center [424, 256] width 166 height 19
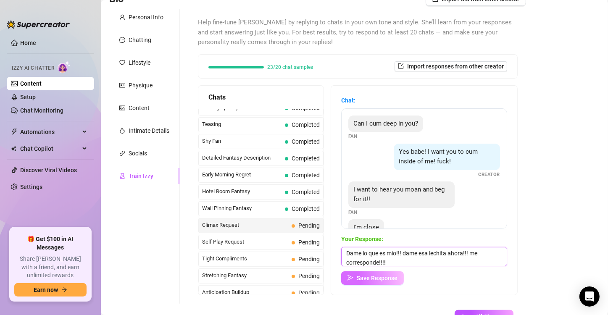
type textarea "Dame lo que es mio!!! dame esa lechita ahora!!! me corresponde!!!!"
click at [369, 279] on span "Save Response" at bounding box center [377, 278] width 41 height 7
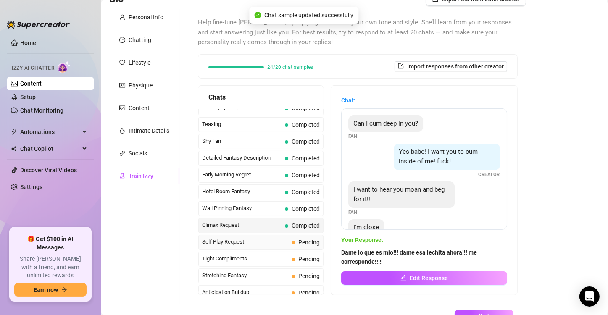
click at [245, 238] on span "Self Play Request" at bounding box center [245, 242] width 86 height 8
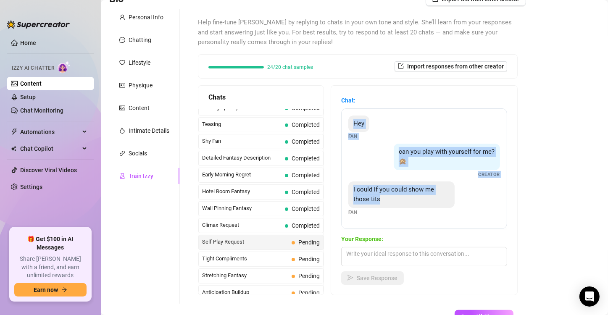
drag, startPoint x: 393, startPoint y: 202, endPoint x: 351, endPoint y: 126, distance: 87.0
click at [351, 126] on div "Hey Fan can you play with yourself for me?🙊 Creator I could if you could show m…" at bounding box center [424, 168] width 166 height 121
copy div "Hey Fan can you play with yourself for me?🙊 Creator I could if you could show m…"
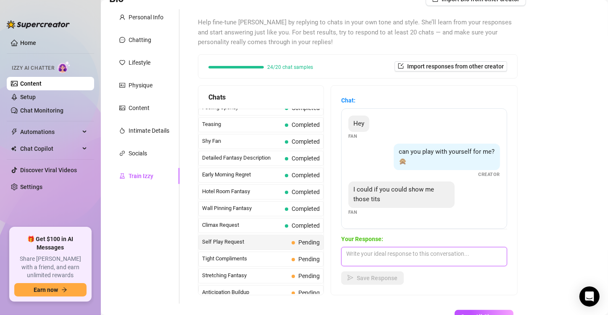
click at [364, 257] on textarea at bounding box center [424, 256] width 166 height 19
click at [467, 251] on textarea "Yo te puedo mostrar lo que quieras si tu est{as dispuesto!" at bounding box center [424, 256] width 166 height 19
type textarea "Yo te puedo mostrar lo que quieras si tu estás dispuesto!"
click at [377, 276] on span "Save Response" at bounding box center [377, 278] width 41 height 7
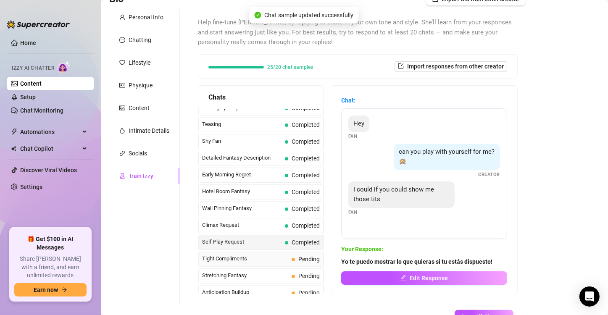
click at [268, 255] on span "Tight Compliments" at bounding box center [245, 259] width 86 height 8
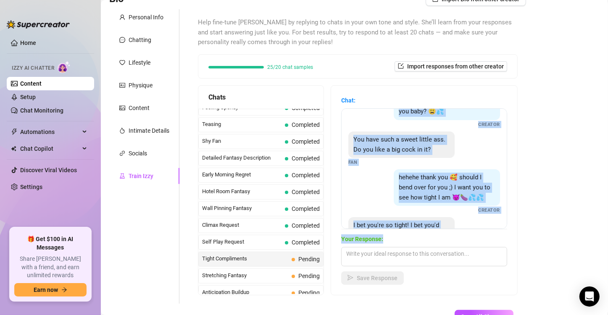
scroll to position [75, 0]
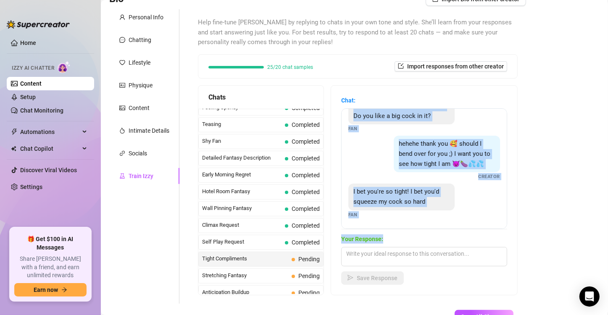
drag, startPoint x: 397, startPoint y: 122, endPoint x: 472, endPoint y: 237, distance: 137.0
click at [472, 237] on div "Chat: should i get completely naked for you baby? 😩💦 Creator You have such a sw…" at bounding box center [424, 190] width 166 height 189
click at [363, 259] on textarea at bounding box center [424, 256] width 166 height 19
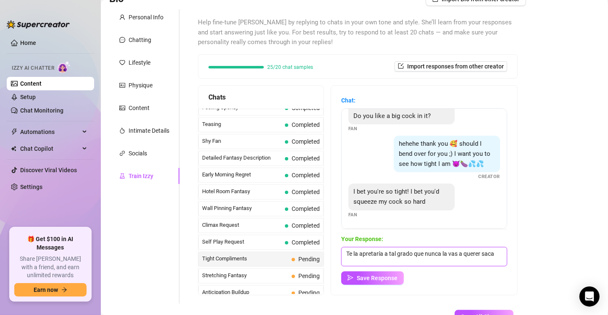
scroll to position [0, 0]
type textarea "Te la apretaría a tal grado que nunca la vas a querer sacar!!!"
click at [377, 276] on span "Save Response" at bounding box center [377, 278] width 41 height 7
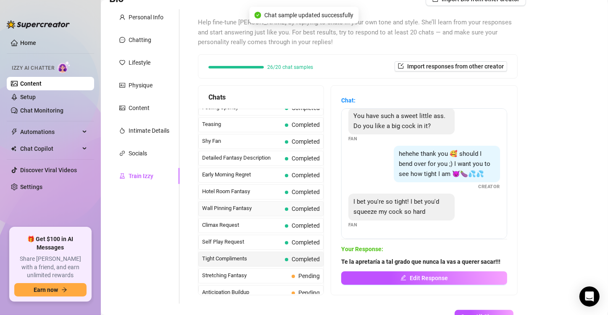
scroll to position [355, 0]
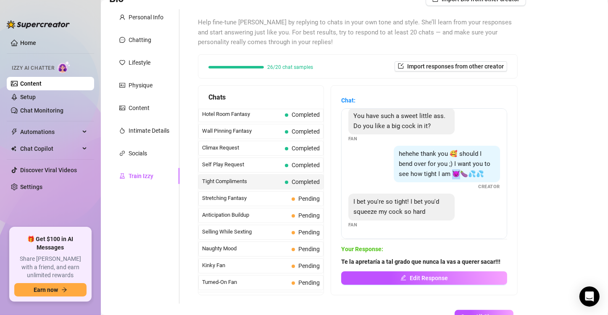
drag, startPoint x: 464, startPoint y: 163, endPoint x: 459, endPoint y: 161, distance: 5.9
click at [459, 161] on span "hehehe thank you 🥰 should I bend over for you ;) I want you to see how tight I …" at bounding box center [445, 163] width 92 height 27
click at [428, 277] on span "Edit Response" at bounding box center [429, 278] width 38 height 7
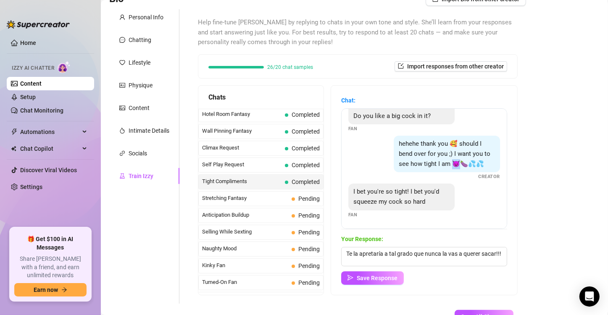
scroll to position [75, 0]
click at [433, 263] on textarea "Te la apretaría a tal grado que nunca la vas a querer sacar!!!" at bounding box center [424, 256] width 166 height 19
paste textarea "😈"
type textarea "Te la apretaría a tal grado que nunca la vas a querer sacar!!!😈"
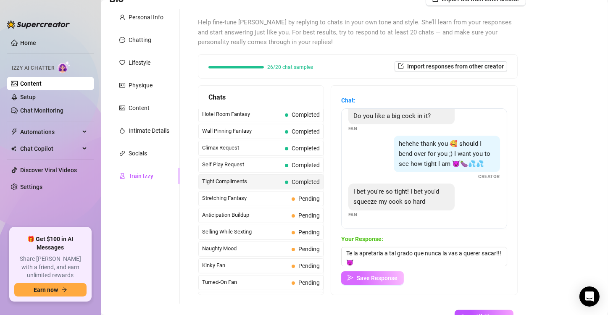
click at [393, 278] on span "Save Response" at bounding box center [377, 278] width 41 height 7
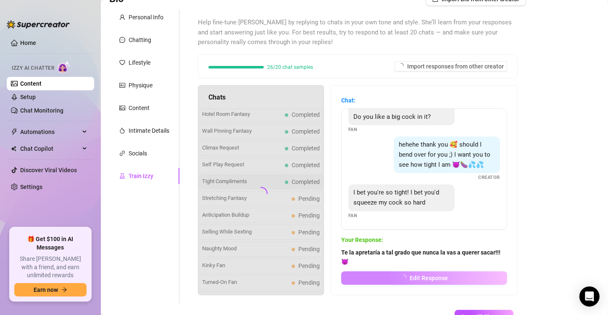
scroll to position [74, 0]
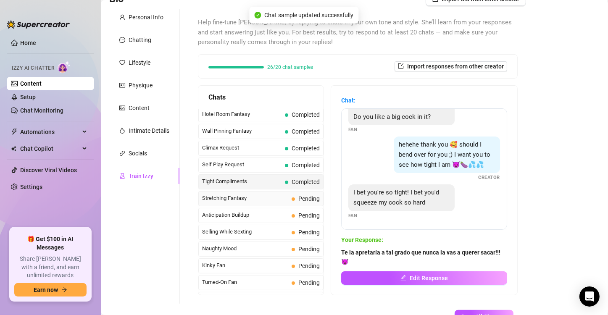
click at [255, 194] on span "Stretching Fantasy" at bounding box center [245, 198] width 86 height 8
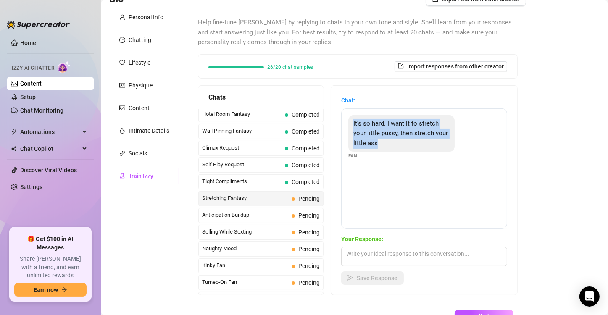
drag, startPoint x: 396, startPoint y: 143, endPoint x: 351, endPoint y: 123, distance: 49.3
click at [351, 123] on div "It's so hard. I want it to stretch your little pussy, then stretch your little …" at bounding box center [401, 134] width 106 height 37
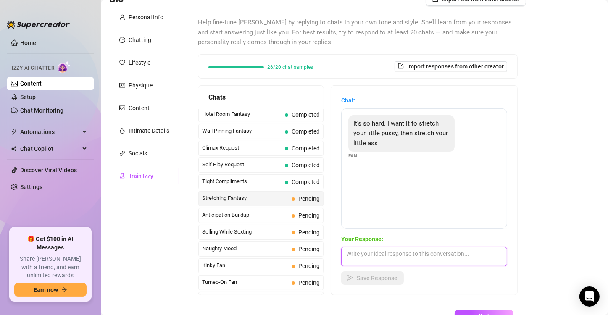
click at [370, 254] on textarea at bounding box center [424, 256] width 166 height 19
type textarea "Eso suena delicioso bb!!! es tan excitante!!!"
click at [371, 273] on button "Save Response" at bounding box center [372, 277] width 63 height 13
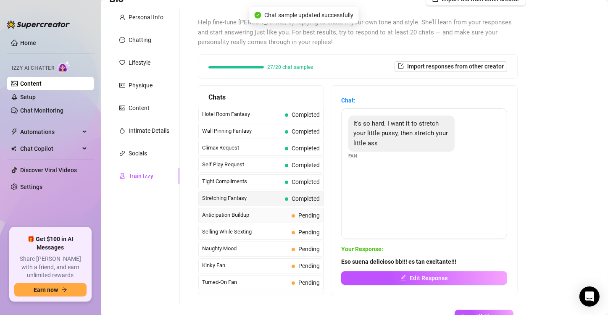
click at [260, 211] on span "Anticipation Buildup" at bounding box center [245, 215] width 86 height 8
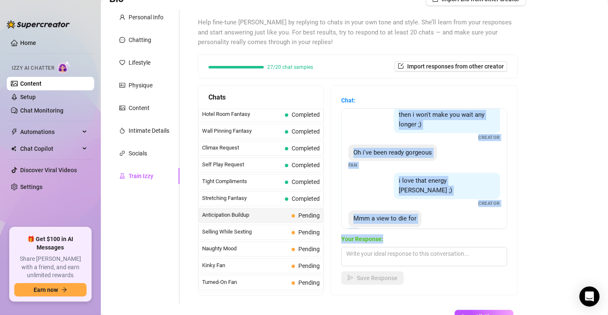
scroll to position [43, 0]
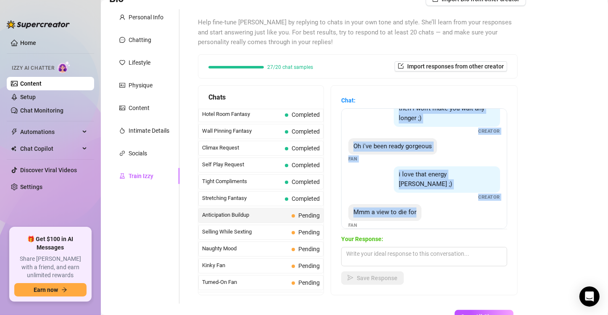
drag, startPoint x: 352, startPoint y: 122, endPoint x: 490, endPoint y: 228, distance: 173.7
click at [490, 228] on div "can't wait Fan then i won't make you wait any longer ;) Creator Oh i've been re…" at bounding box center [424, 168] width 166 height 121
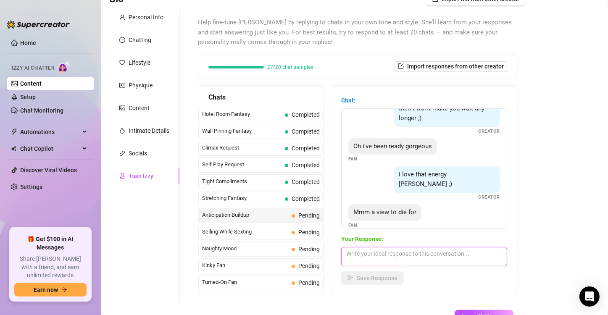
click at [387, 259] on textarea at bounding box center [424, 256] width 166 height 19
click at [400, 257] on textarea at bounding box center [424, 256] width 166 height 19
type textarea "Q"
click at [374, 252] on textarea "Te gustarñia ver mas?" at bounding box center [424, 256] width 166 height 19
click at [416, 258] on textarea "Te gustaría ver mas?" at bounding box center [424, 256] width 166 height 19
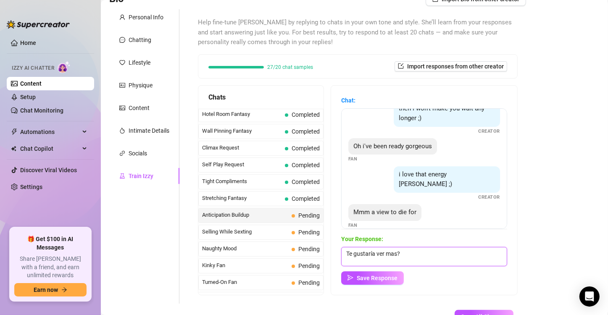
paste textarea "can't wait Fan then i won't make you wait any longer ;) Creator Oh i've been re…"
click at [432, 255] on textarea "Te gustaría ver mas?" at bounding box center [424, 256] width 166 height 19
paste textarea "😏"
type textarea "Te gustaría ver mas? 😏"
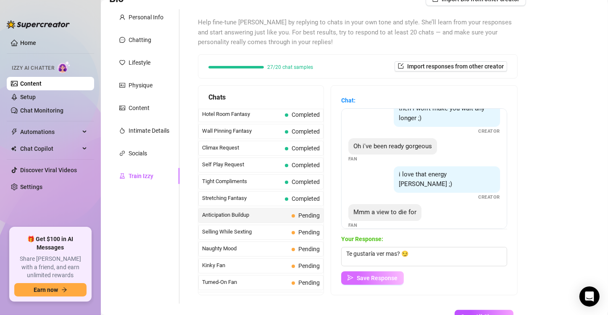
click at [394, 279] on span "Save Response" at bounding box center [377, 278] width 41 height 7
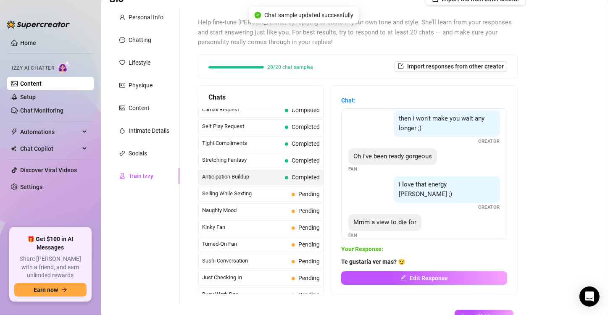
scroll to position [393, 0]
click at [275, 189] on span "Selling While Sexting" at bounding box center [245, 193] width 86 height 8
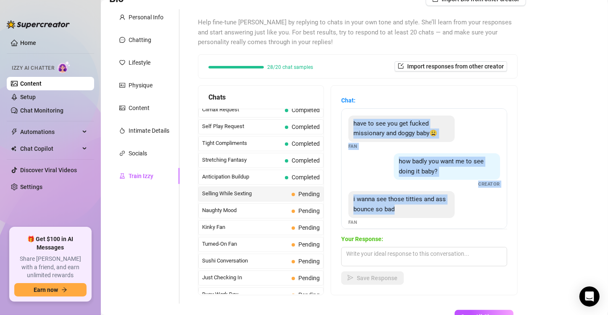
scroll to position [7, 0]
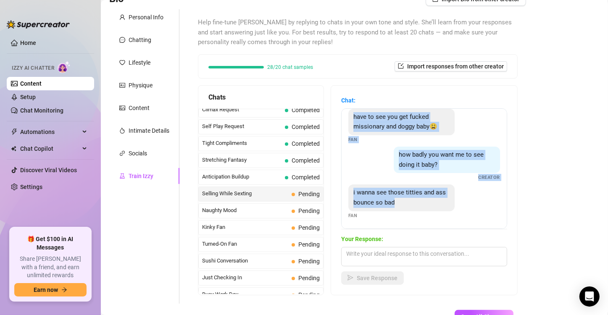
drag, startPoint x: 349, startPoint y: 122, endPoint x: 450, endPoint y: 230, distance: 147.4
click at [450, 230] on div "Chat: have to see you get fucked missionary and doggy baby😩 Fan how badly you w…" at bounding box center [424, 190] width 166 height 189
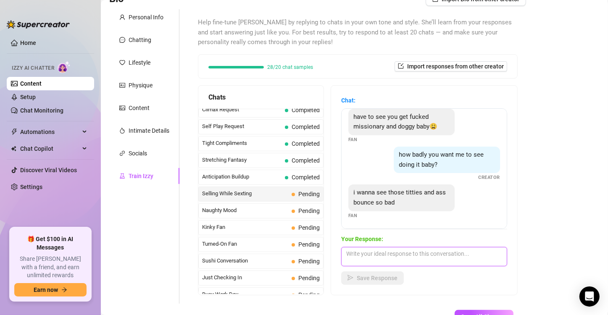
click at [365, 261] on textarea at bounding box center [424, 256] width 166 height 19
click at [458, 255] on textarea "Eres todo un caliente y eso me encanta!!!" at bounding box center [424, 256] width 166 height 19
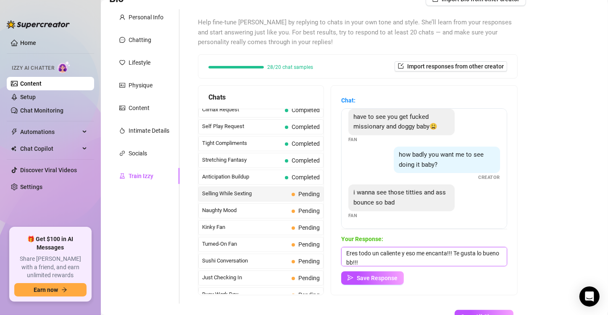
paste textarea "have to see you get fucked missionary and doggy baby😩 Fan how badly you want me…"
click at [408, 262] on textarea "Eres todo un caliente y eso me encanta!!! Te gusta lo bueno bb!!!" at bounding box center [424, 256] width 166 height 19
paste textarea "😈"
type textarea "Eres todo un caliente y eso me encanta!!! Te gusta lo bueno bb!!! 😈"
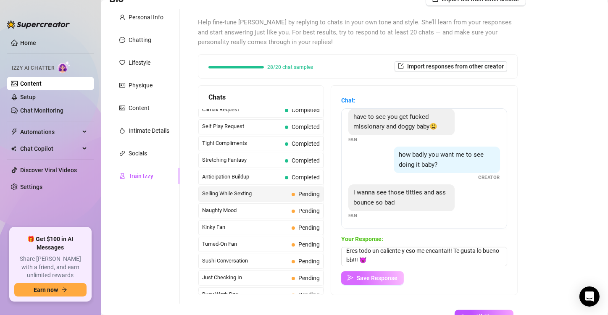
click at [383, 277] on span "Save Response" at bounding box center [377, 278] width 41 height 7
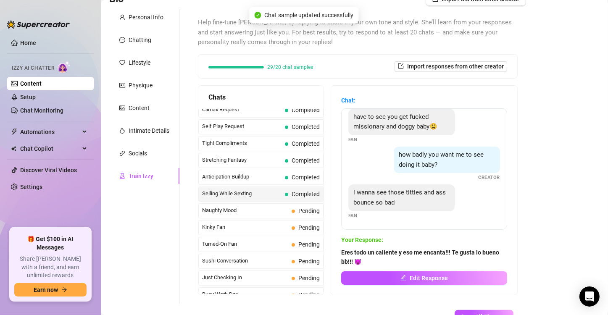
scroll to position [6, 0]
click at [229, 206] on span "Naughty Mood" at bounding box center [245, 210] width 86 height 8
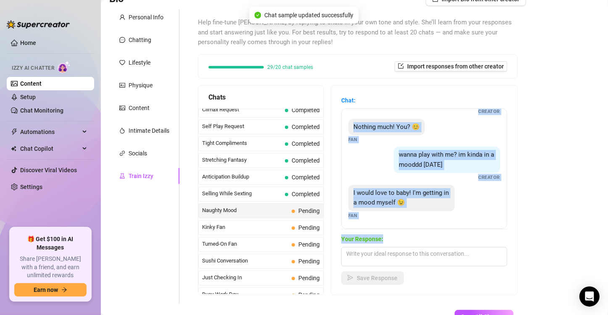
scroll to position [25, 0]
drag, startPoint x: 428, startPoint y: 118, endPoint x: 473, endPoint y: 237, distance: 127.3
click at [473, 237] on div "Chat: what r u up to rn Creator Nothing much! You? 😊 Fan wanna play with me? im…" at bounding box center [424, 190] width 166 height 189
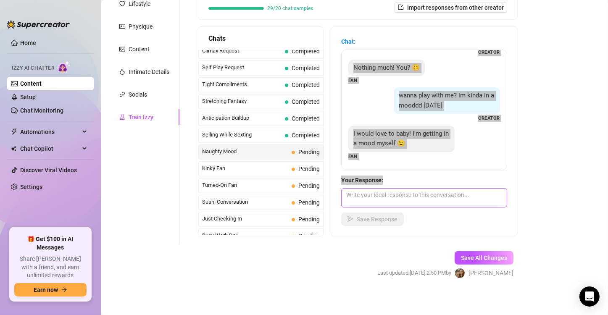
scroll to position [132, 0]
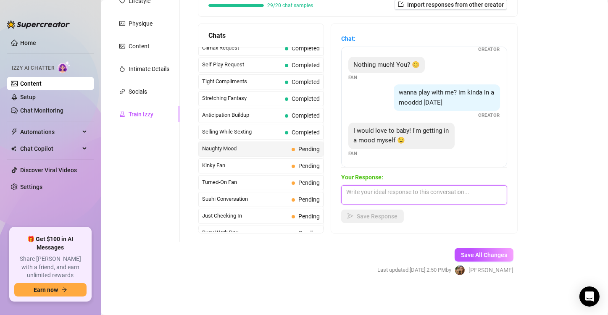
click at [373, 195] on textarea at bounding box center [424, 194] width 166 height 19
type textarea "P"
type textarea "N"
click at [389, 189] on textarea at bounding box center [424, 194] width 166 height 19
click at [368, 196] on textarea at bounding box center [424, 194] width 166 height 19
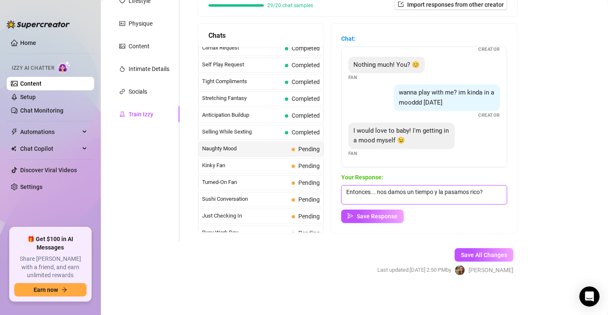
click at [486, 193] on textarea "Entonces... nos damos un tiempo y la pasamos rico?" at bounding box center [424, 194] width 166 height 19
paste textarea "🔥"
type textarea "Entonces... nos damos un tiempo y la pasamos rico? 🔥"
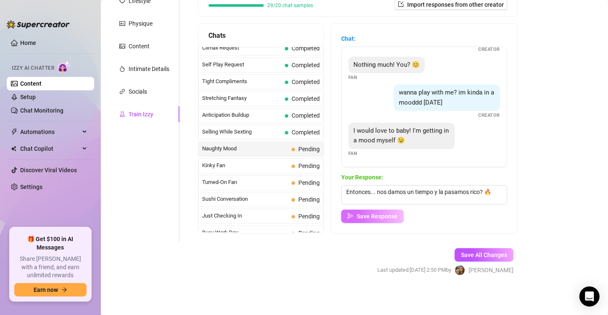
click at [388, 215] on span "Save Response" at bounding box center [377, 216] width 41 height 7
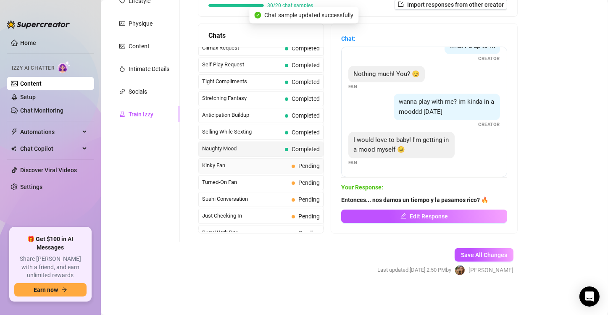
scroll to position [15, 0]
click at [240, 161] on span "Kinky Fan" at bounding box center [245, 165] width 86 height 8
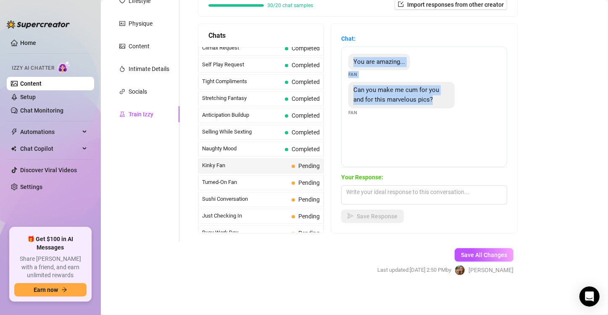
drag, startPoint x: 439, startPoint y: 100, endPoint x: 352, endPoint y: 59, distance: 95.5
click at [352, 59] on div "You are amazing... Fan Can you make me cum for you and for this marvelous pics?…" at bounding box center [424, 107] width 166 height 121
click at [380, 199] on textarea at bounding box center [424, 194] width 166 height 19
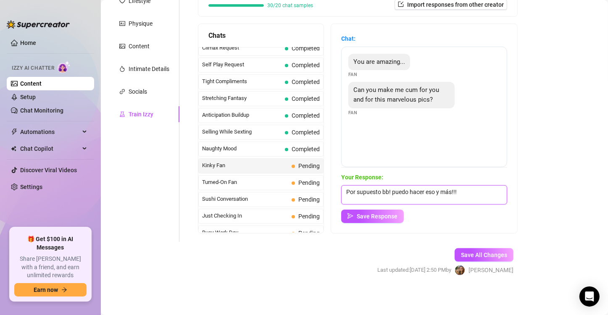
click at [465, 191] on textarea "Por supuesto bb! puedo hacer eso y más!!!" at bounding box center [424, 194] width 166 height 19
paste textarea "😈"
type textarea "Por supuesto bb! puedo hacer eso y más!!! 😈"
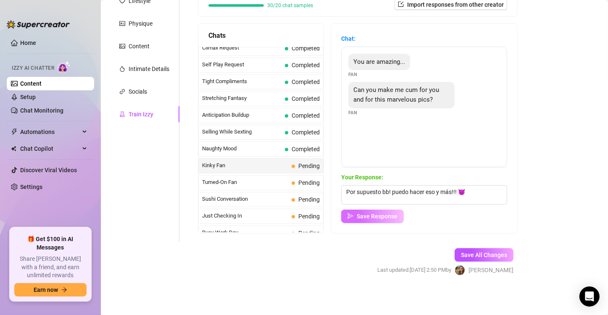
click at [381, 217] on span "Save Response" at bounding box center [377, 216] width 41 height 7
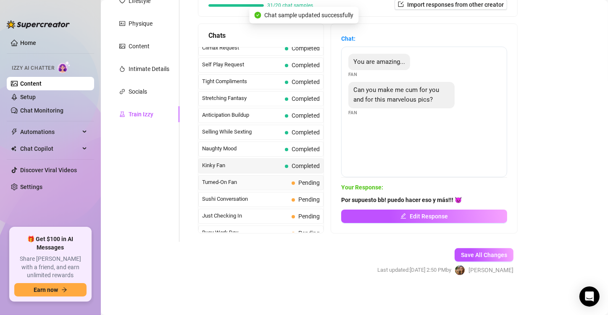
click at [255, 184] on div "Turned-On Fan Pending" at bounding box center [260, 182] width 125 height 15
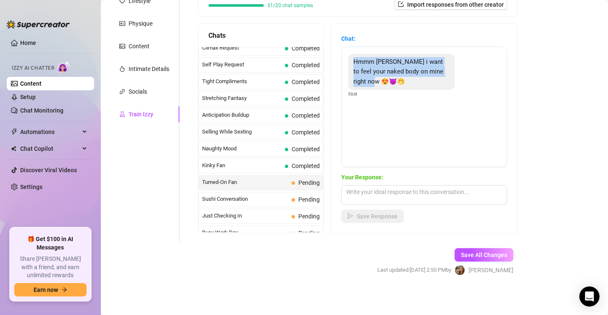
drag, startPoint x: 402, startPoint y: 78, endPoint x: 354, endPoint y: 58, distance: 52.5
click at [354, 58] on div "Hmmm Holly i want to feel your naked body on mine right now 😍😈🤭" at bounding box center [401, 72] width 106 height 37
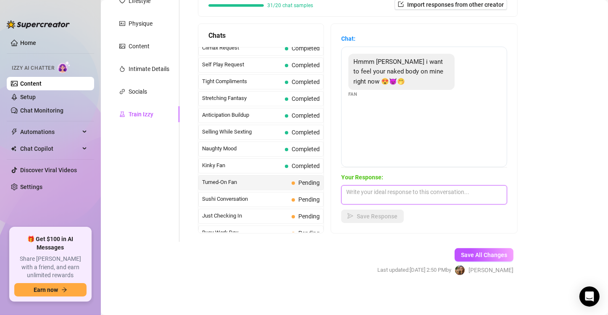
click at [374, 188] on textarea at bounding box center [424, 194] width 166 height 19
drag, startPoint x: 494, startPoint y: 191, endPoint x: 453, endPoint y: 190, distance: 40.3
click at [453, 190] on textarea "Eso suena interesante bb!!! te imaginas lo qué haríamos" at bounding box center [424, 194] width 166 height 19
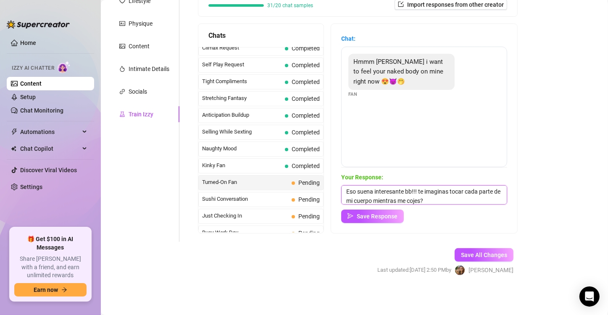
click at [463, 197] on textarea "Eso suena interesante bb!!! te imaginas tocar cada parte de mi cuerpo mientras …" at bounding box center [424, 194] width 166 height 19
paste textarea "😈🤭"
click at [466, 198] on textarea "Eso suena interesante bb!!! te imaginas tocar cada parte de mi cuerpo mientras …" at bounding box center [424, 194] width 166 height 19
type textarea "Eso suena interesante bb!!! te imaginas tocar cada parte de mi cuerpo mientras …"
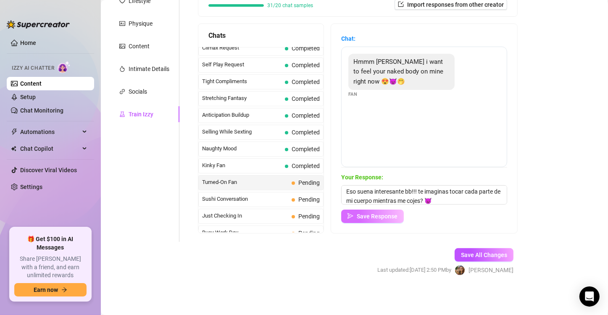
click at [371, 216] on span "Save Response" at bounding box center [377, 216] width 41 height 7
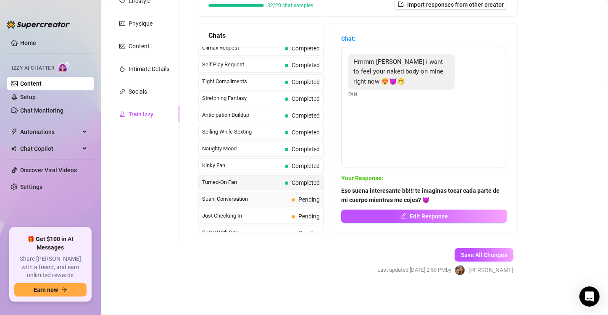
click at [261, 195] on span "Sushi Conversation" at bounding box center [245, 199] width 86 height 8
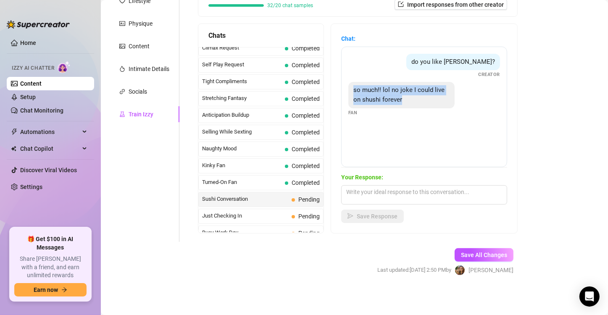
drag, startPoint x: 405, startPoint y: 99, endPoint x: 350, endPoint y: 89, distance: 56.4
click at [350, 89] on div "so much!! lol no joke I could live on shushi forever" at bounding box center [401, 95] width 106 height 26
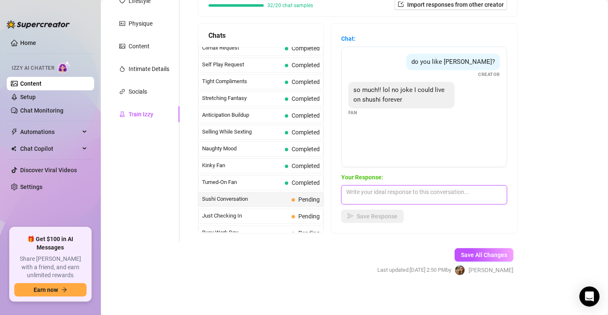
click at [364, 197] on textarea at bounding box center [424, 194] width 166 height 19
type textarea "M"
click at [383, 198] on textarea "Yo también amo el sushi!!! pero amaría mas comerte a ti!" at bounding box center [424, 194] width 166 height 19
paste textarea "😏"
type textarea "Yo también amo el sushi!!! pero amaría mas comerte a ti! 😏"
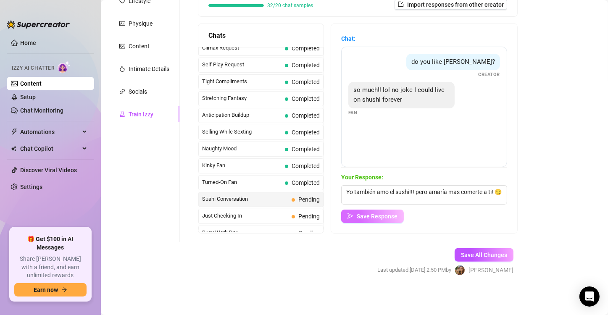
click at [358, 212] on button "Save Response" at bounding box center [372, 216] width 63 height 13
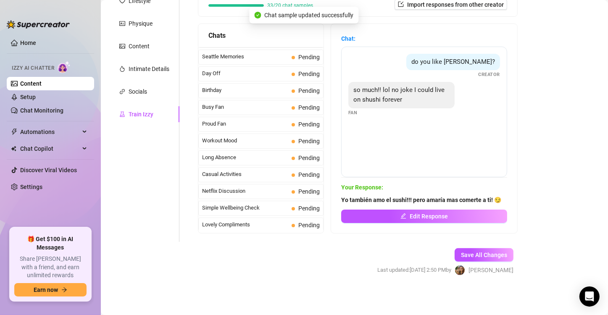
scroll to position [663, 0]
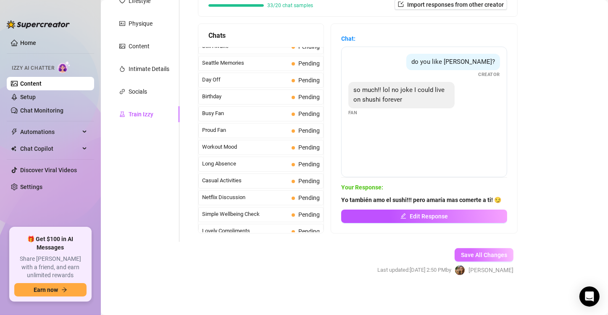
click at [461, 252] on span "Save All Changes" at bounding box center [484, 255] width 46 height 7
